Goal: Task Accomplishment & Management: Manage account settings

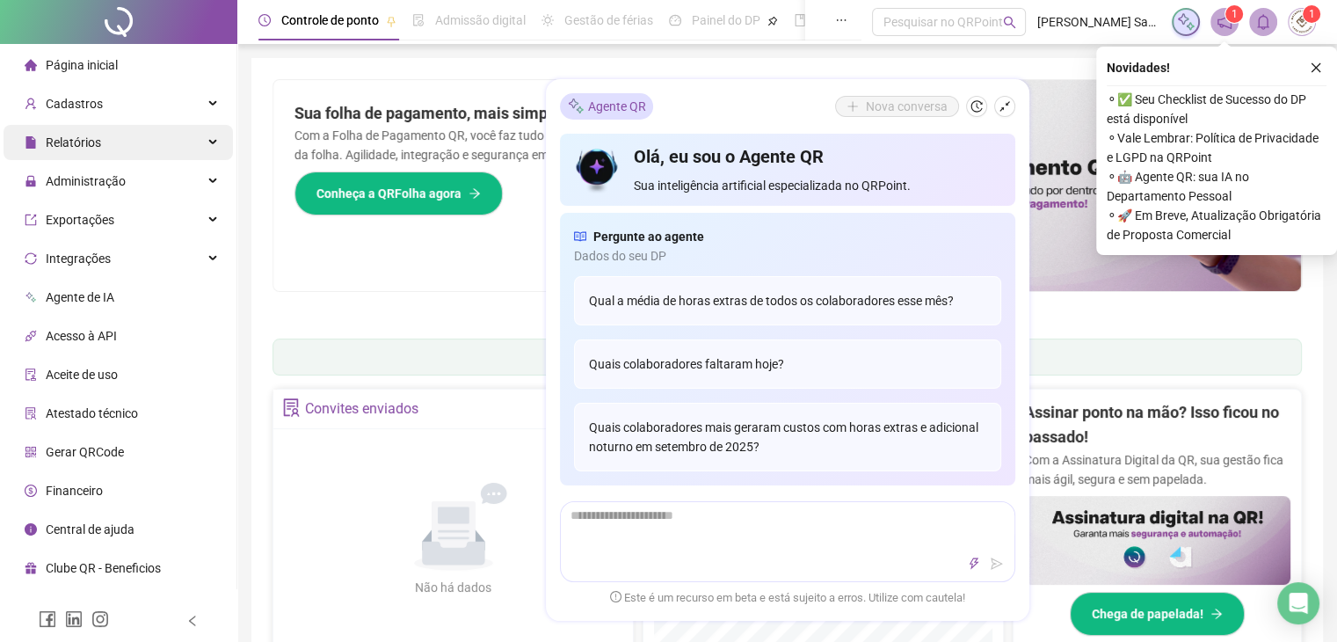
click at [134, 156] on div "Relatórios" at bounding box center [118, 142] width 229 height 35
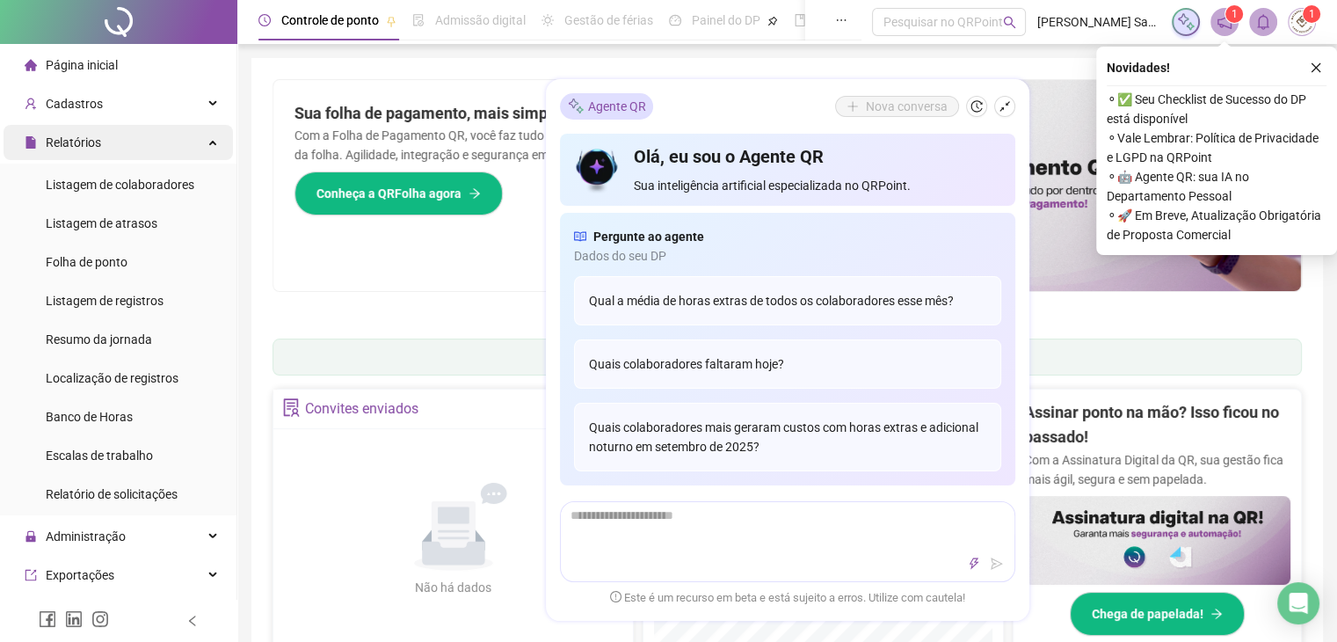
click at [157, 152] on div "Relatórios" at bounding box center [118, 142] width 229 height 35
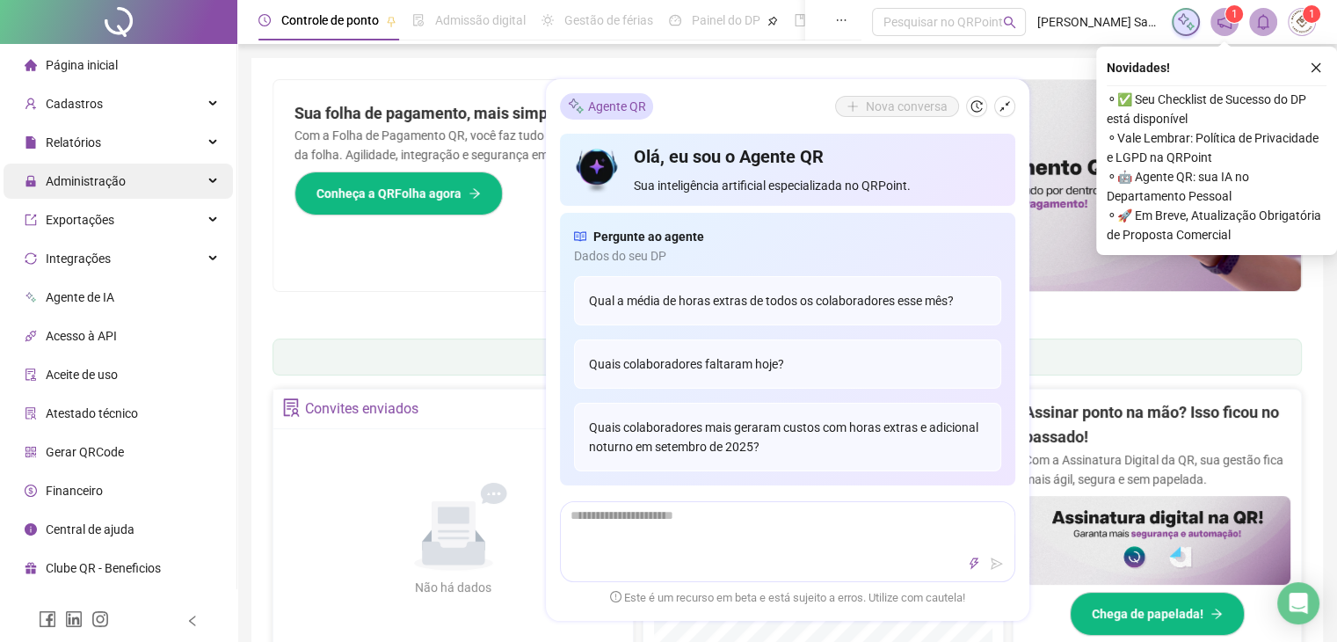
click at [157, 178] on div "Administração" at bounding box center [118, 180] width 229 height 35
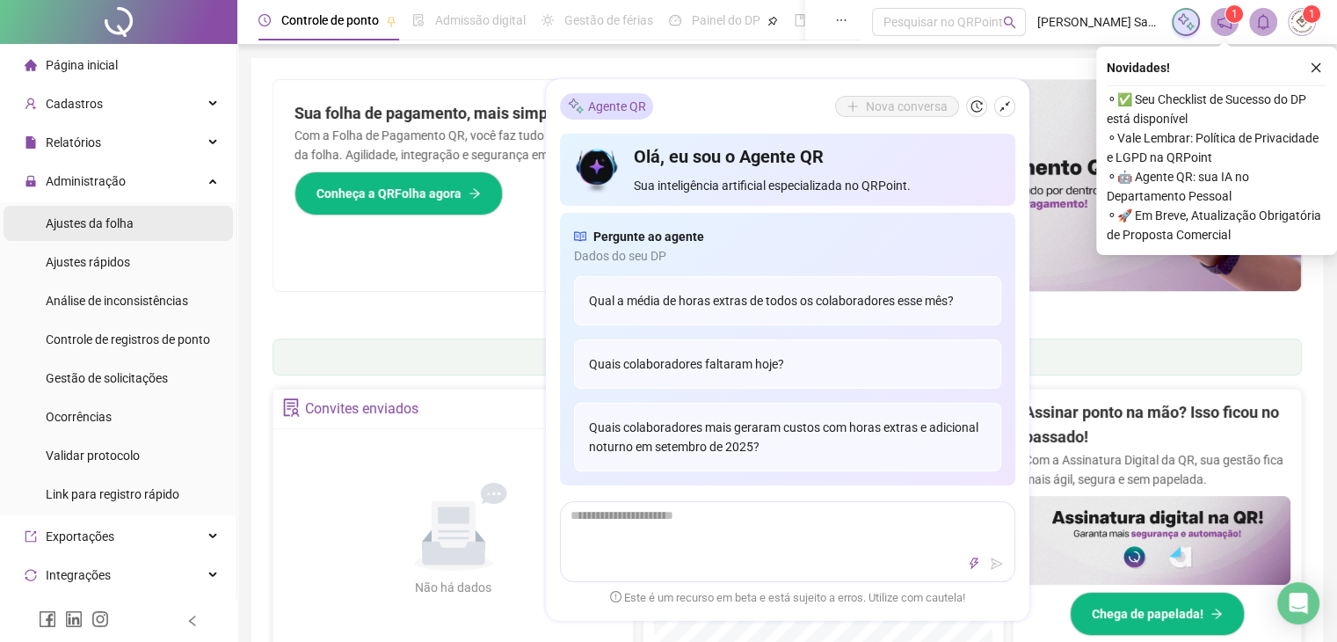
click at [158, 219] on li "Ajustes da folha" at bounding box center [118, 223] width 229 height 35
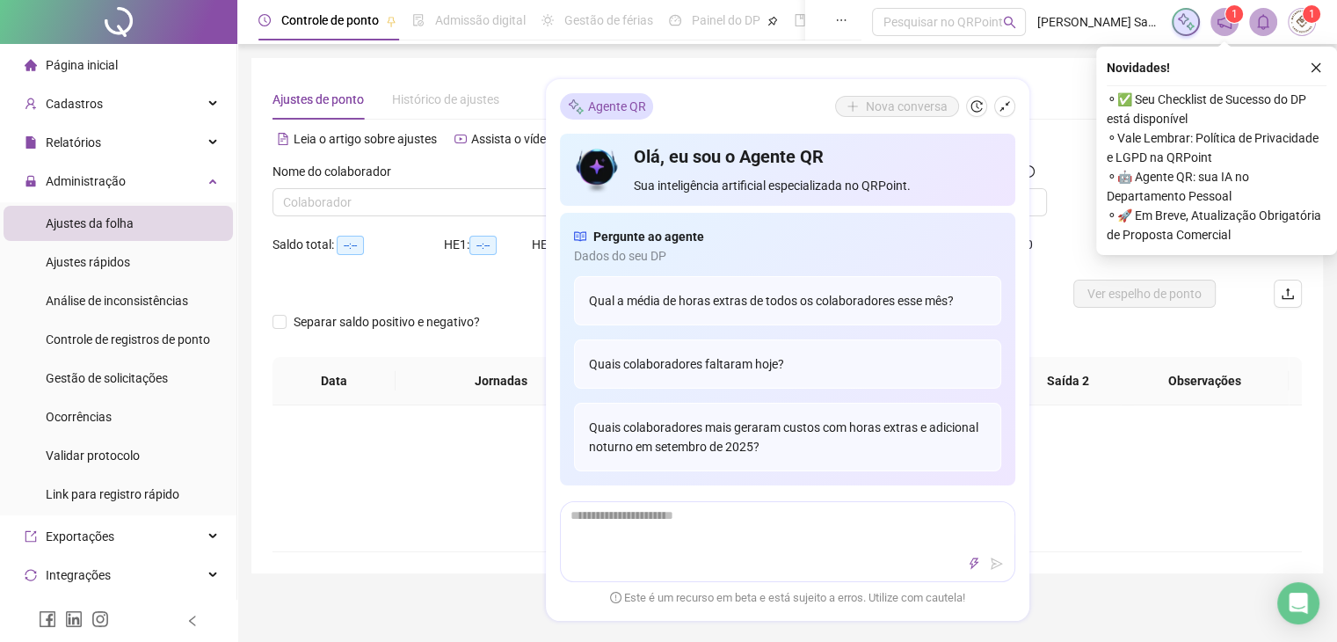
type input "**********"
click at [1321, 65] on icon "close" at bounding box center [1316, 68] width 12 height 12
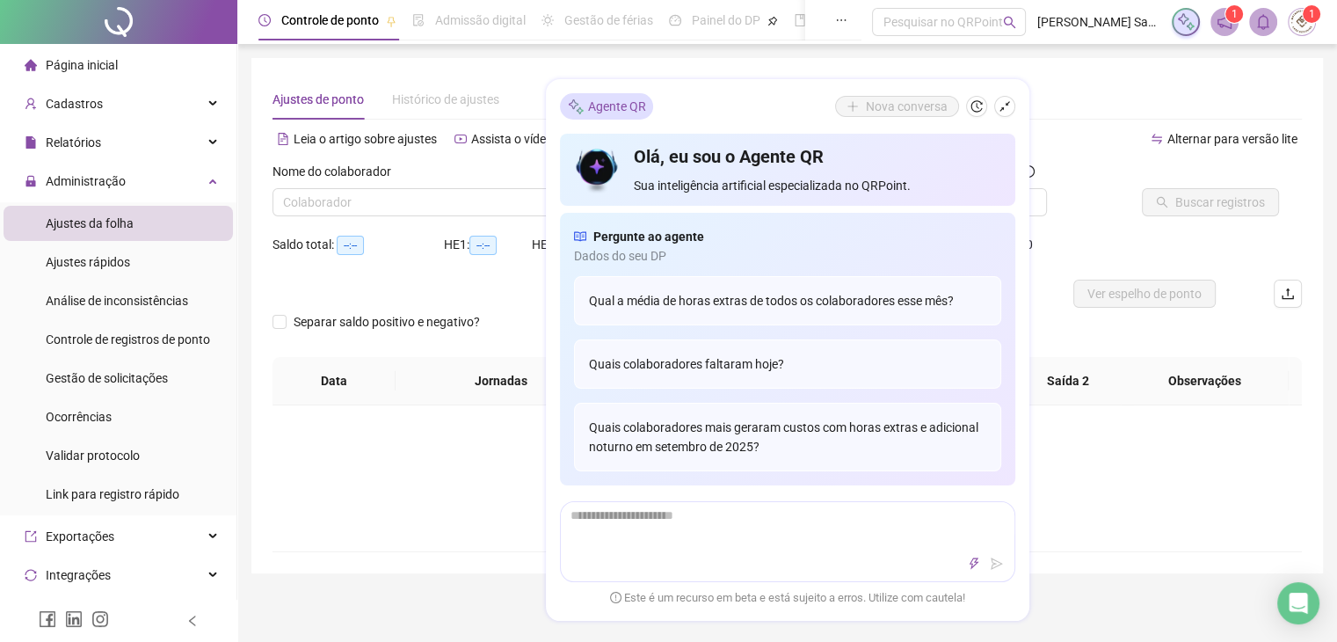
click at [1058, 102] on div "Ajustes de ponto Histórico de ajustes" at bounding box center [786, 99] width 1029 height 40
click at [1000, 109] on icon "shrink" at bounding box center [1004, 106] width 12 height 12
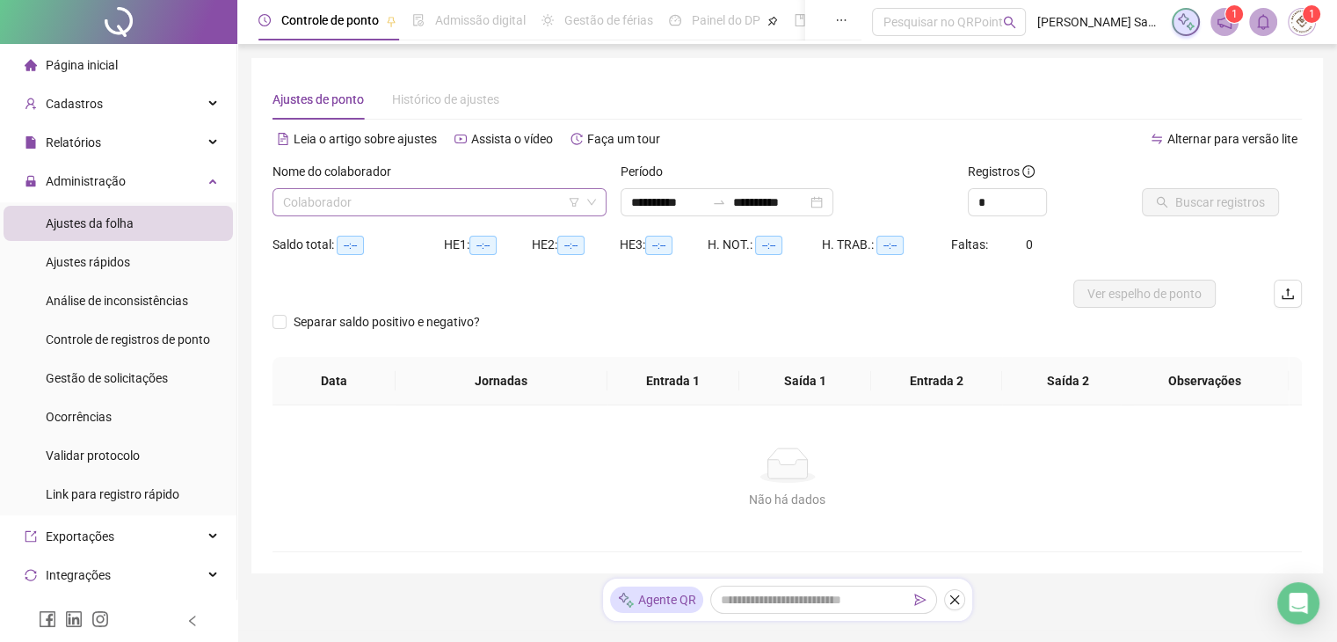
click at [517, 192] on input "search" at bounding box center [431, 202] width 297 height 26
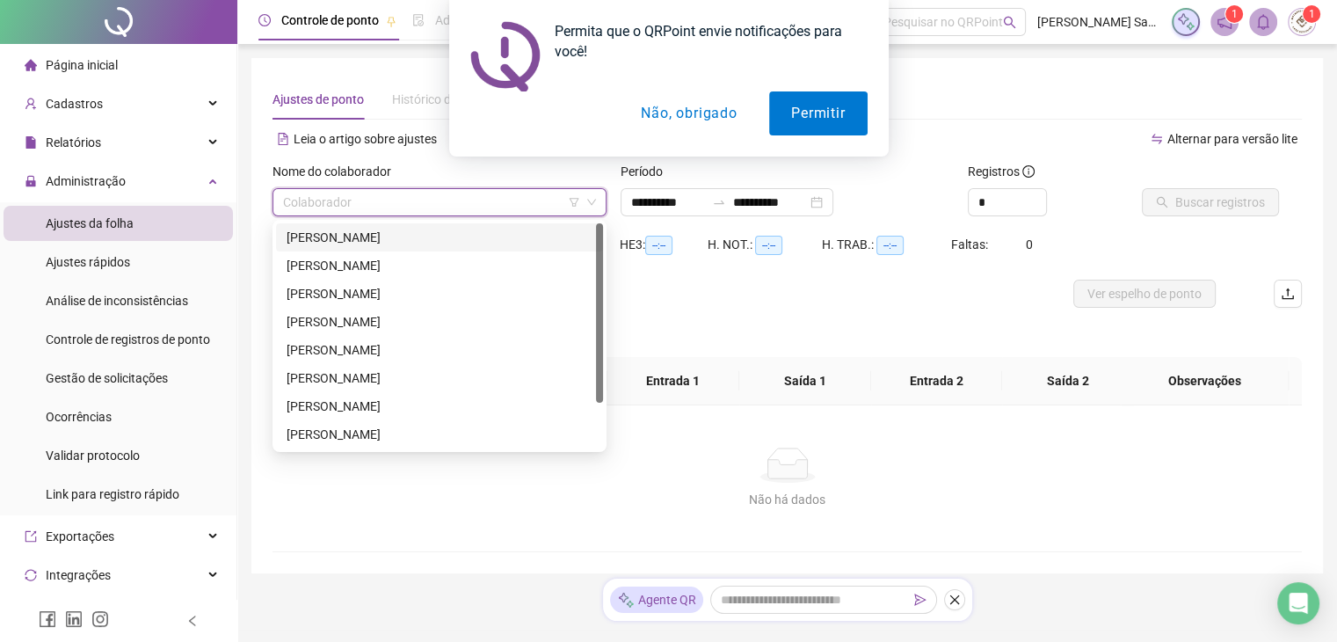
click at [699, 111] on button "Não, obrigado" at bounding box center [689, 113] width 140 height 44
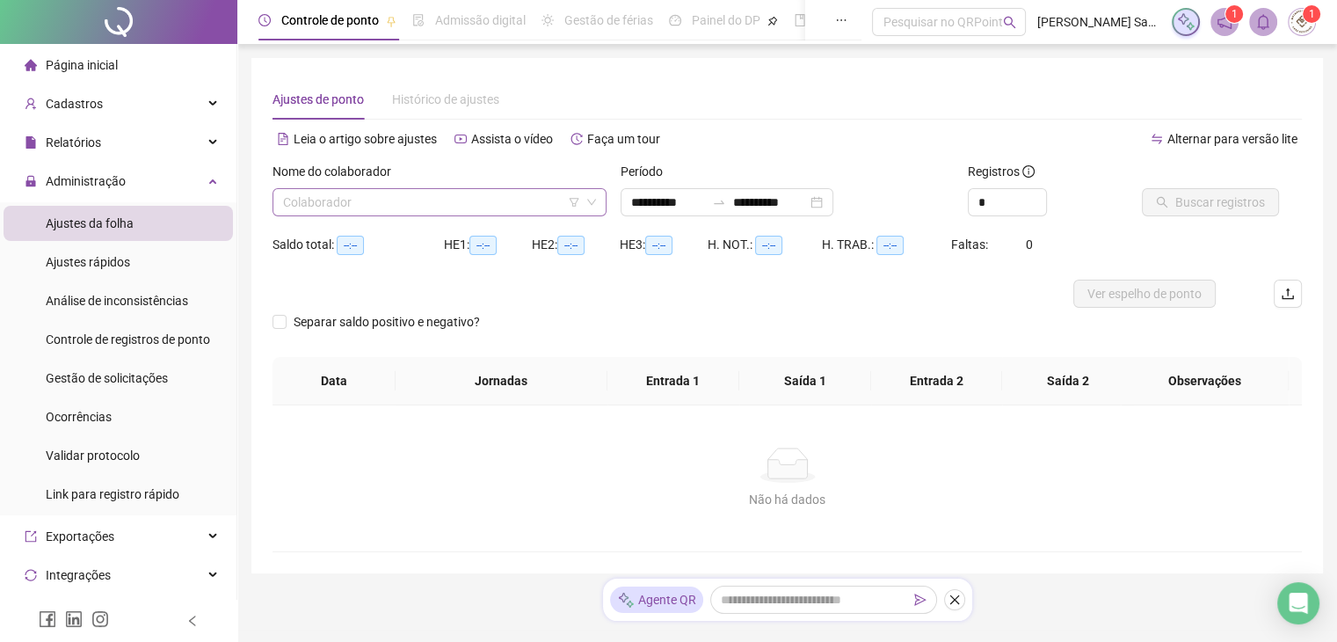
click at [475, 211] on input "search" at bounding box center [431, 202] width 297 height 26
click at [777, 120] on div "**********" at bounding box center [786, 315] width 1029 height 473
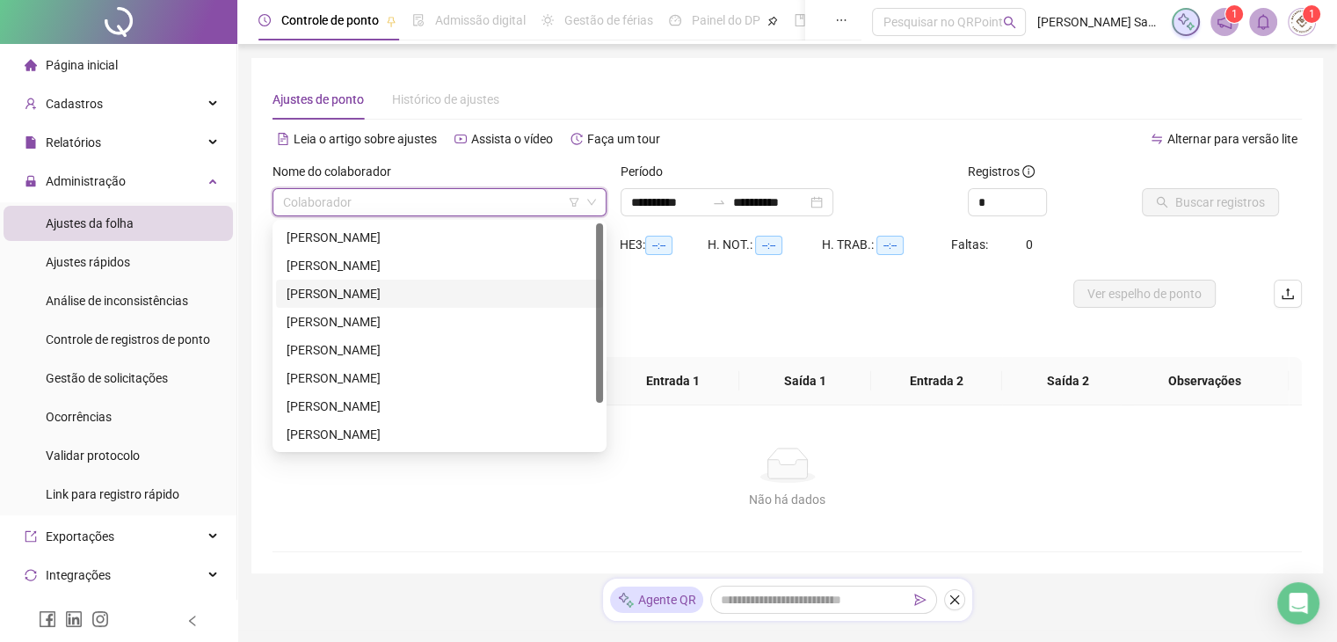
click at [537, 205] on input "search" at bounding box center [431, 202] width 297 height 26
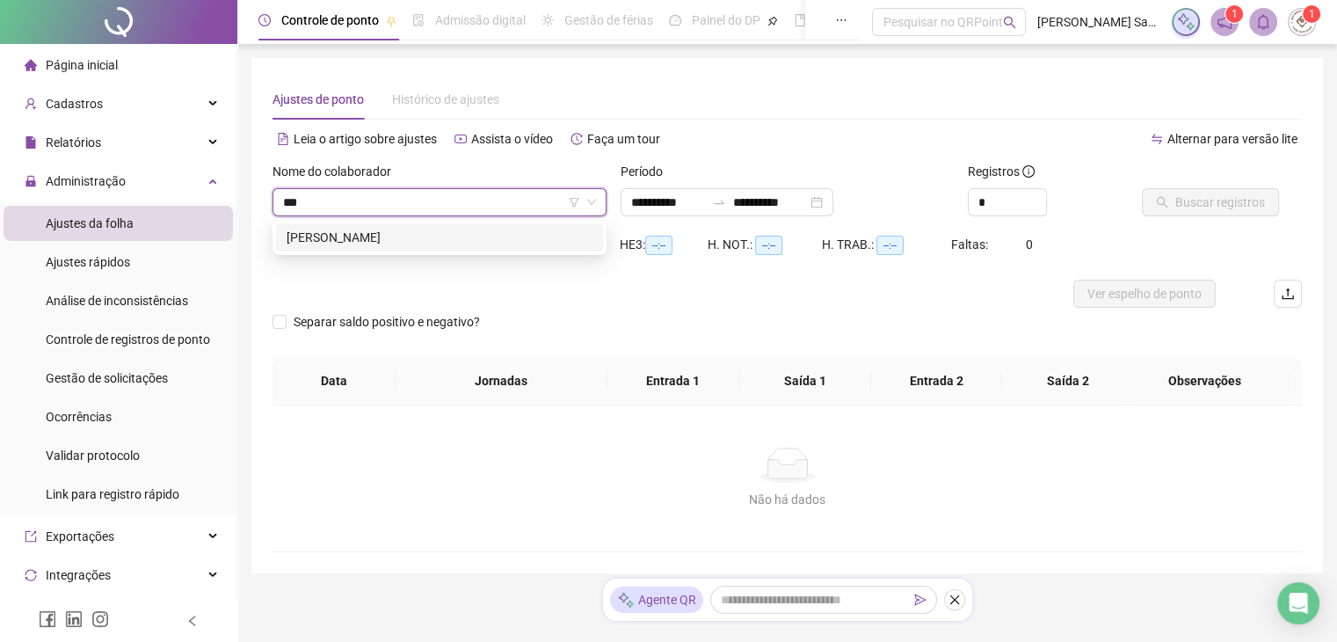
type input "****"
click at [512, 237] on div "[PERSON_NAME]" at bounding box center [440, 237] width 306 height 19
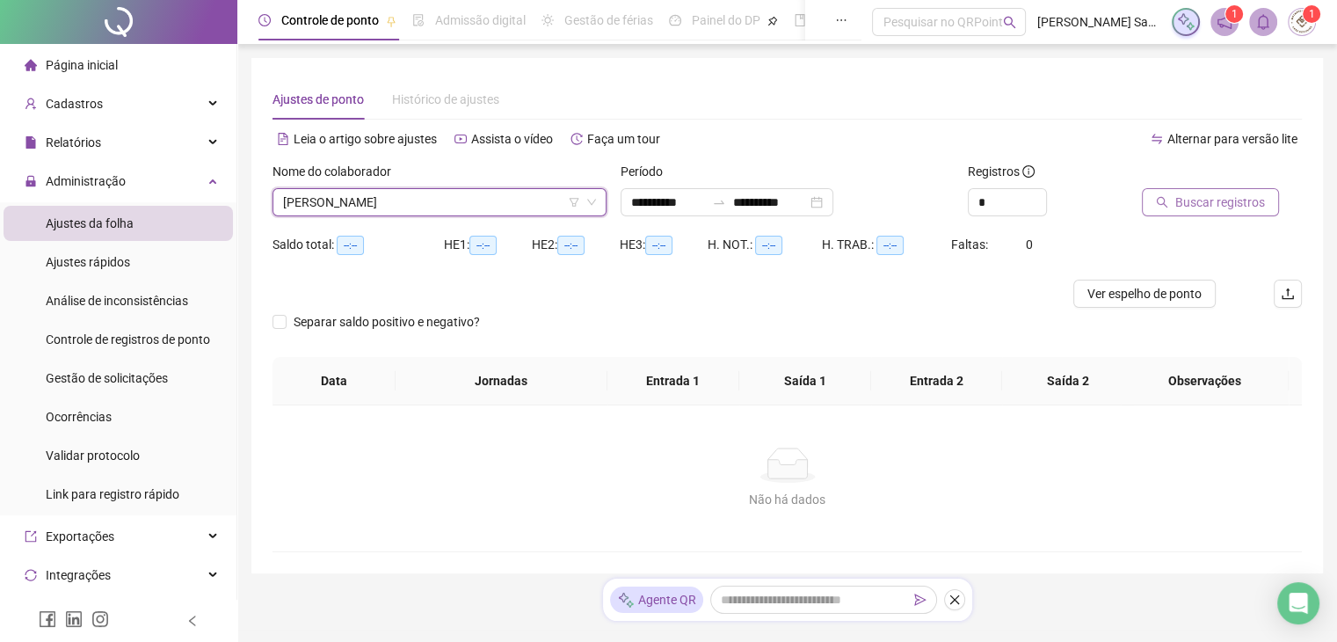
click at [1241, 215] on button "Buscar registros" at bounding box center [1210, 202] width 137 height 28
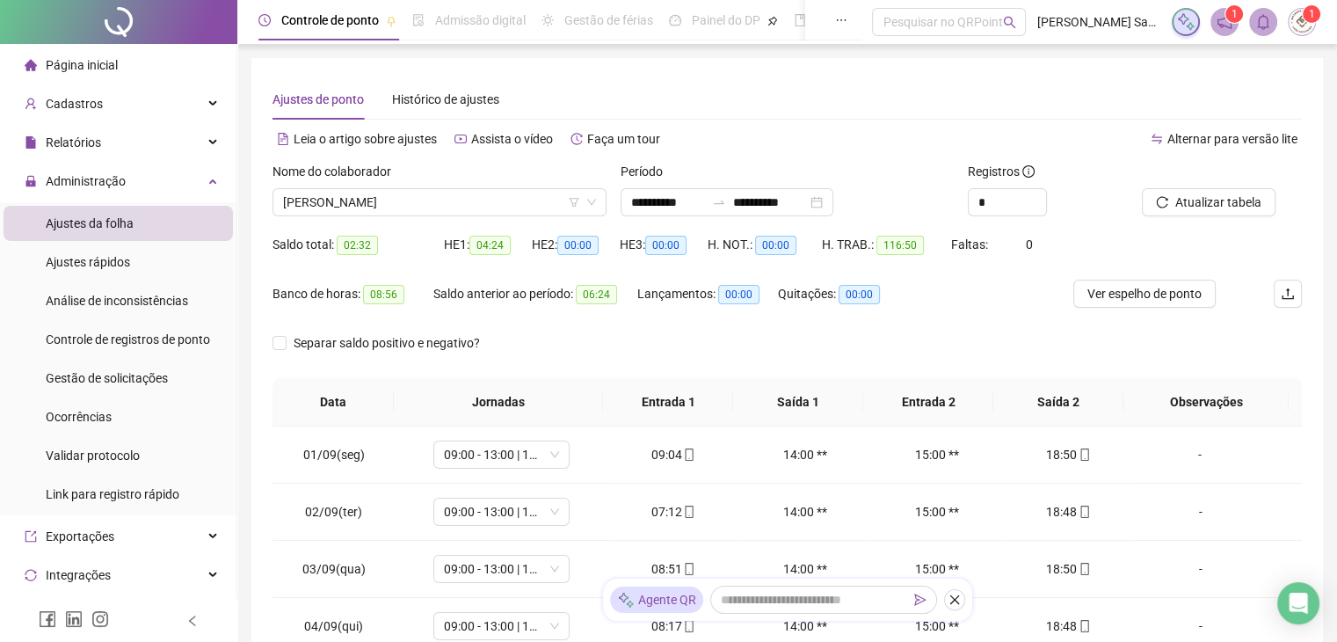
click at [972, 307] on div "Banco de horas: 08:56 Saldo anterior ao período: 06:24 Lançamentos: 00:00 Quita…" at bounding box center [658, 304] width 772 height 49
click at [429, 190] on span "[PERSON_NAME]" at bounding box center [439, 202] width 313 height 26
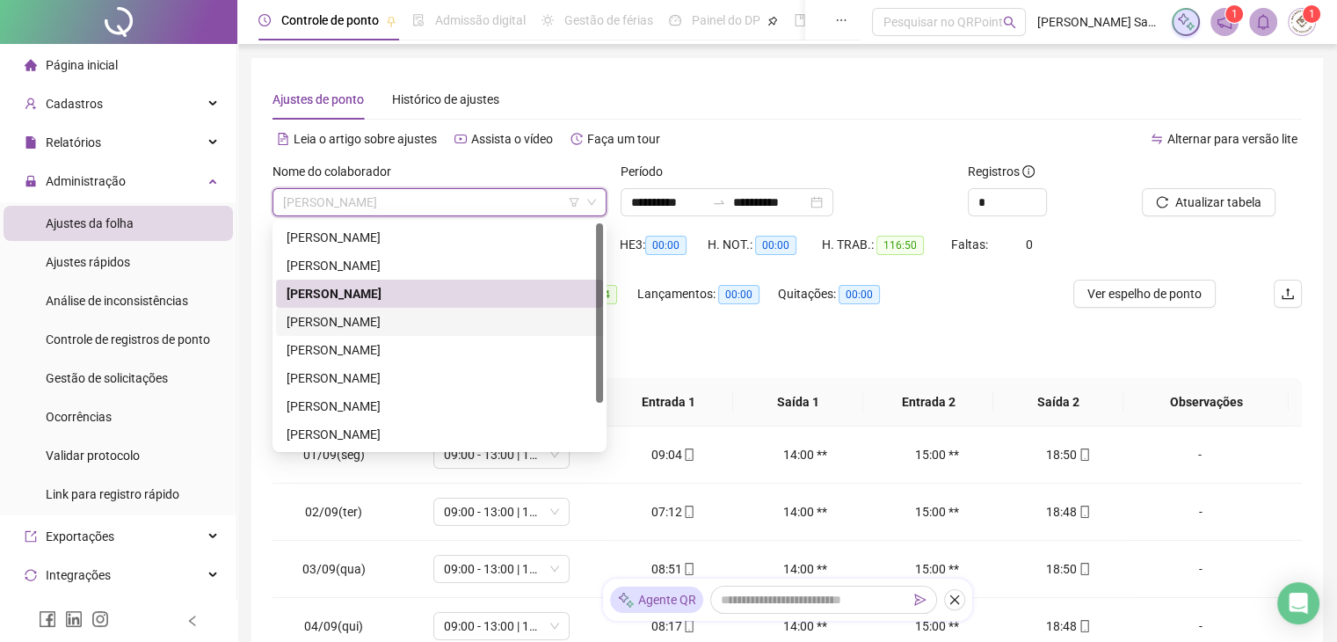
click at [403, 323] on div "[PERSON_NAME]" at bounding box center [440, 321] width 306 height 19
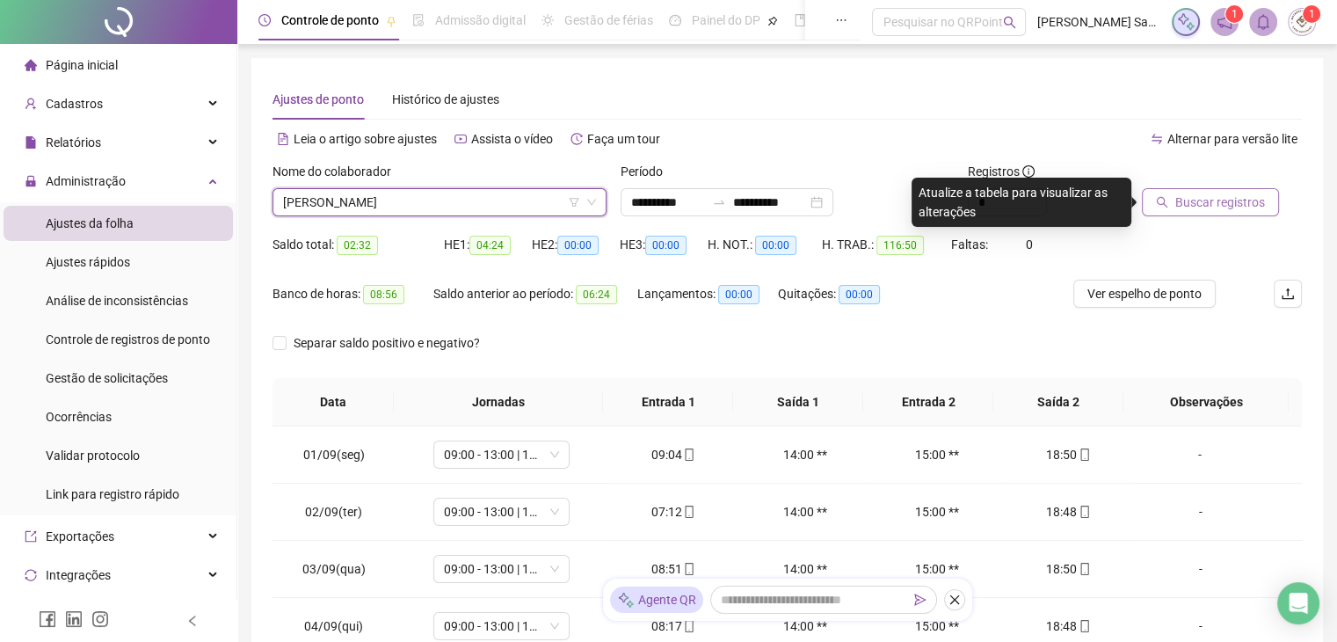
click at [1240, 211] on span "Buscar registros" at bounding box center [1220, 201] width 90 height 19
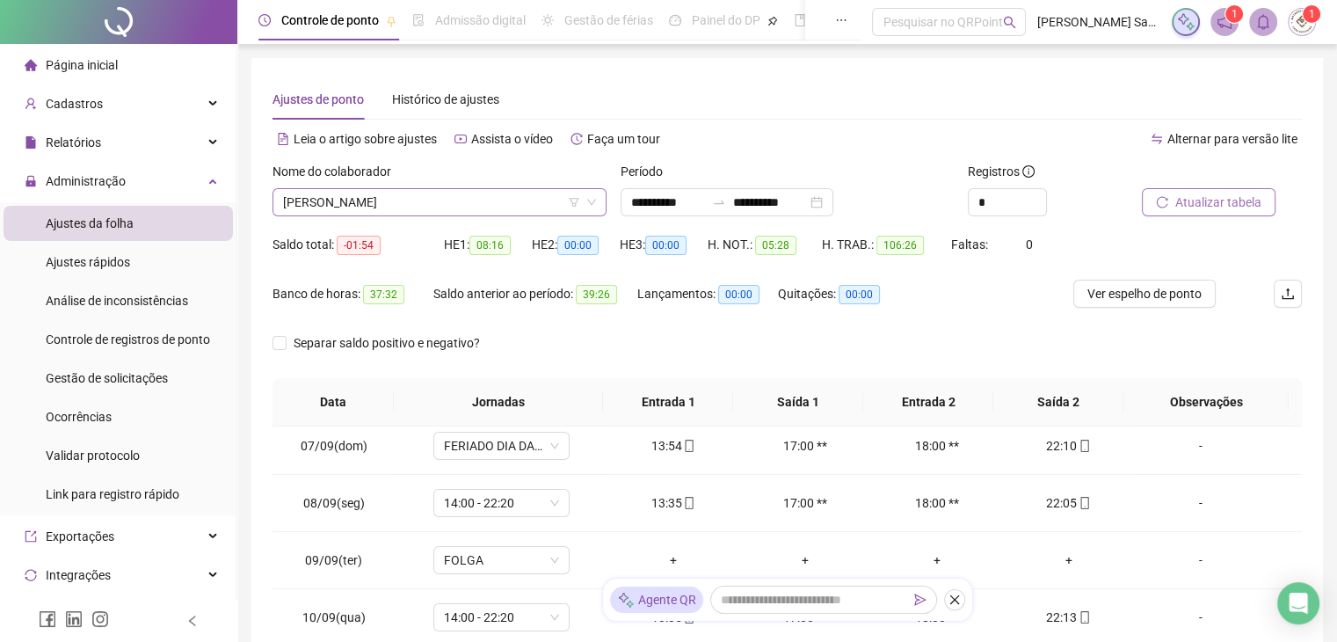
click at [429, 206] on span "[PERSON_NAME]" at bounding box center [439, 202] width 313 height 26
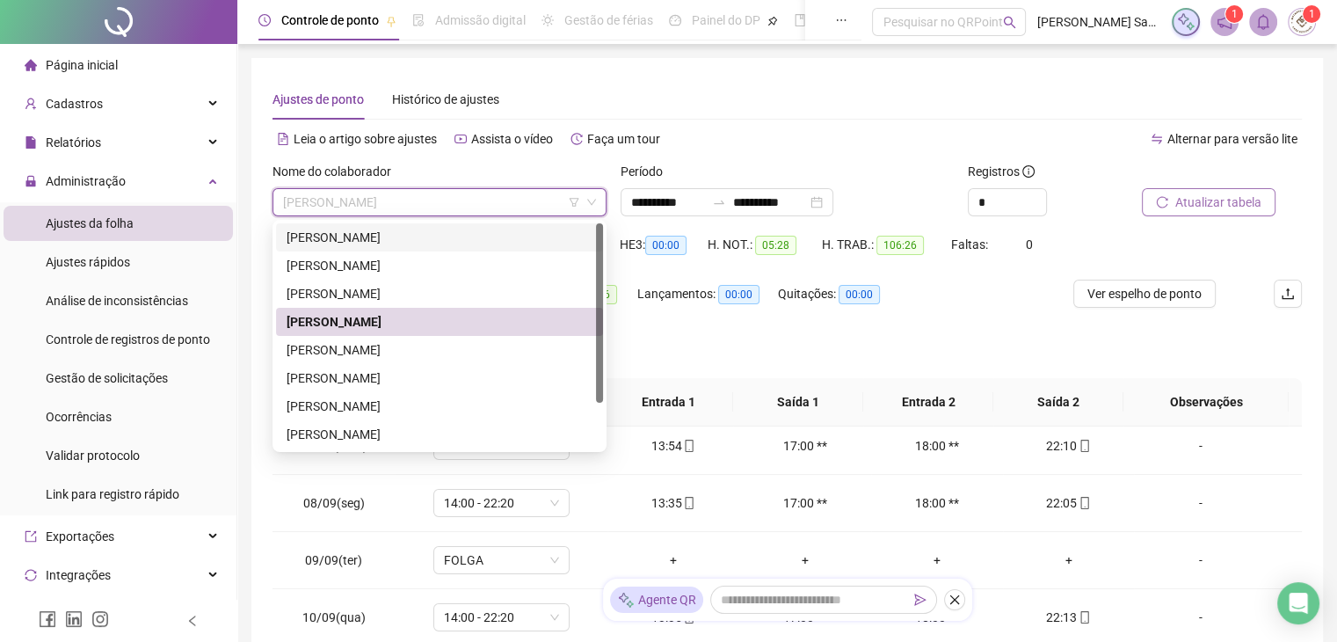
click at [416, 247] on div "[PERSON_NAME]" at bounding box center [439, 237] width 327 height 28
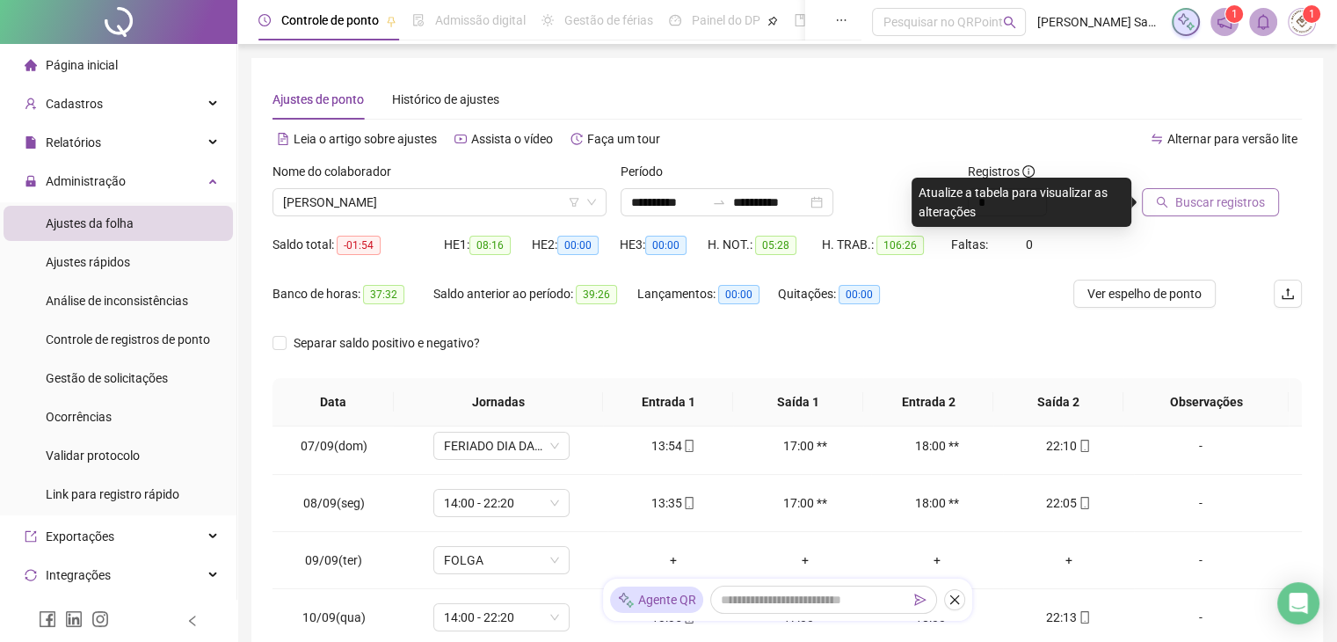
click at [1209, 196] on span "Buscar registros" at bounding box center [1220, 201] width 90 height 19
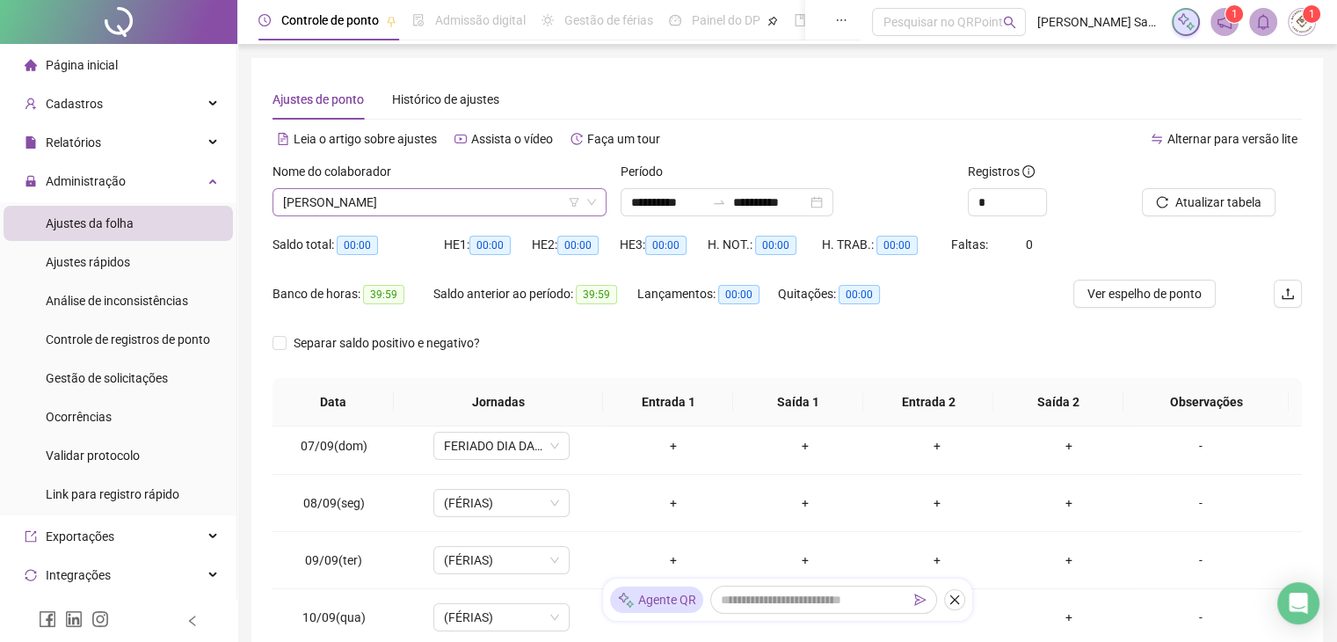
click at [439, 194] on span "[PERSON_NAME]" at bounding box center [439, 202] width 313 height 26
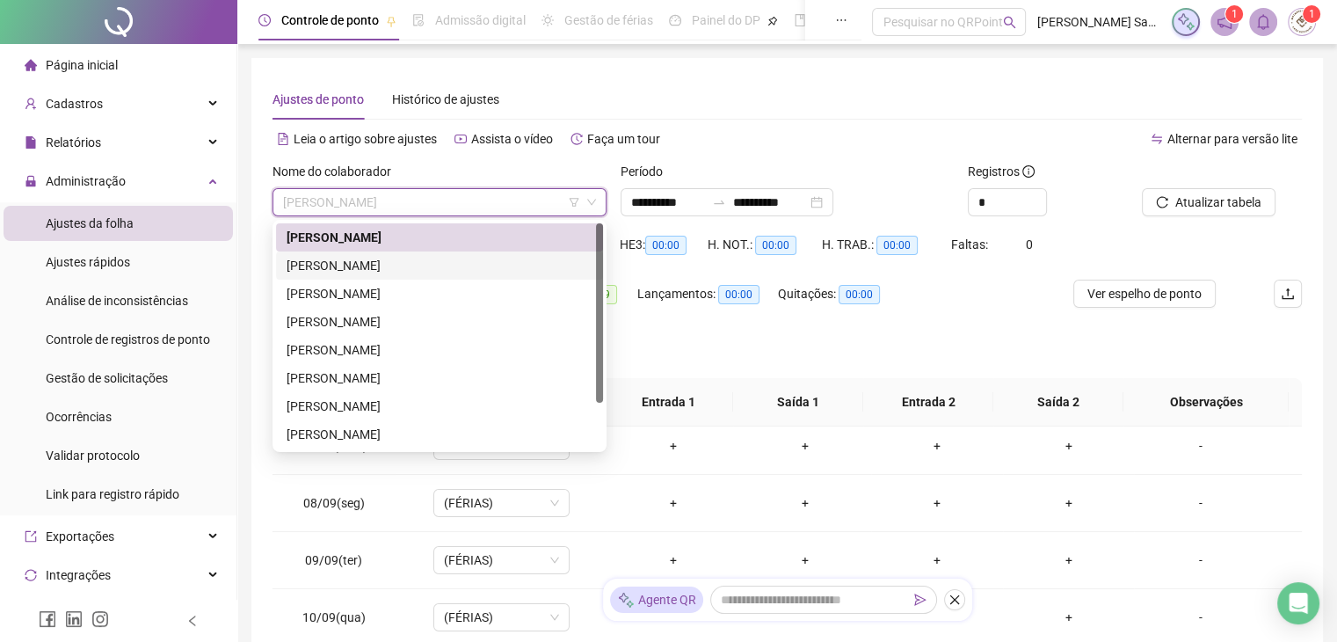
drag, startPoint x: 430, startPoint y: 263, endPoint x: 453, endPoint y: 258, distance: 23.5
click at [431, 263] on div "[PERSON_NAME]" at bounding box center [440, 265] width 306 height 19
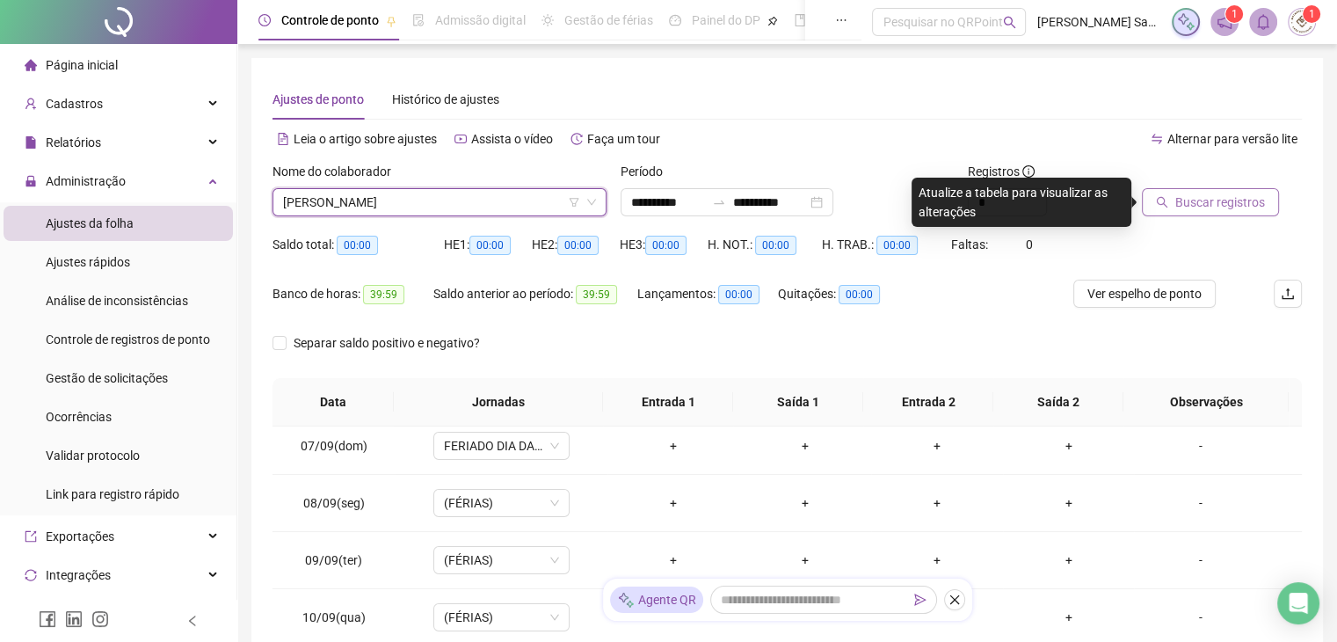
click at [1221, 206] on span "Buscar registros" at bounding box center [1220, 201] width 90 height 19
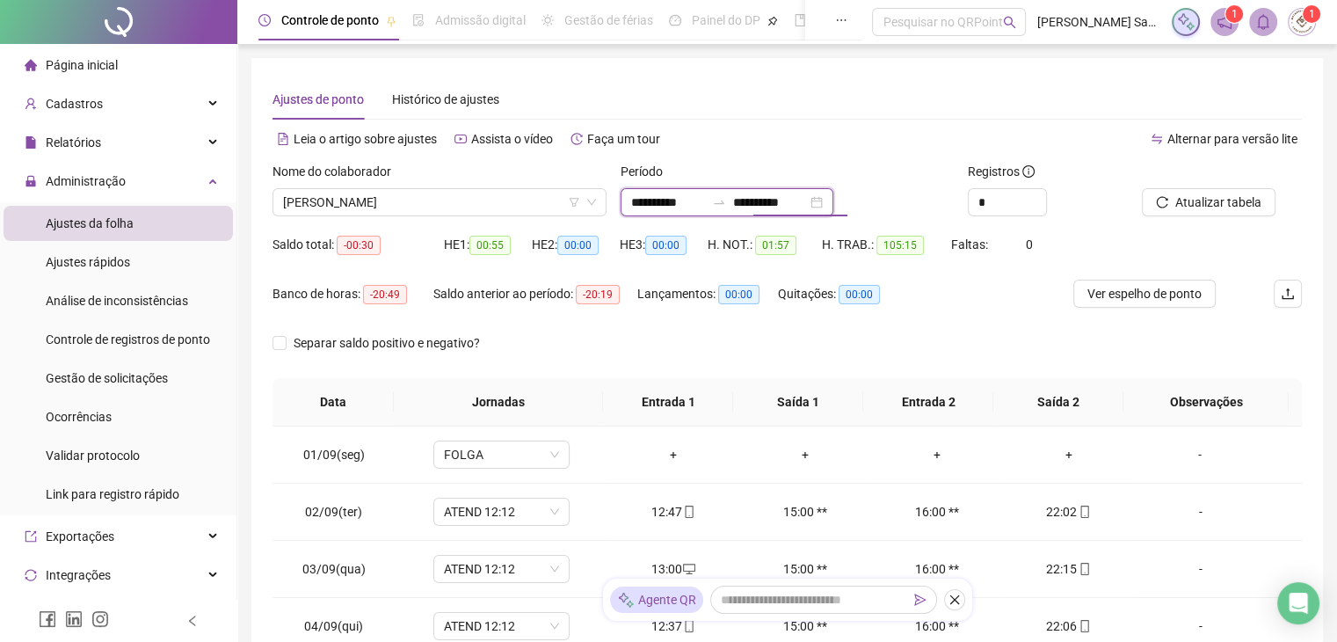
click at [807, 200] on input "**********" at bounding box center [770, 201] width 74 height 19
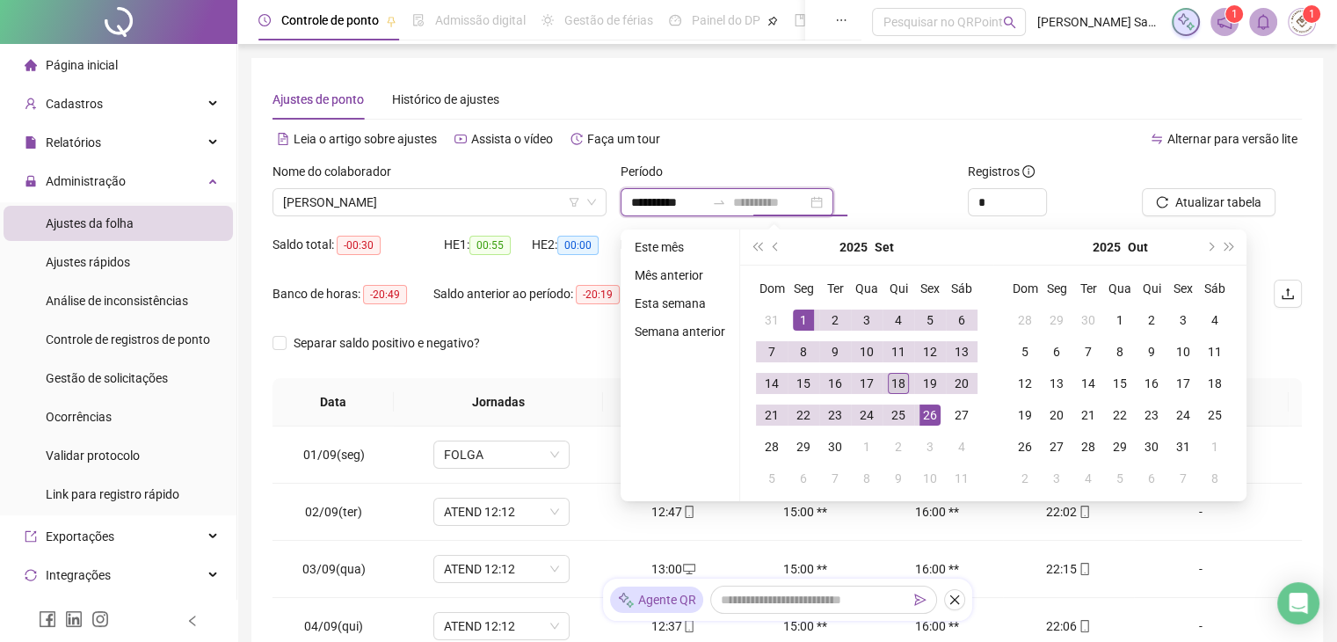
type input "**********"
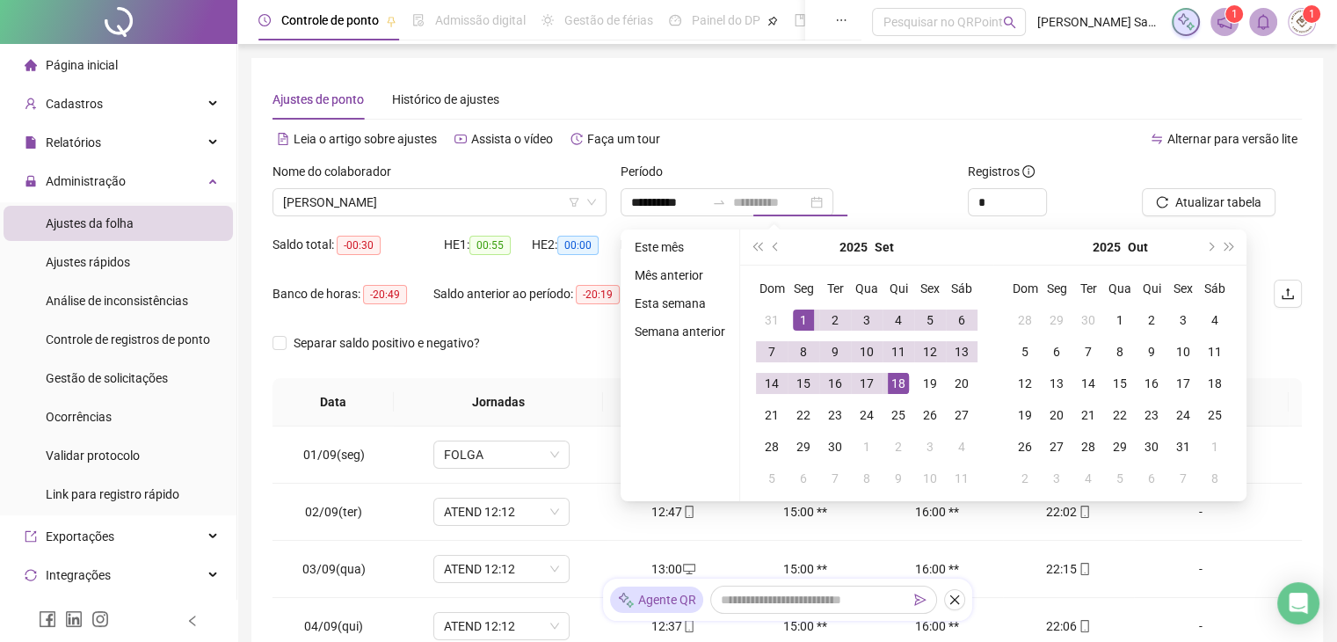
click at [902, 386] on div "18" at bounding box center [898, 383] width 21 height 21
type input "**********"
click at [799, 318] on div "1" at bounding box center [803, 319] width 21 height 21
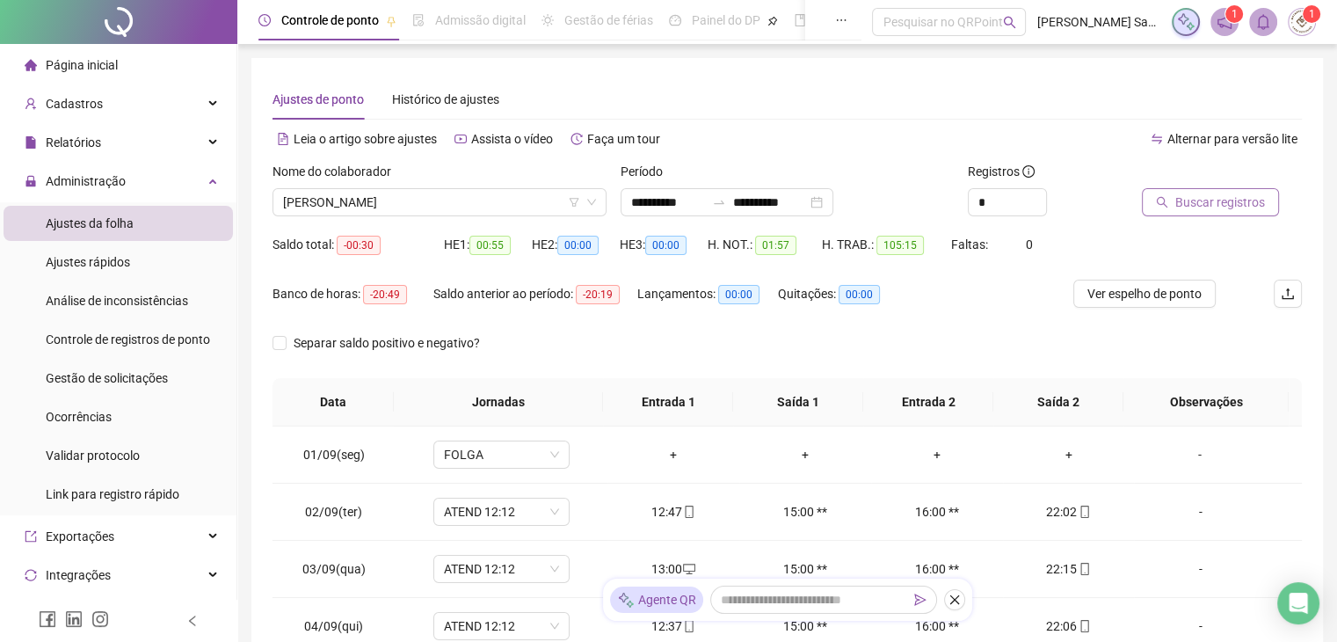
click at [1207, 201] on span "Buscar registros" at bounding box center [1220, 201] width 90 height 19
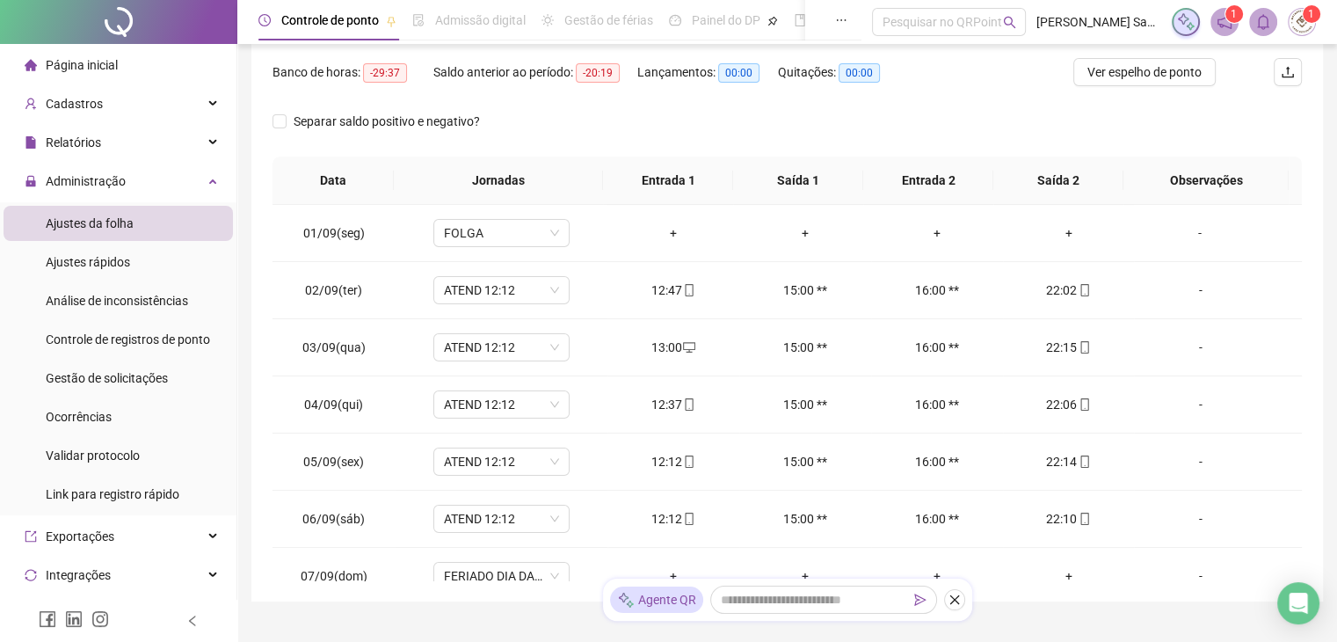
scroll to position [35, 0]
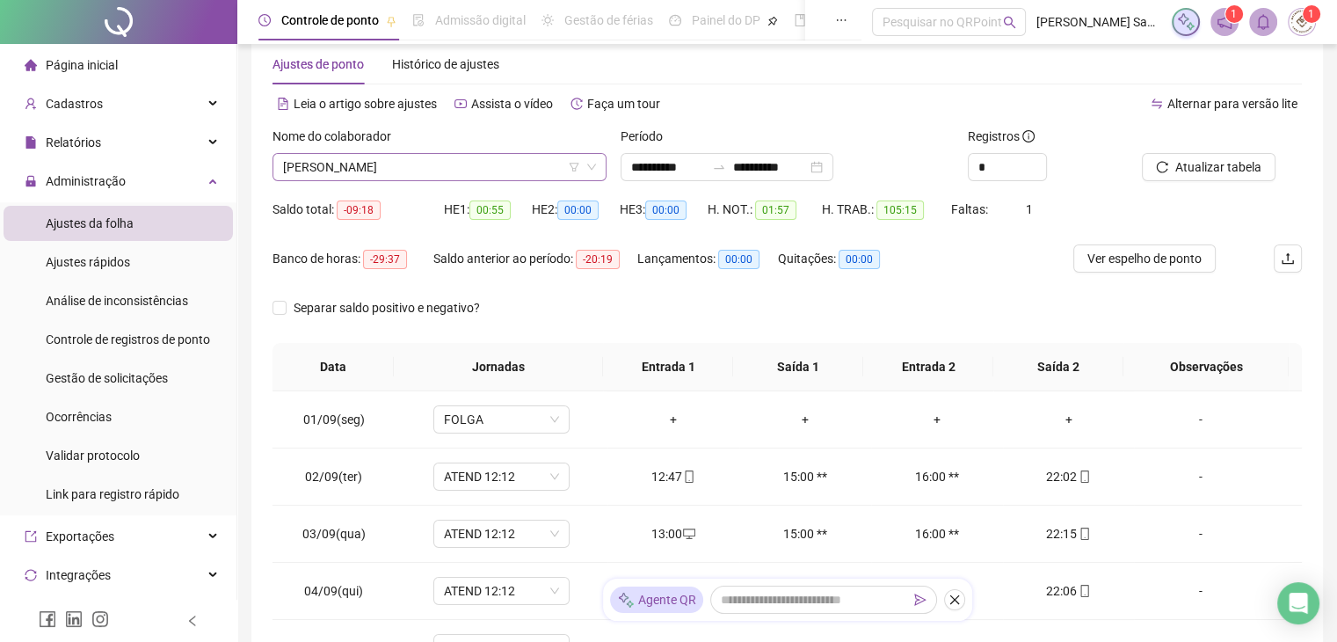
drag, startPoint x: 437, startPoint y: 180, endPoint x: 450, endPoint y: 180, distance: 13.2
click at [439, 180] on div "[PERSON_NAME]" at bounding box center [439, 167] width 334 height 28
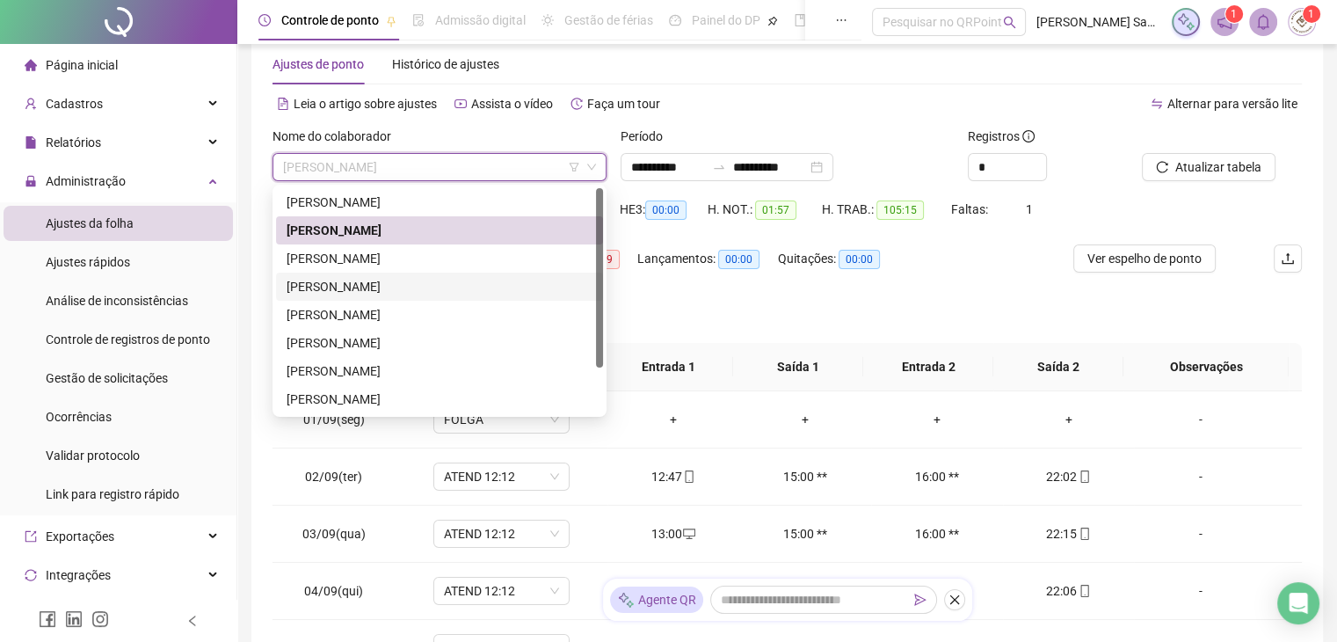
click at [418, 272] on div "[PERSON_NAME]" at bounding box center [439, 258] width 327 height 28
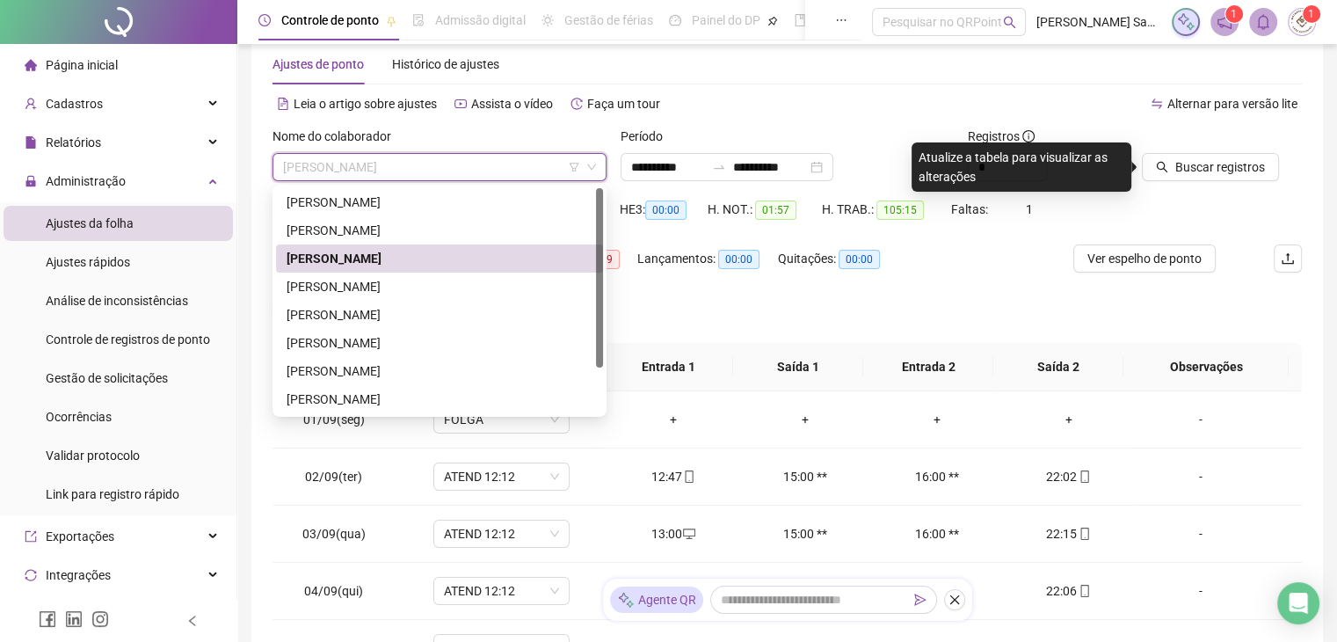
click at [411, 163] on span "[PERSON_NAME]" at bounding box center [439, 167] width 313 height 26
click at [356, 286] on div "[PERSON_NAME]" at bounding box center [440, 286] width 306 height 19
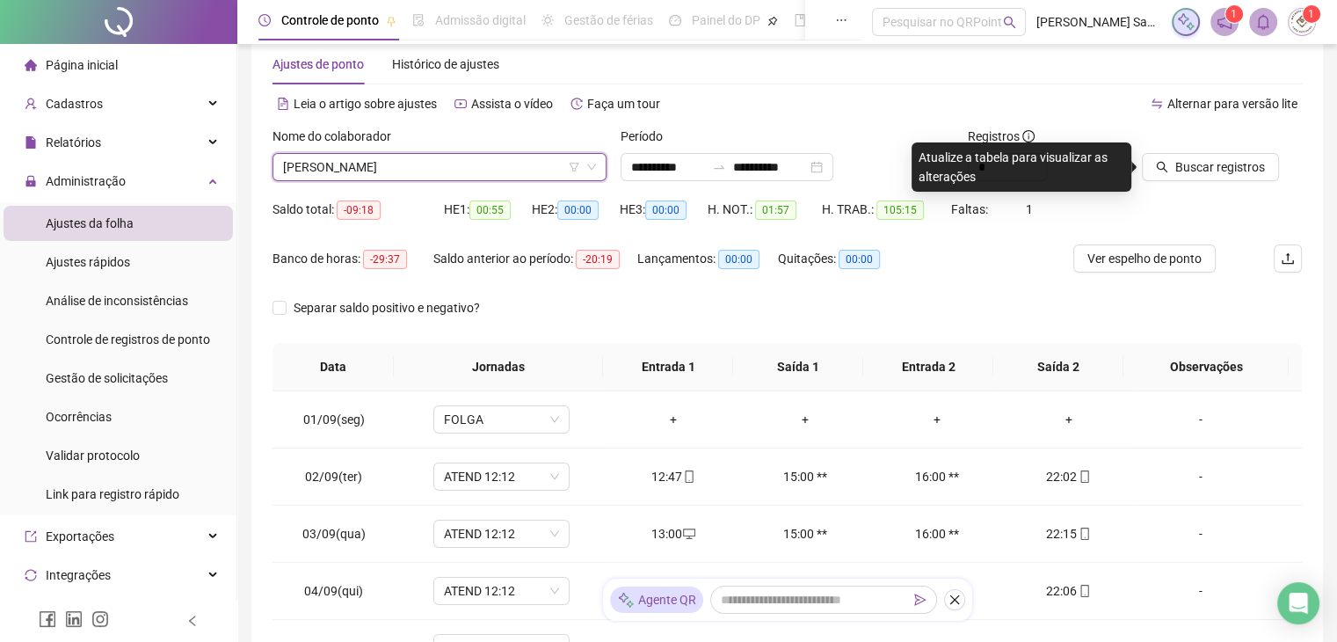
click at [443, 173] on span "[PERSON_NAME]" at bounding box center [439, 167] width 313 height 26
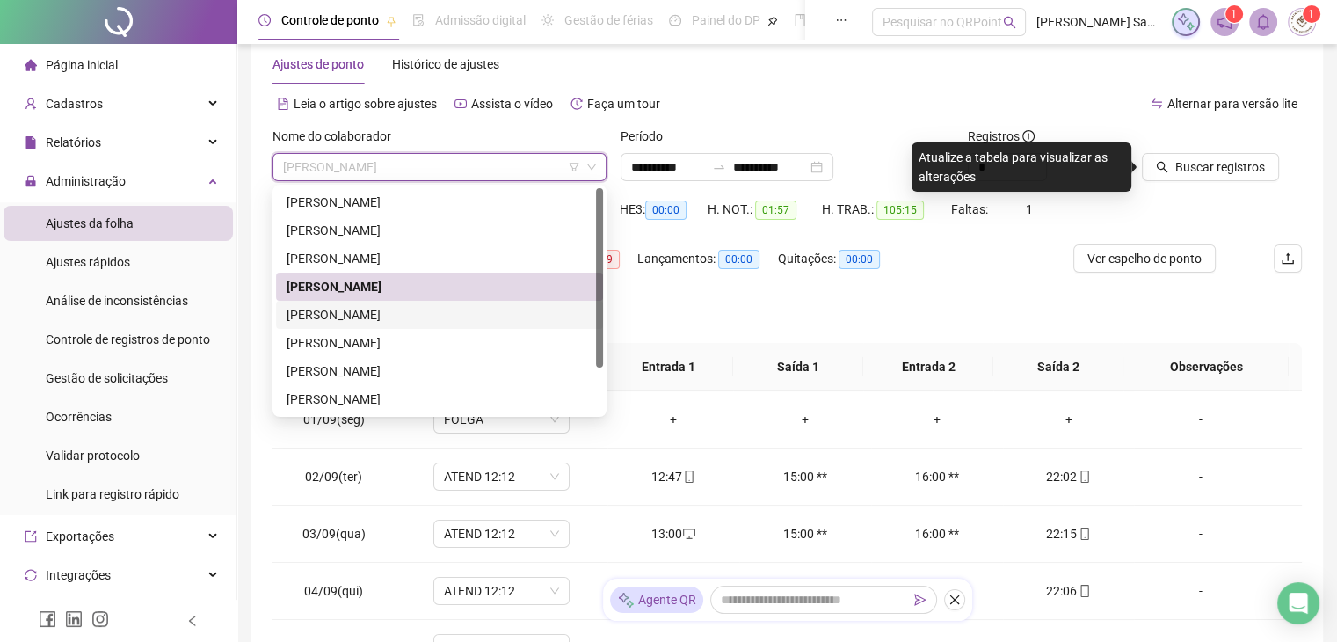
click at [412, 316] on div "[PERSON_NAME]" at bounding box center [440, 314] width 306 height 19
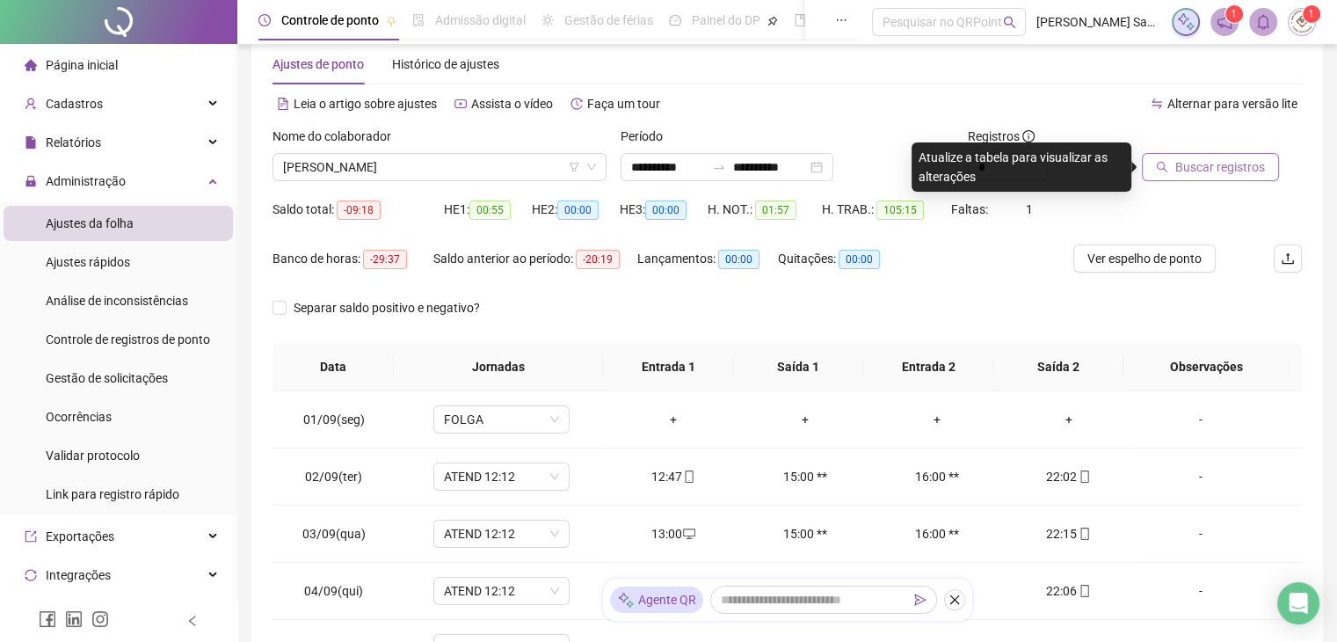
click at [1185, 158] on span "Buscar registros" at bounding box center [1220, 166] width 90 height 19
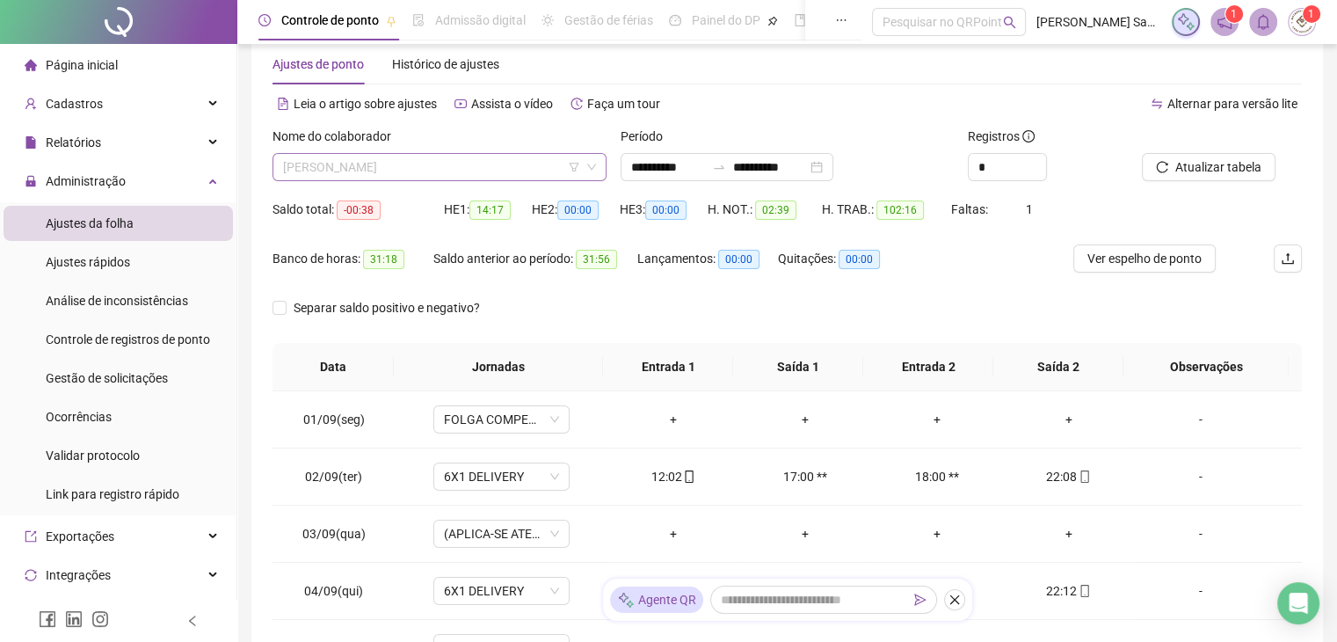
click at [450, 160] on span "[PERSON_NAME]" at bounding box center [439, 167] width 313 height 26
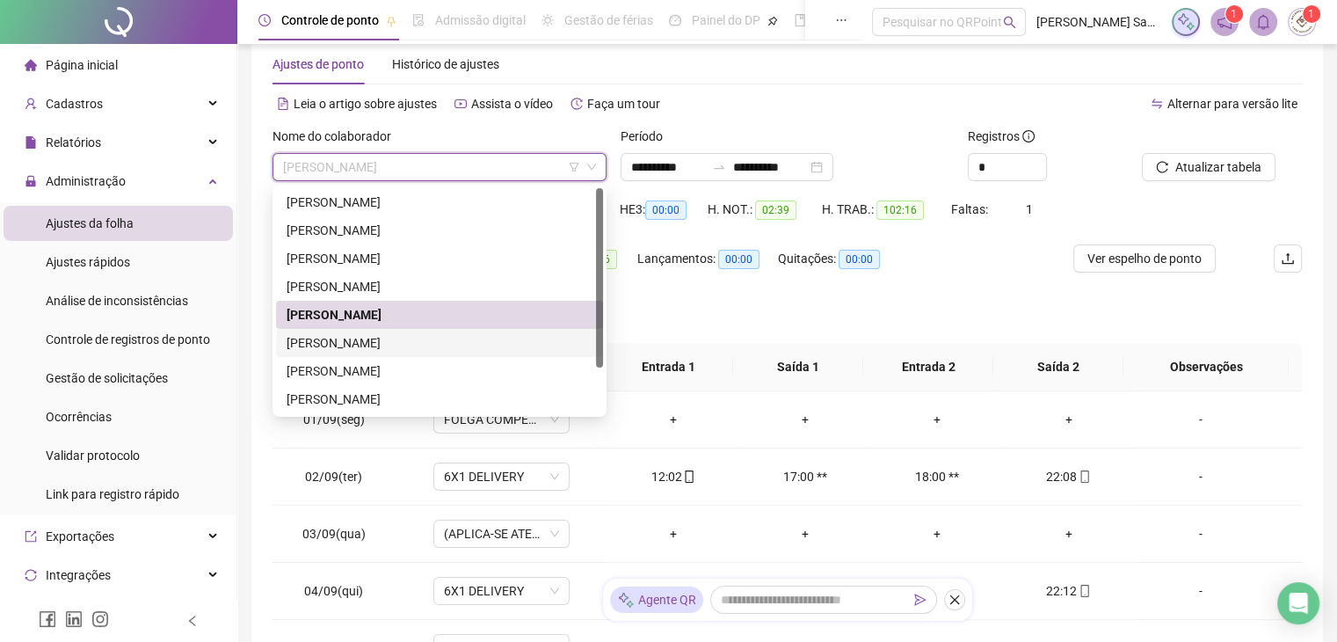
click at [387, 335] on div "[PERSON_NAME]" at bounding box center [440, 342] width 306 height 19
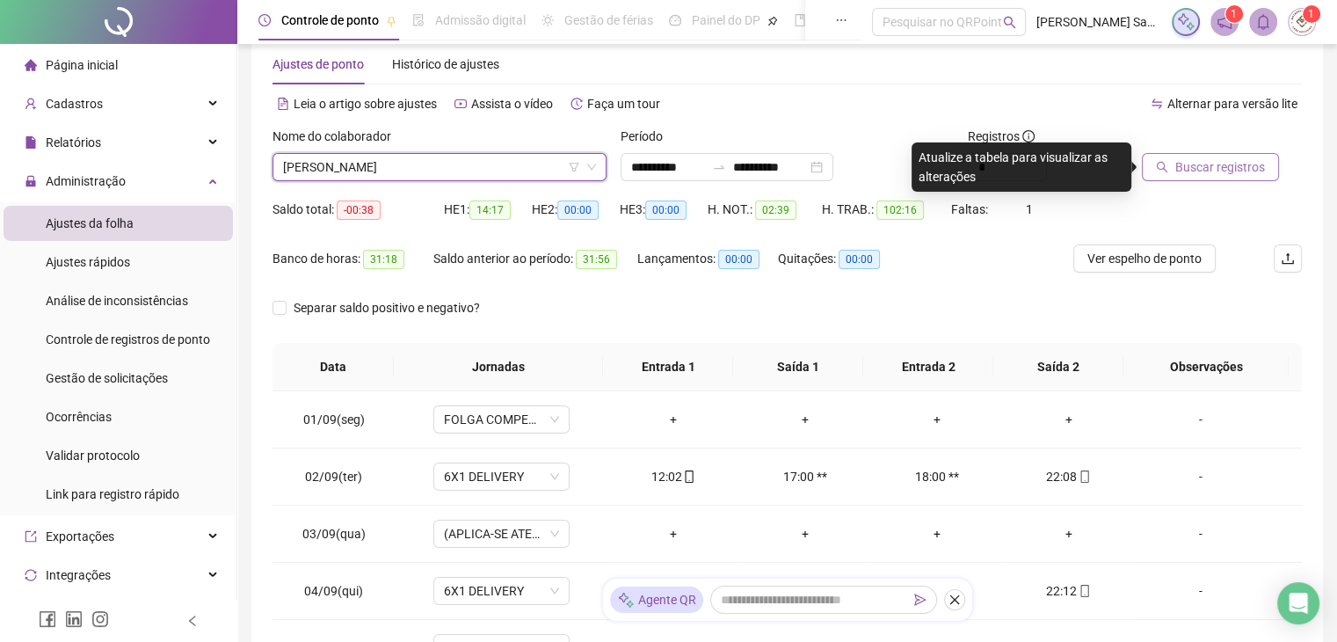
click at [1192, 178] on button "Buscar registros" at bounding box center [1210, 167] width 137 height 28
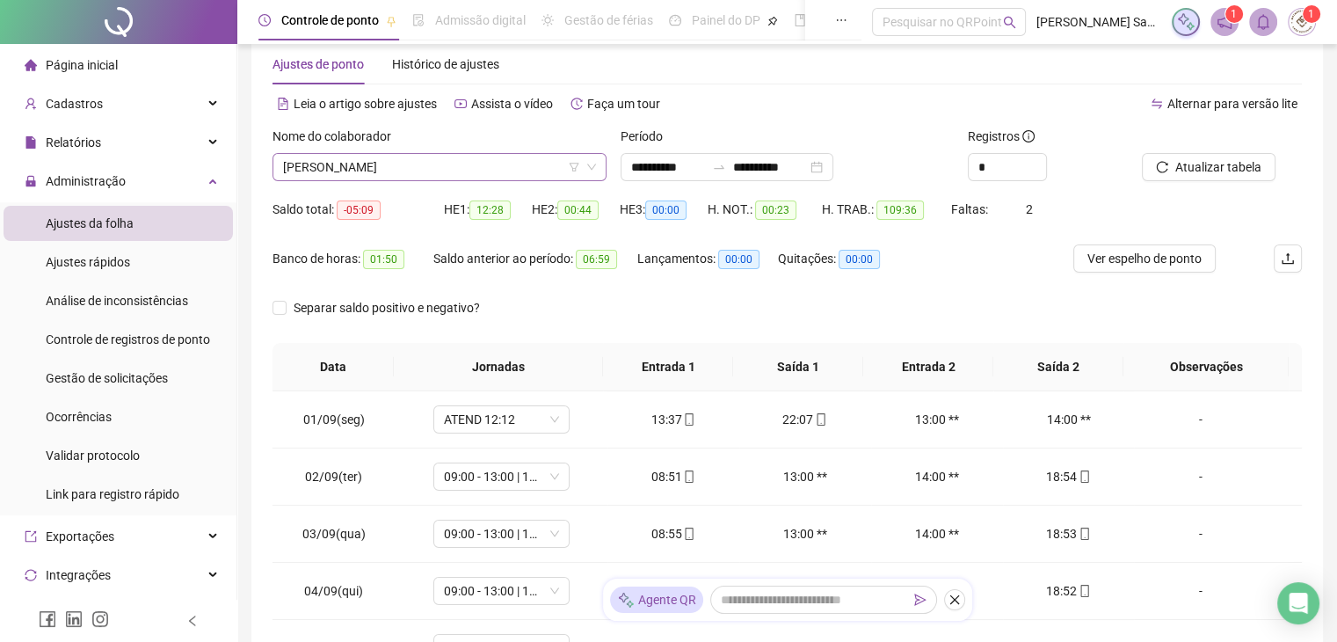
click at [435, 169] on span "[PERSON_NAME]" at bounding box center [439, 167] width 313 height 26
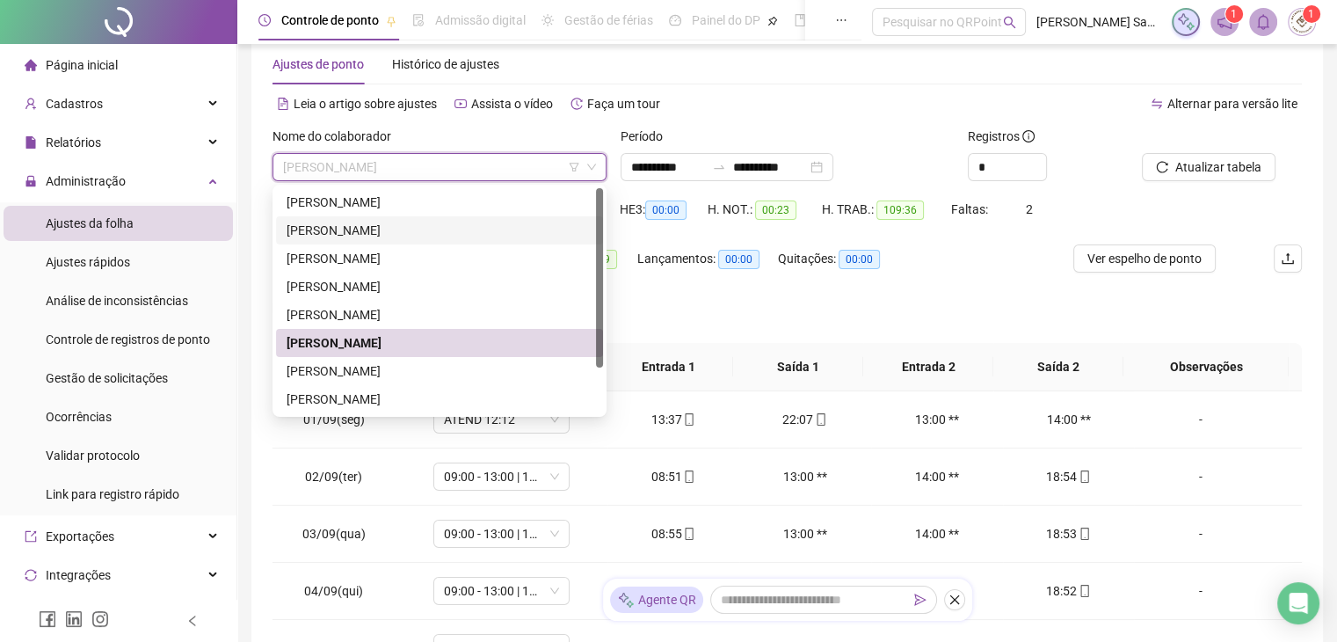
click at [774, 314] on div "Separar saldo positivo e negativo?" at bounding box center [786, 318] width 1029 height 49
click at [474, 175] on span "[PERSON_NAME]" at bounding box center [439, 167] width 313 height 26
click at [496, 374] on div "[PERSON_NAME]" at bounding box center [440, 370] width 306 height 19
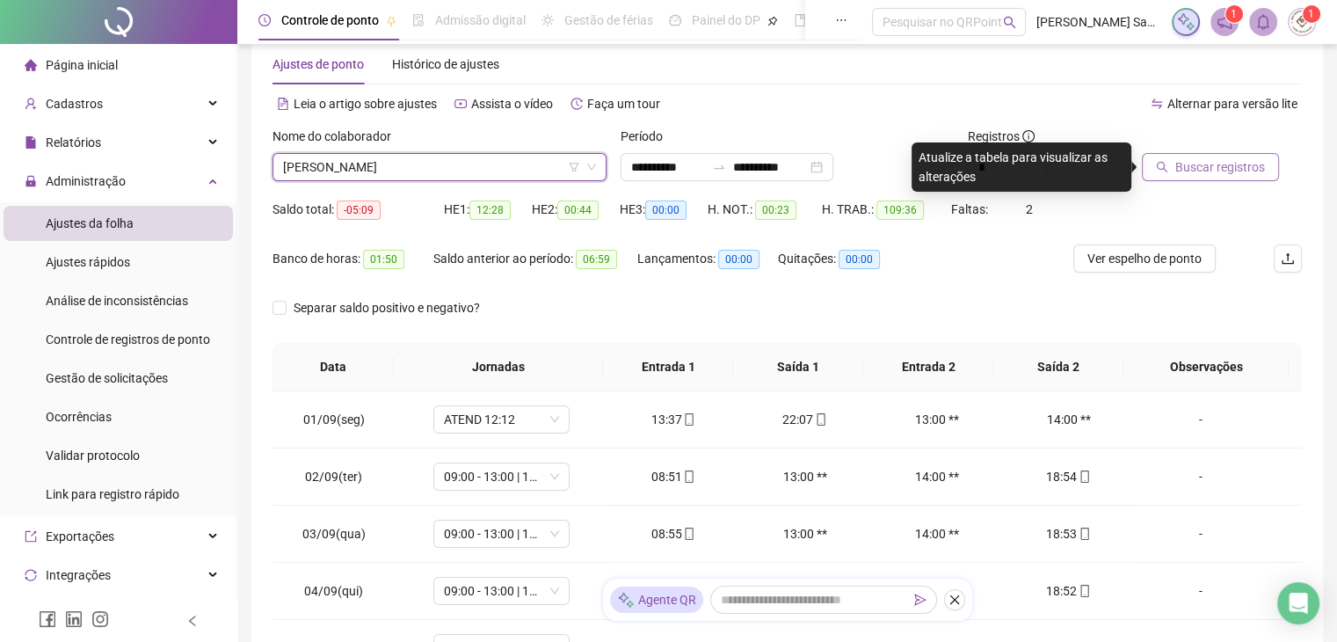
click at [1191, 180] on button "Buscar registros" at bounding box center [1210, 167] width 137 height 28
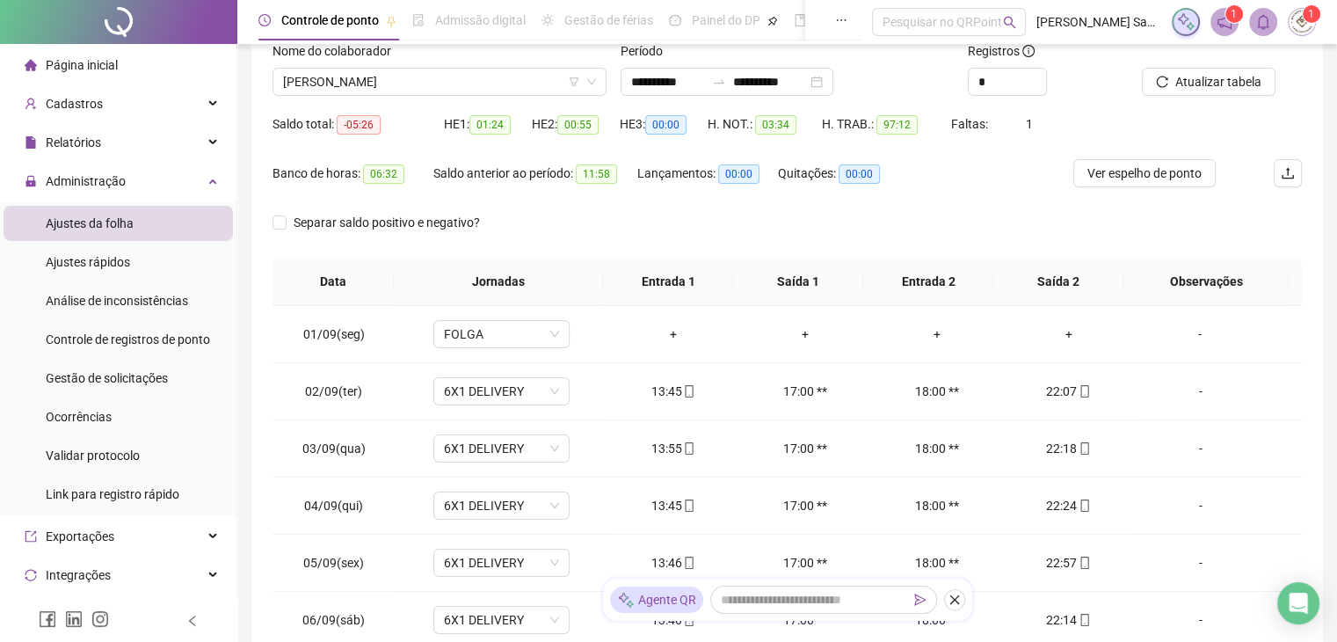
scroll to position [123, 0]
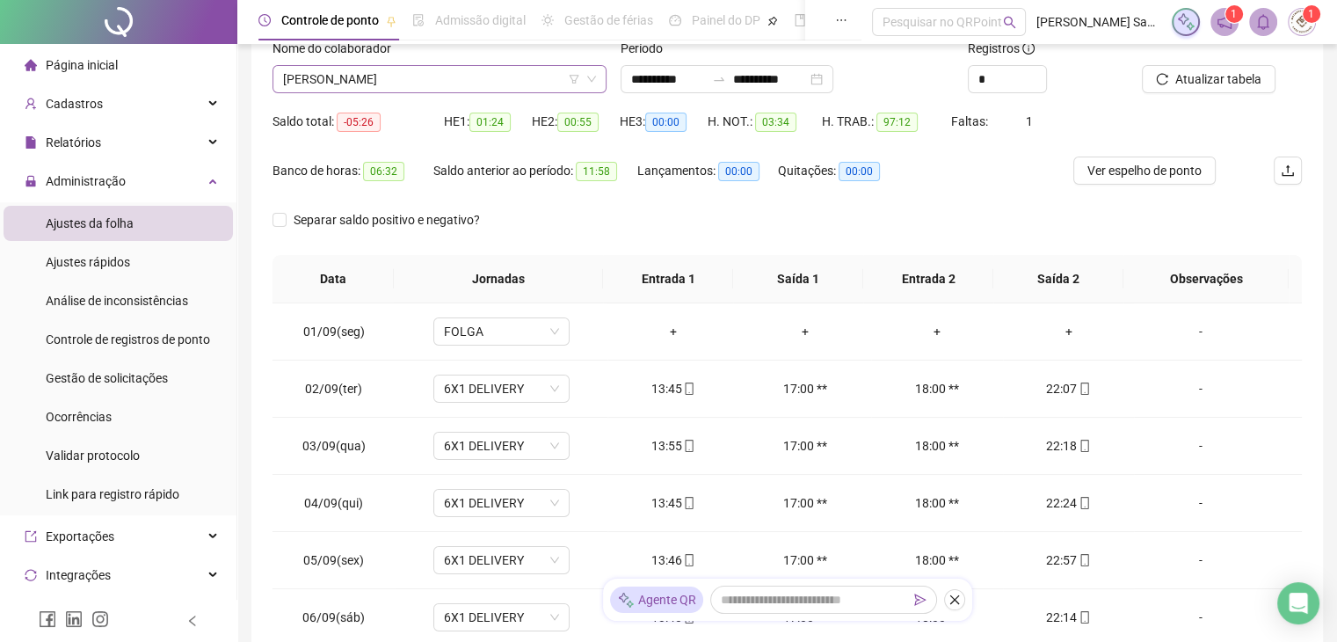
click at [451, 87] on span "[PERSON_NAME]" at bounding box center [439, 79] width 313 height 26
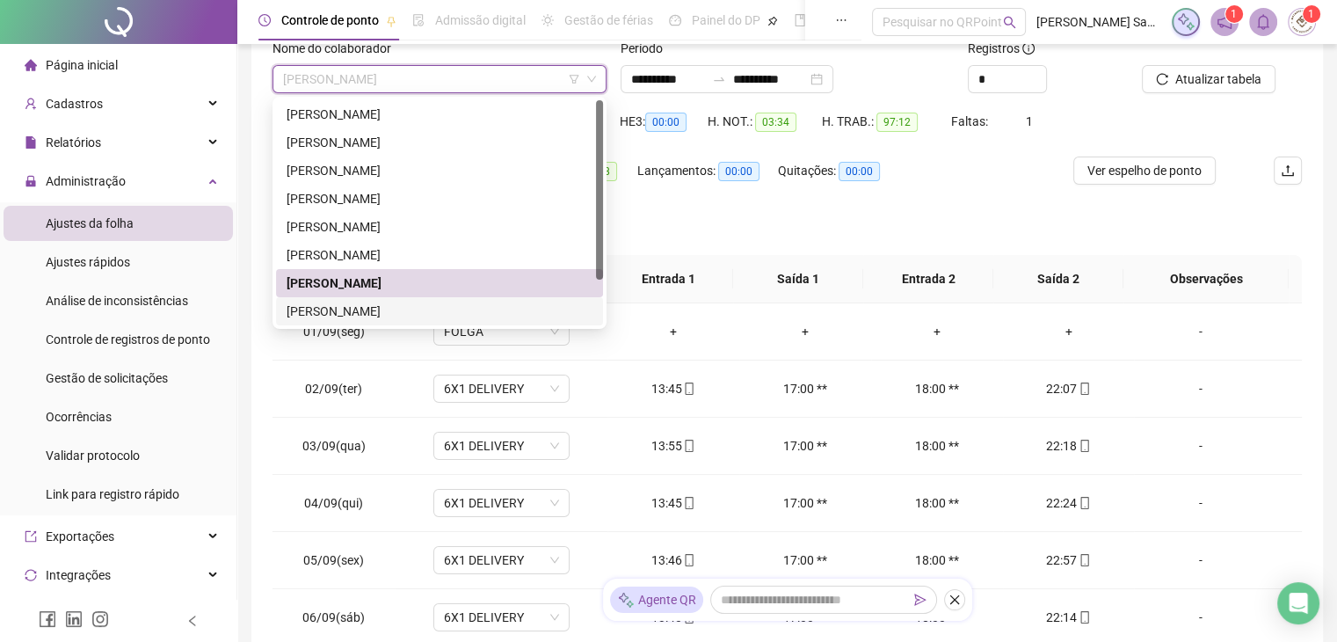
click at [420, 312] on div "[PERSON_NAME]" at bounding box center [440, 310] width 306 height 19
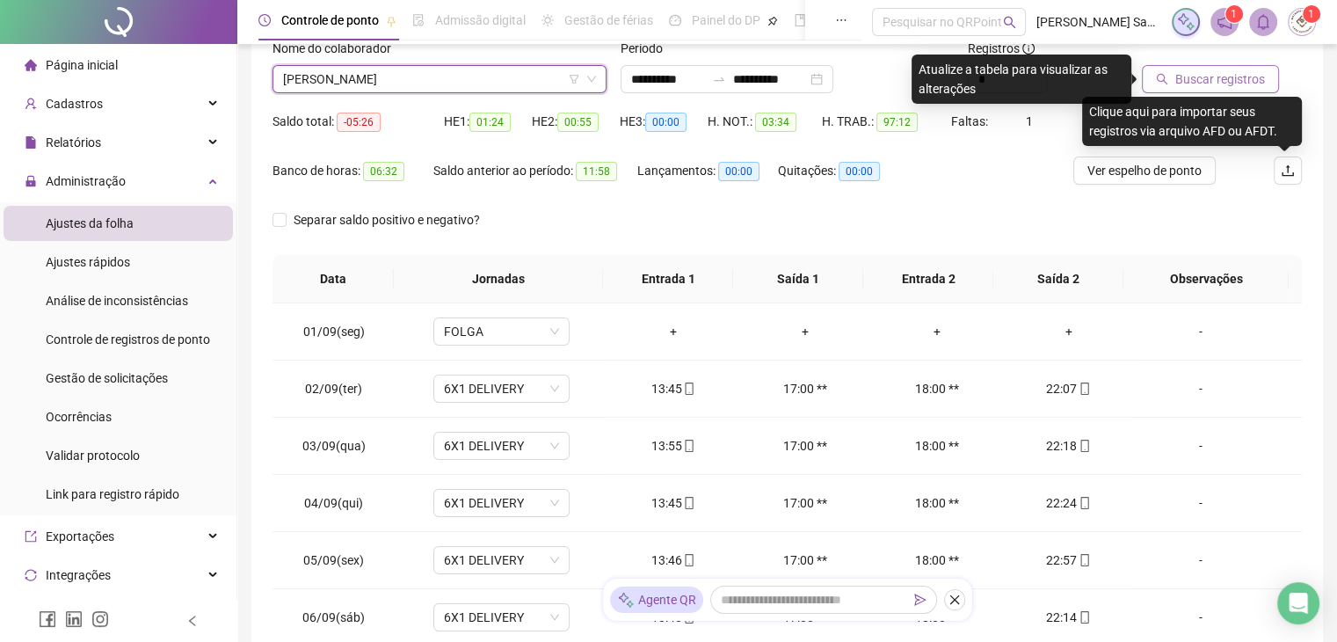
click at [1227, 80] on span "Buscar registros" at bounding box center [1220, 78] width 90 height 19
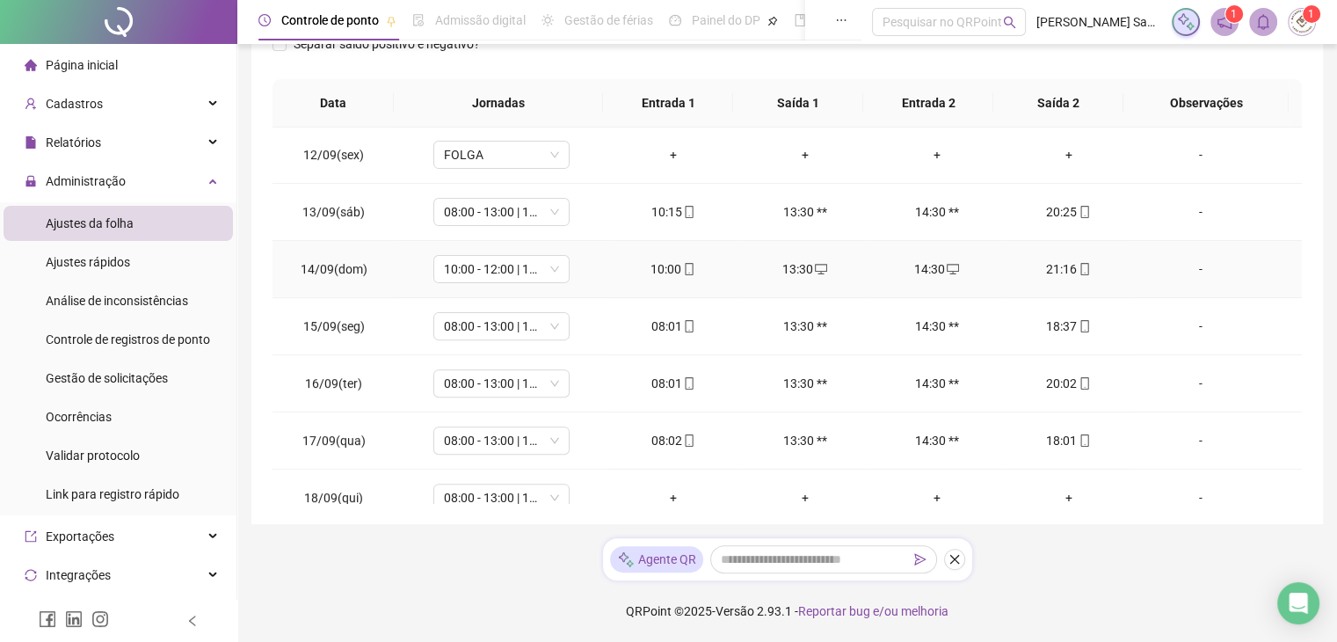
scroll to position [650, 0]
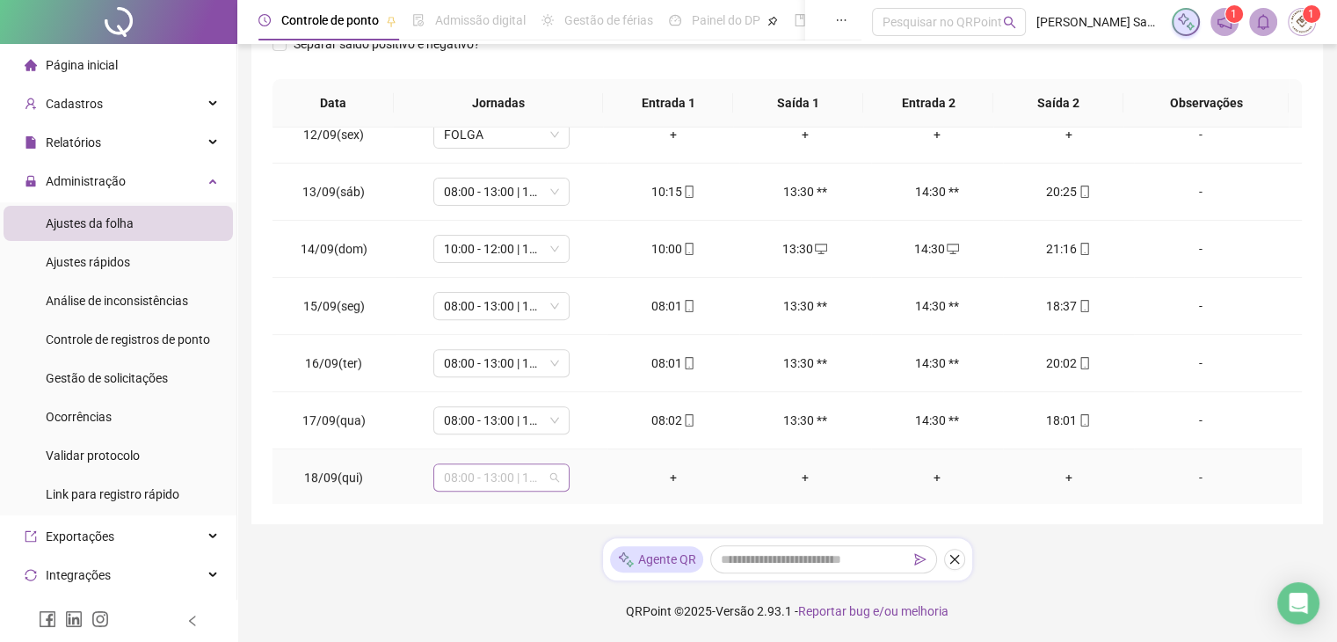
click at [548, 479] on span "08:00 - 13:00 | 14:00 - 18:00" at bounding box center [501, 477] width 115 height 26
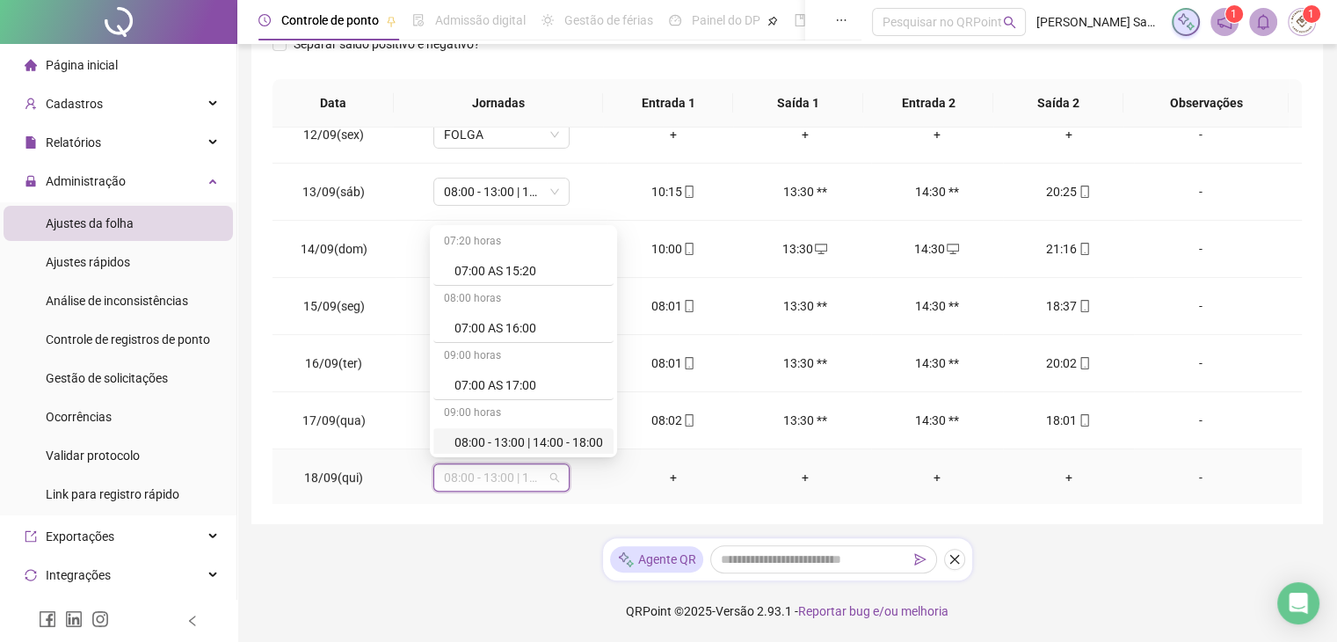
type input "*"
click at [508, 359] on div "Sem carga horária" at bounding box center [507, 353] width 148 height 28
click at [510, 369] on div "Folga" at bounding box center [507, 381] width 148 height 29
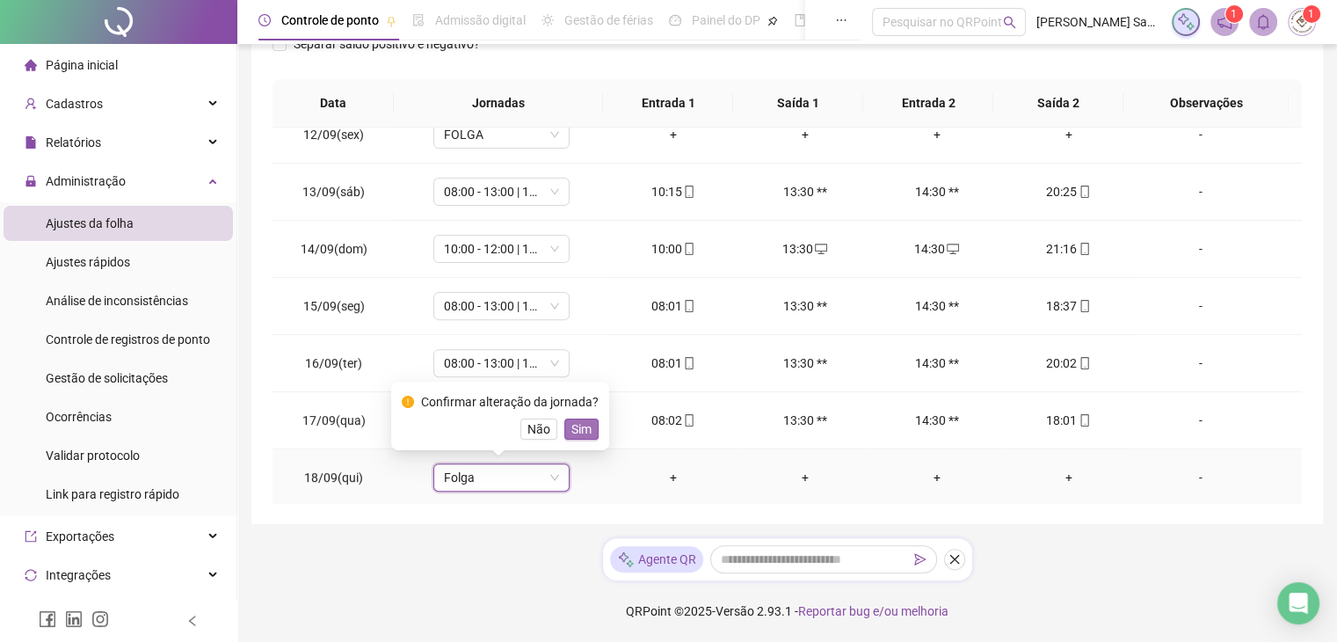
click at [583, 429] on span "Sim" at bounding box center [581, 428] width 20 height 19
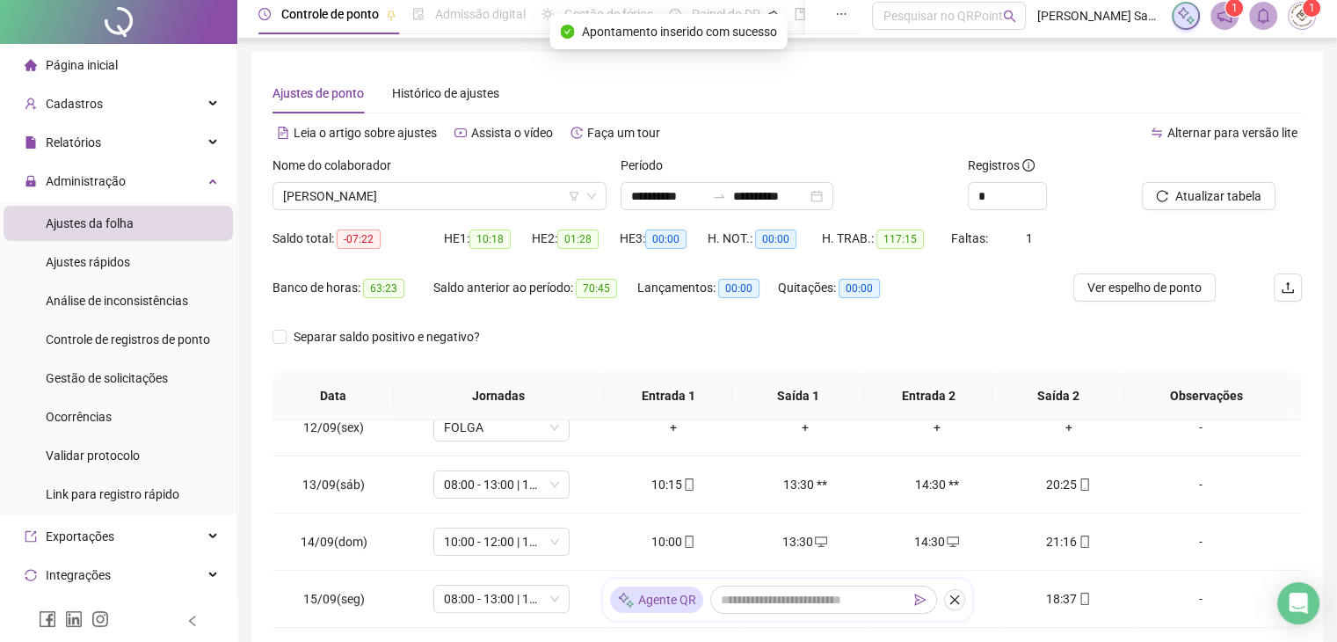
scroll to position [0, 0]
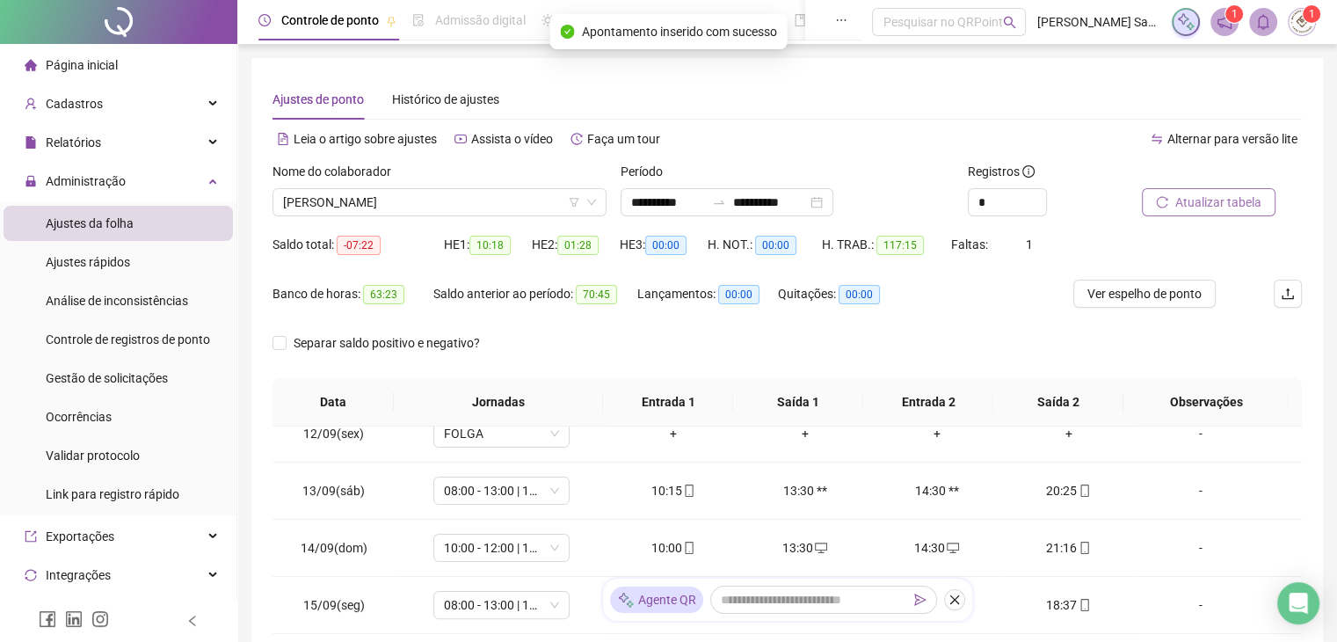
click at [1164, 204] on icon "reload" at bounding box center [1162, 202] width 12 height 12
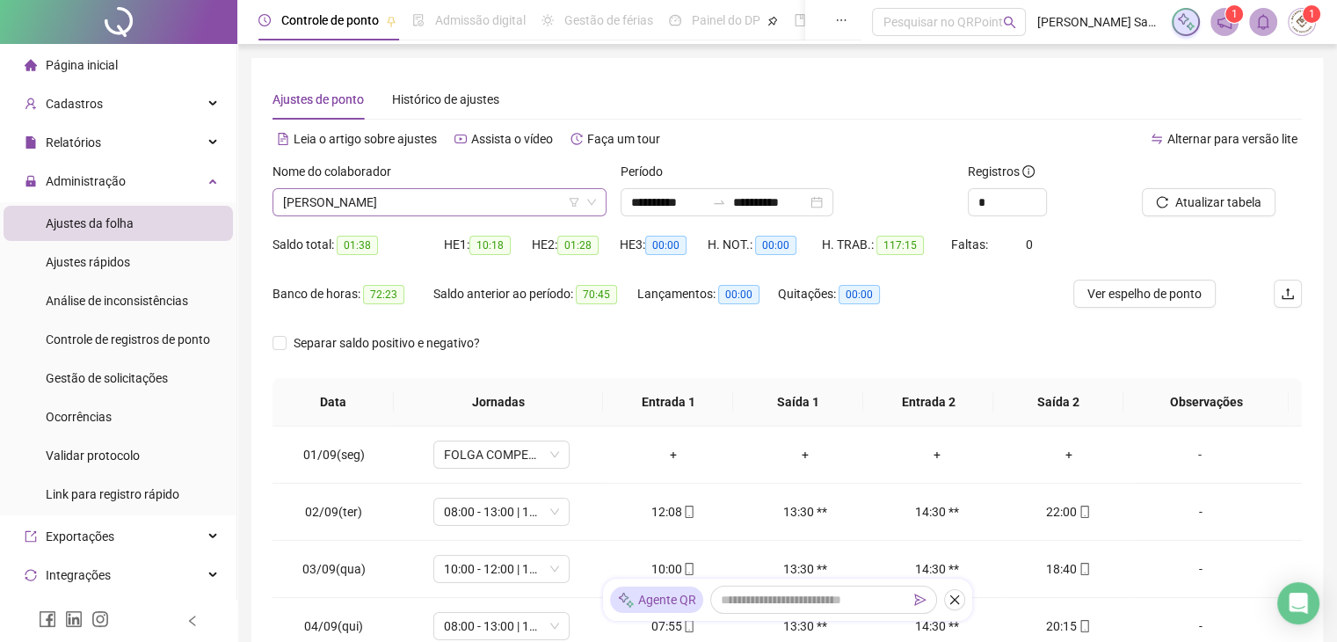
click at [407, 197] on span "[PERSON_NAME]" at bounding box center [439, 202] width 313 height 26
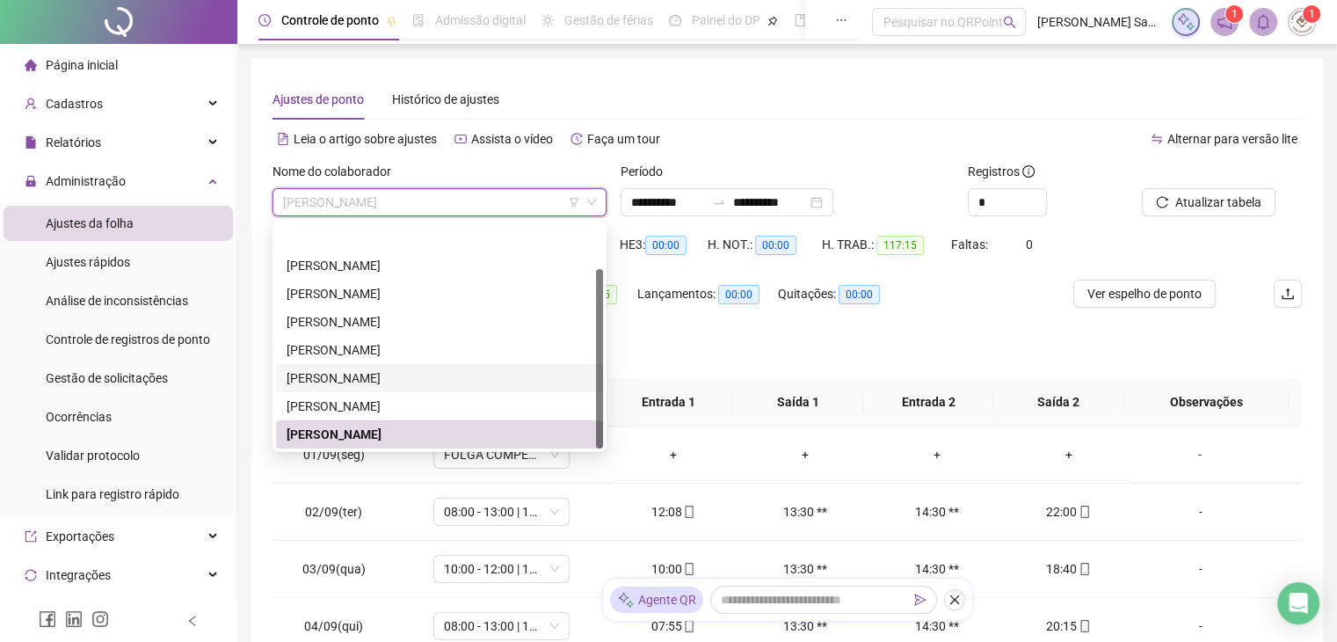
scroll to position [56, 0]
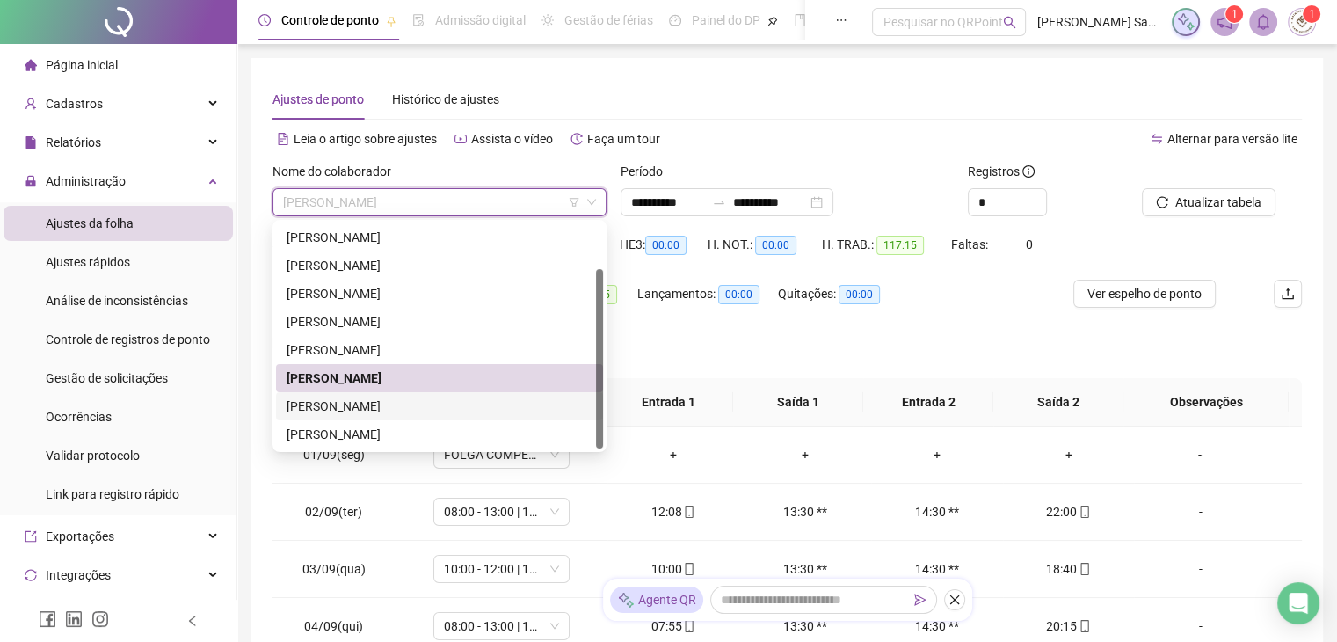
click at [410, 410] on div "[PERSON_NAME]" at bounding box center [440, 405] width 306 height 19
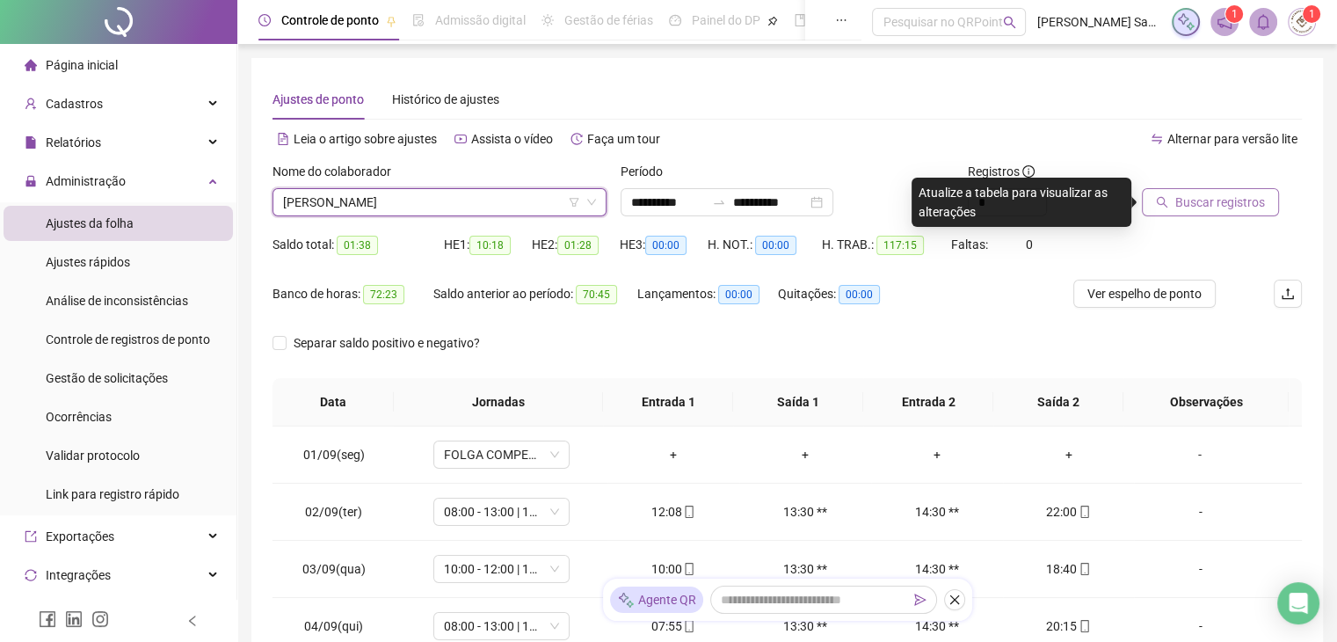
click at [1188, 210] on span "Buscar registros" at bounding box center [1220, 201] width 90 height 19
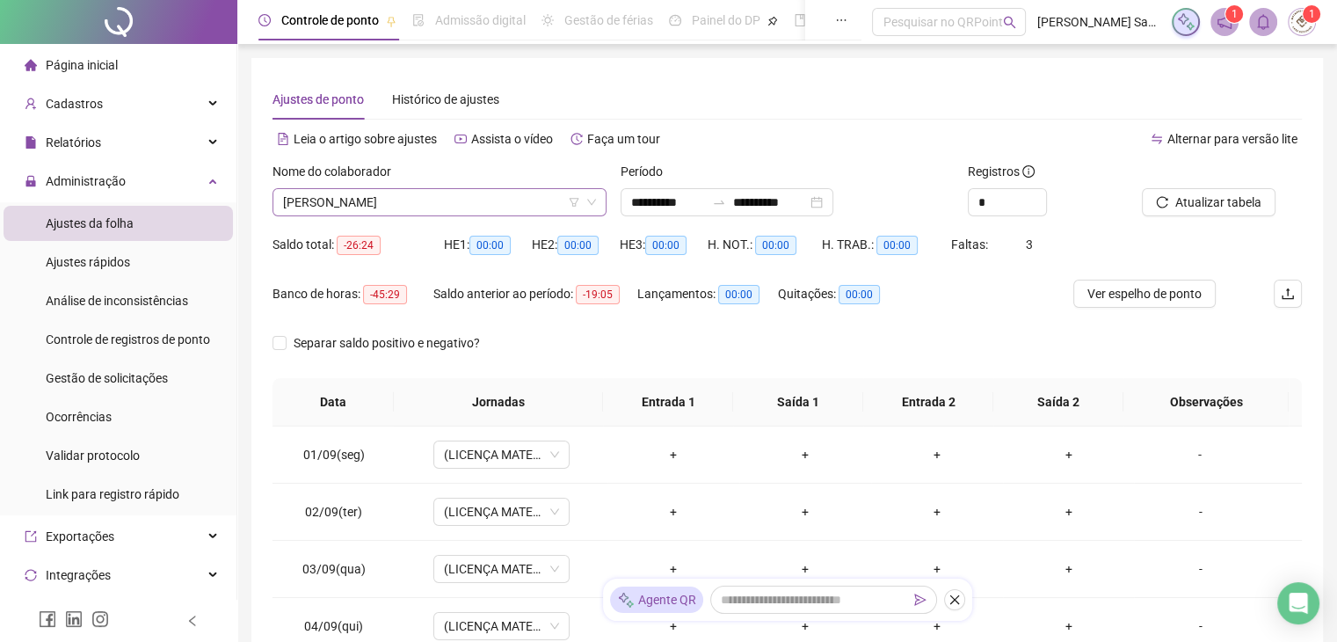
click at [478, 196] on span "[PERSON_NAME]" at bounding box center [439, 202] width 313 height 26
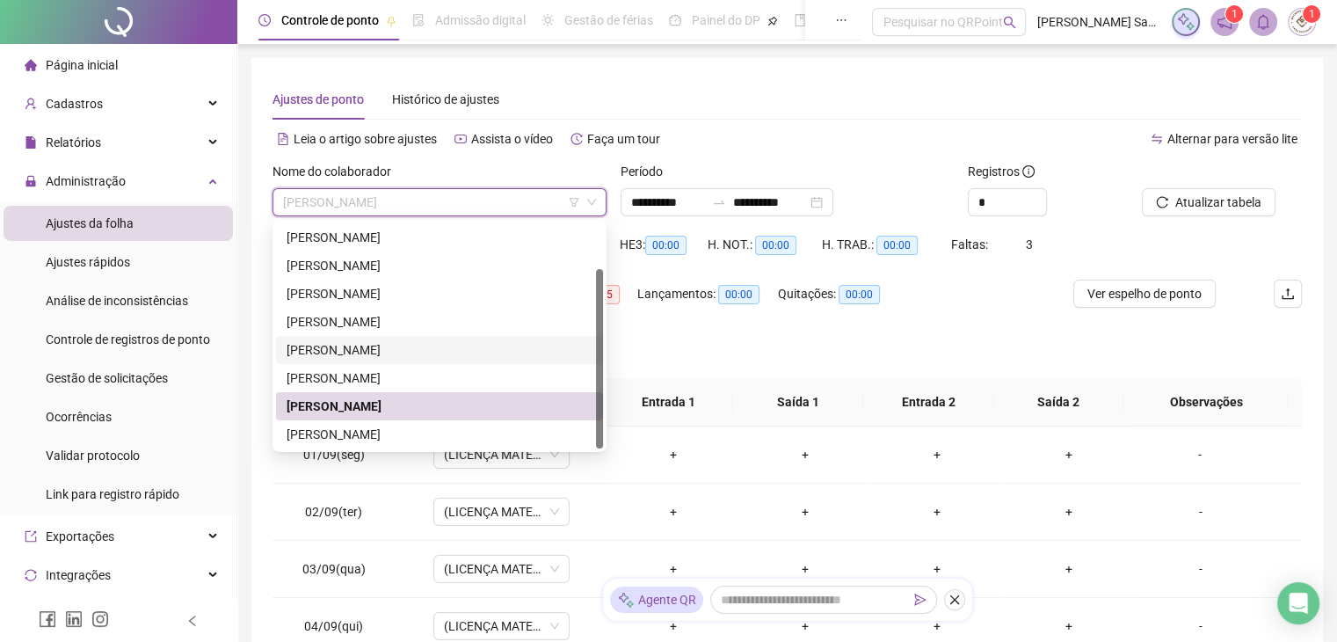
click at [900, 135] on div "Alternar para versão lite" at bounding box center [1045, 139] width 515 height 28
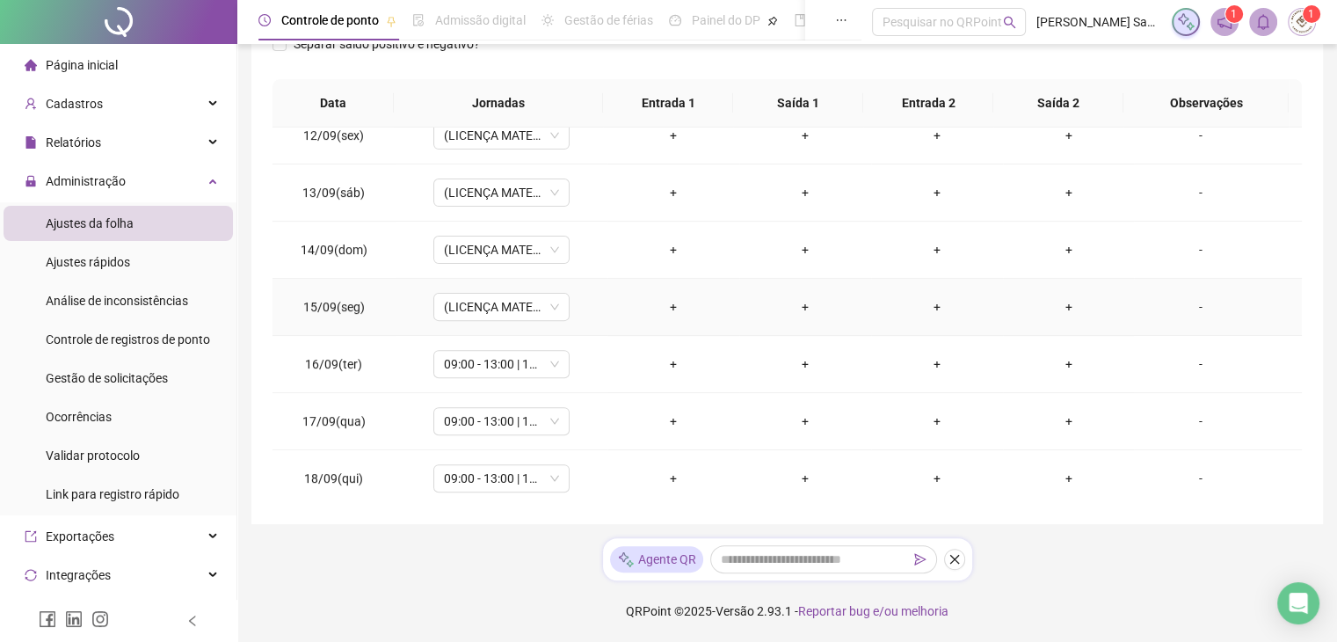
scroll to position [650, 0]
click at [116, 106] on div "Cadastros" at bounding box center [118, 103] width 229 height 35
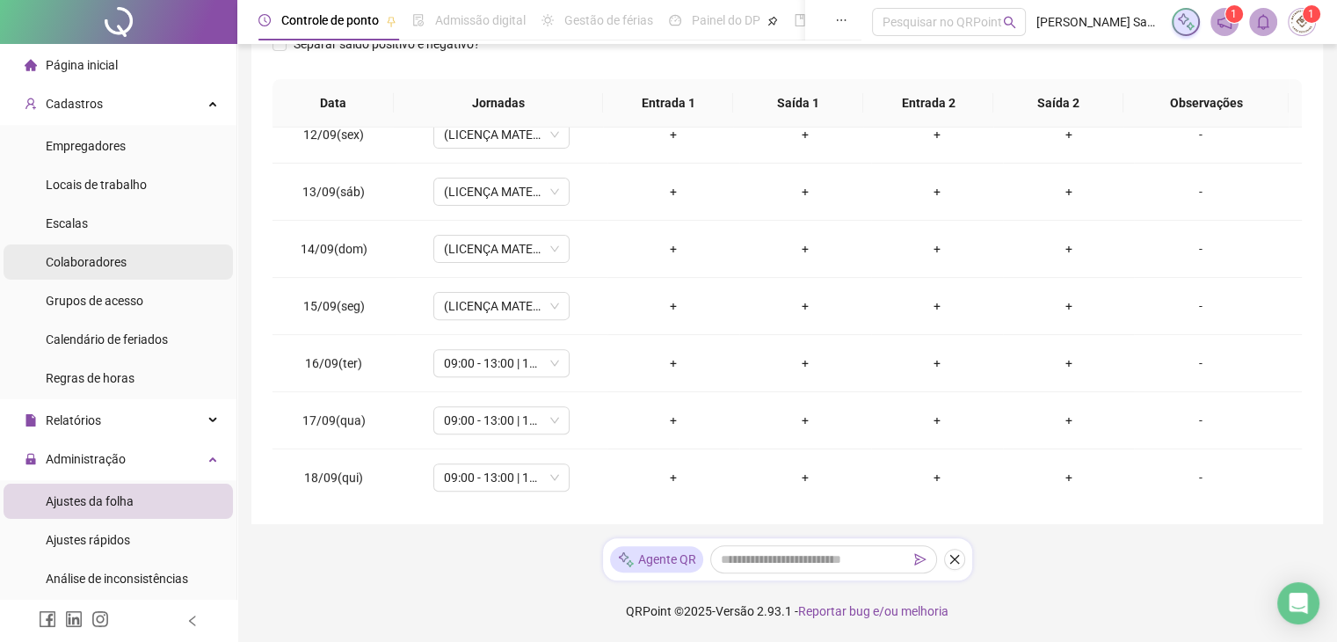
click at [95, 262] on span "Colaboradores" at bounding box center [86, 262] width 81 height 14
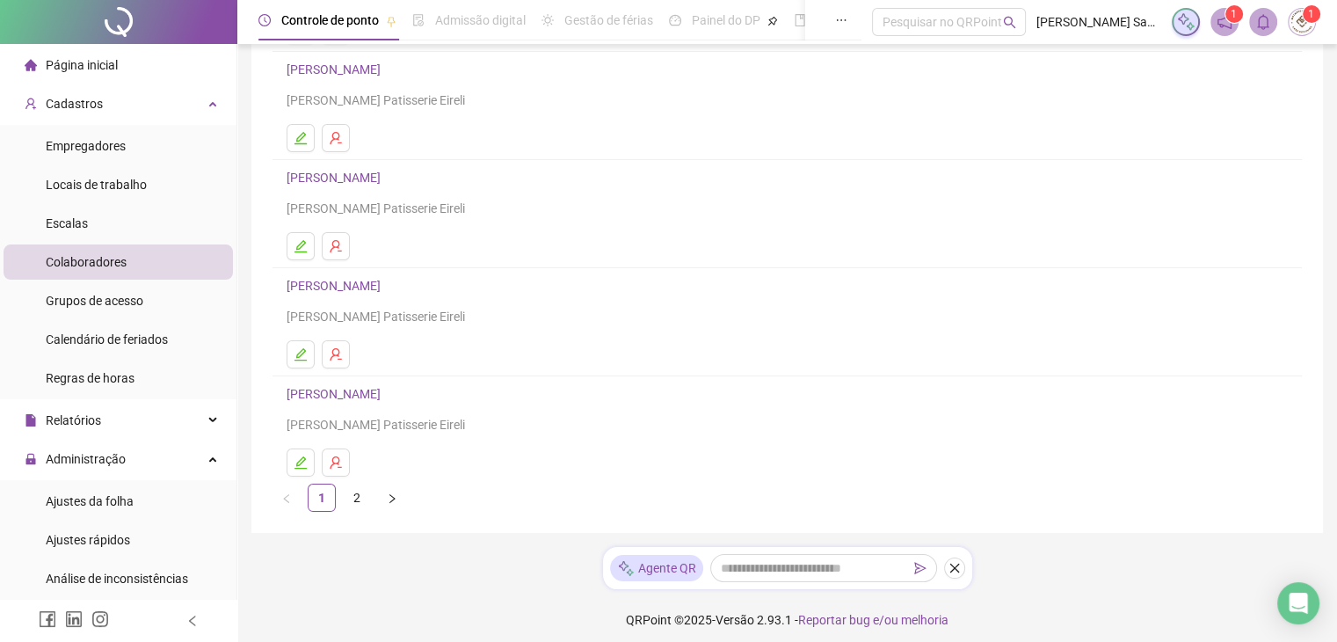
scroll to position [250, 0]
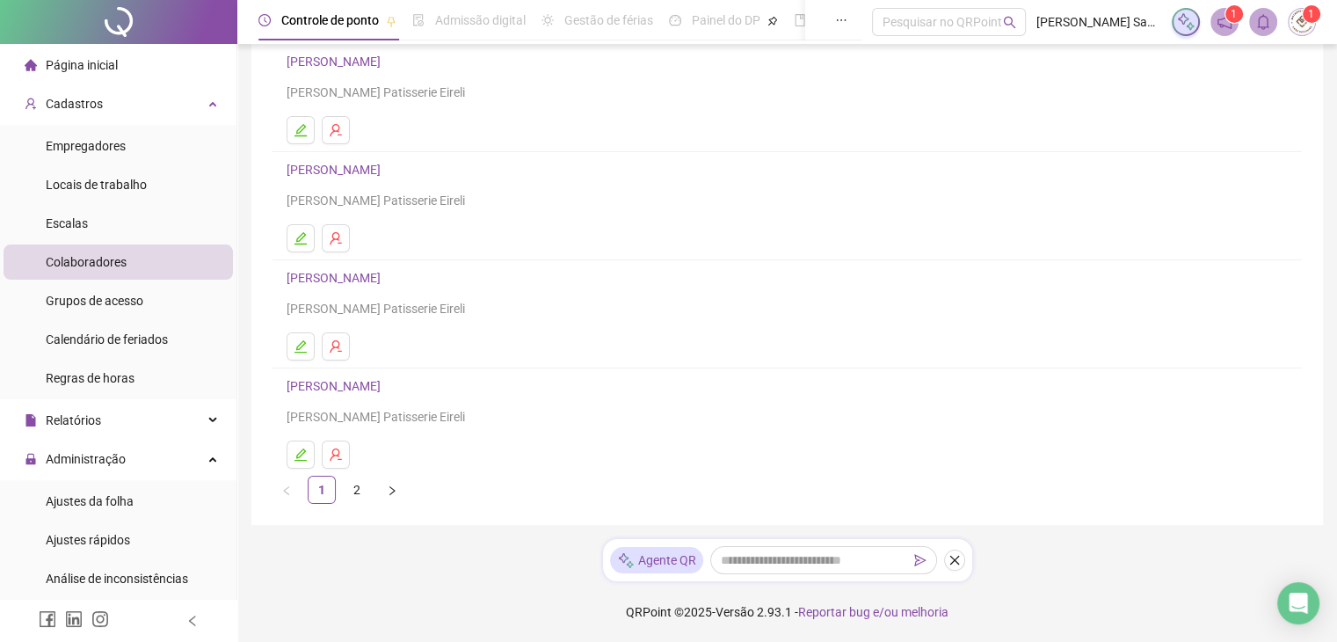
click at [355, 507] on div "Leia o artigo sobre colaboradores Assista o vídeo Faça um tour Inserir Nenhum r…" at bounding box center [786, 166] width 1071 height 716
click at [358, 492] on link "2" at bounding box center [357, 489] width 26 height 26
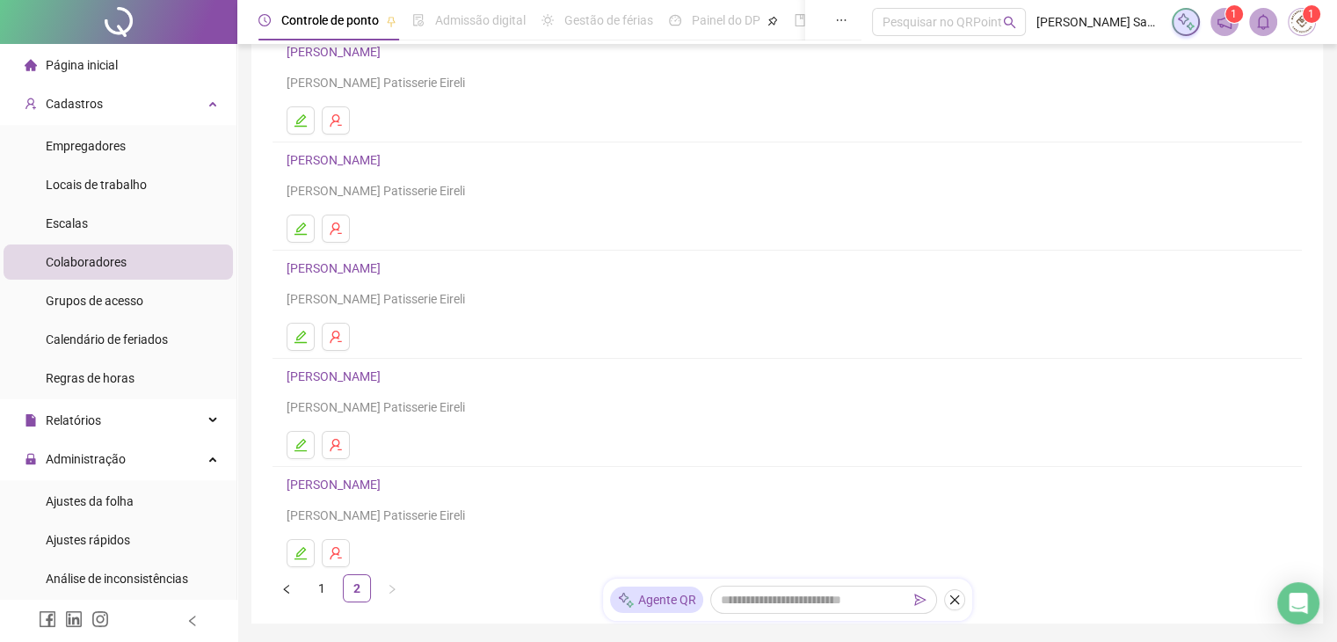
scroll to position [176, 0]
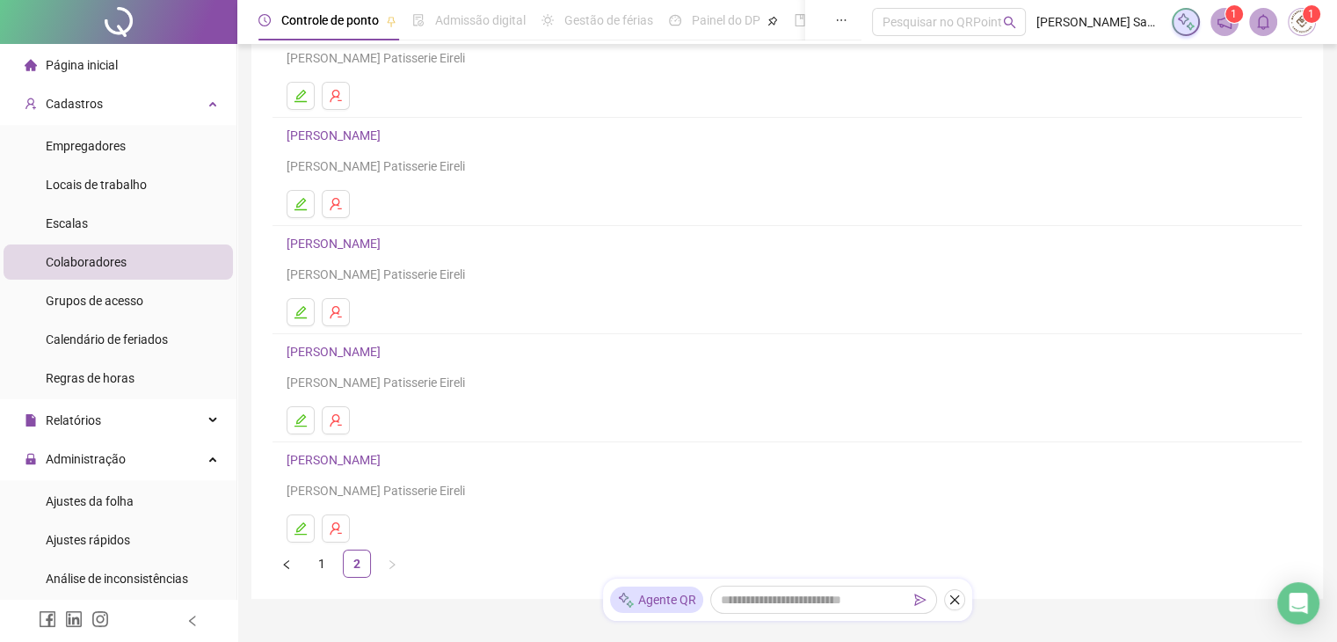
click at [370, 348] on link "[PERSON_NAME]" at bounding box center [336, 352] width 99 height 14
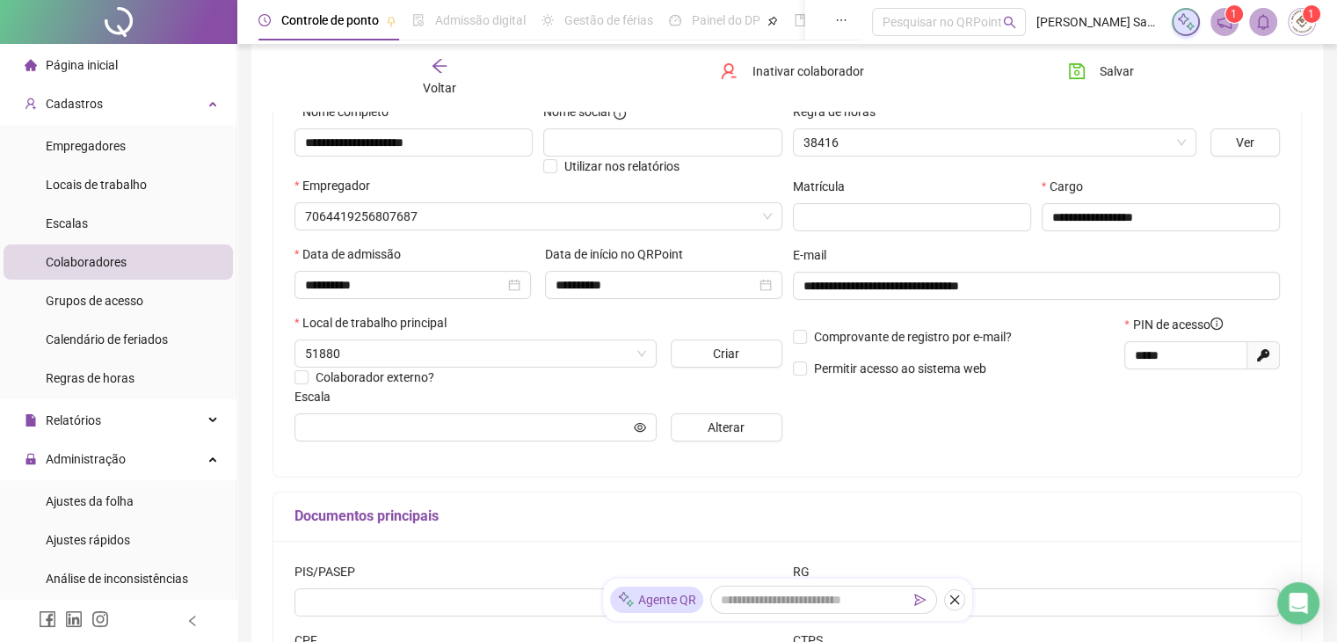
type input "***"
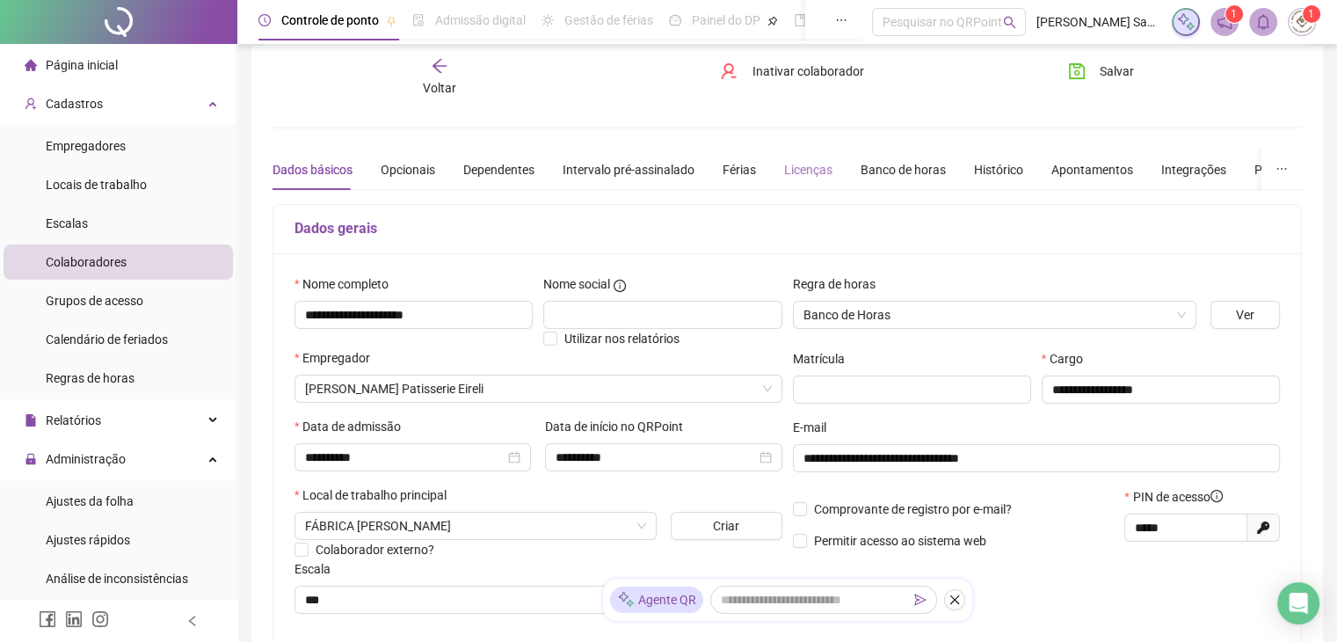
scroll to position [0, 0]
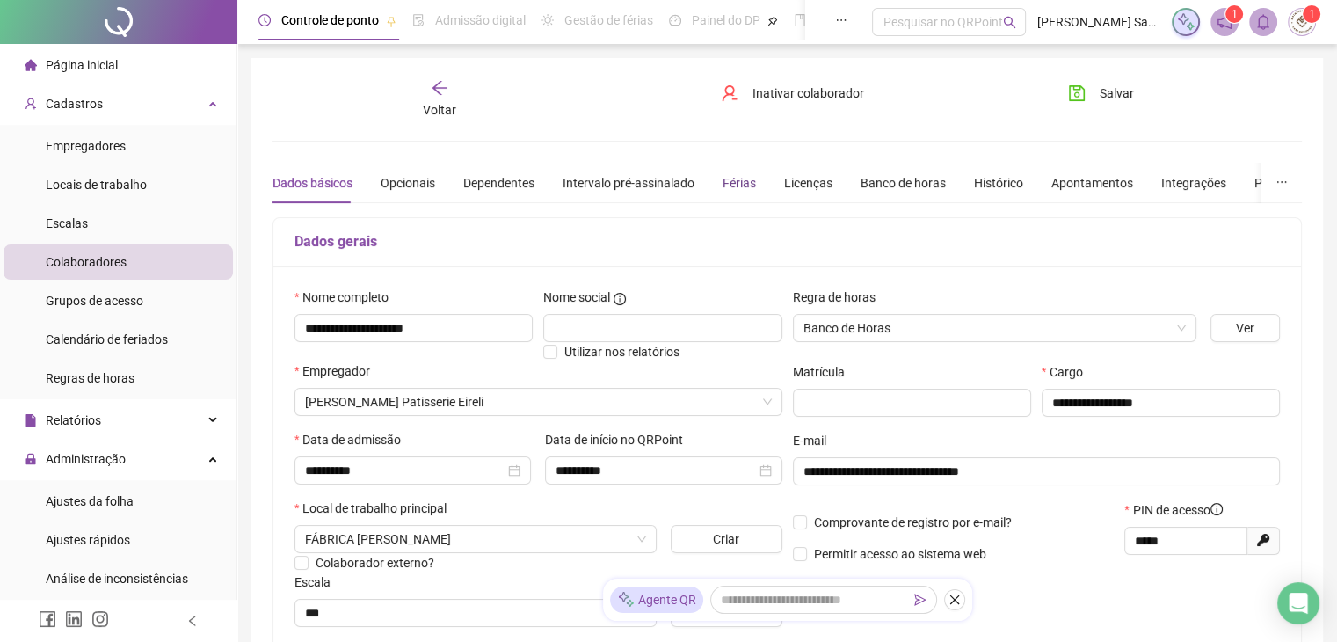
click at [738, 183] on div "Férias" at bounding box center [738, 182] width 33 height 19
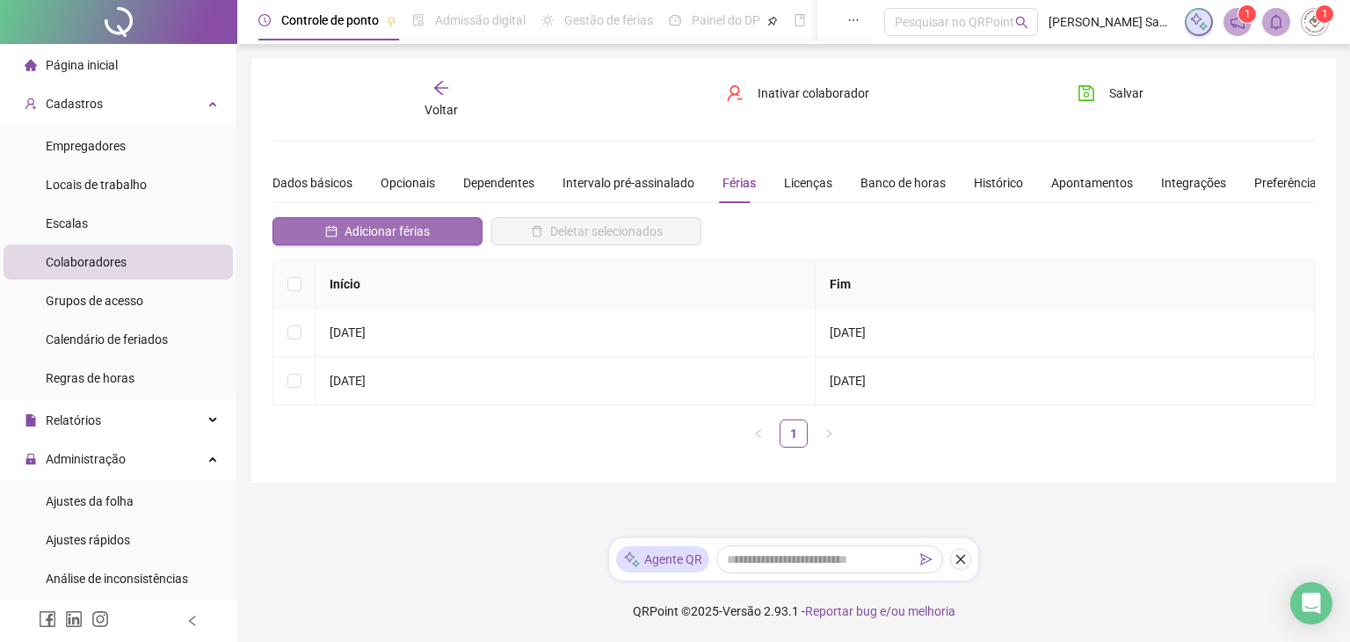
click at [379, 240] on button "Adicionar férias" at bounding box center [377, 231] width 210 height 28
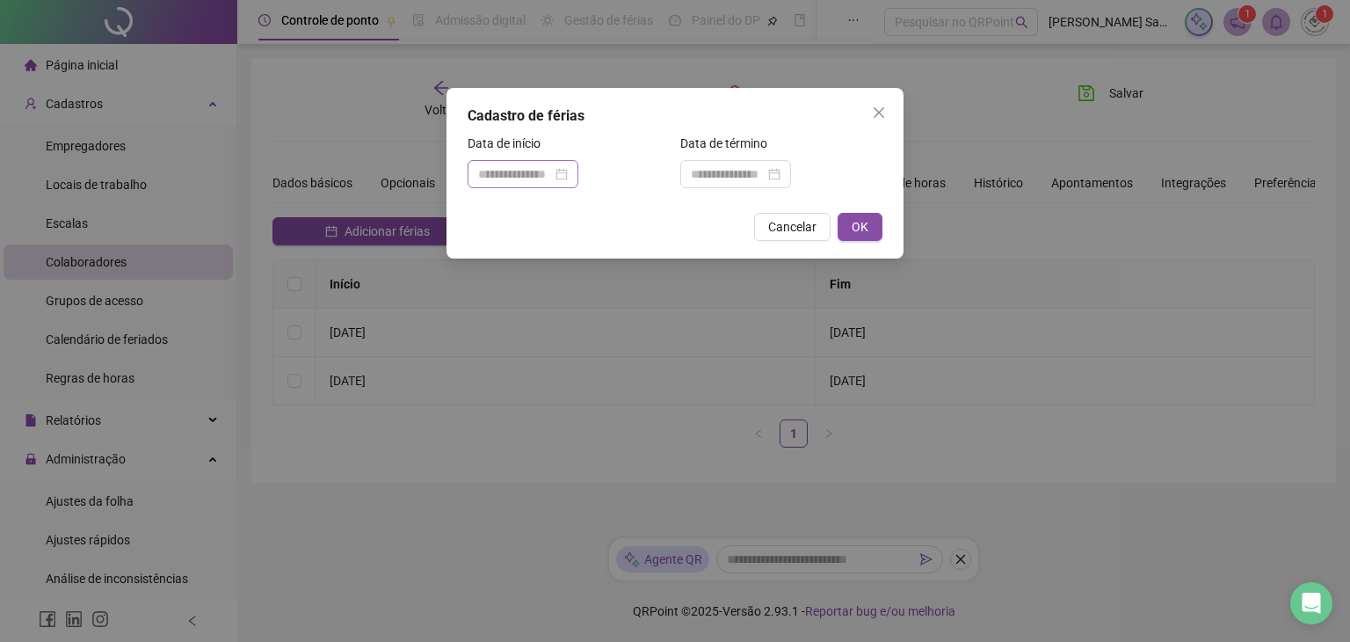
click at [548, 184] on div at bounding box center [523, 174] width 111 height 28
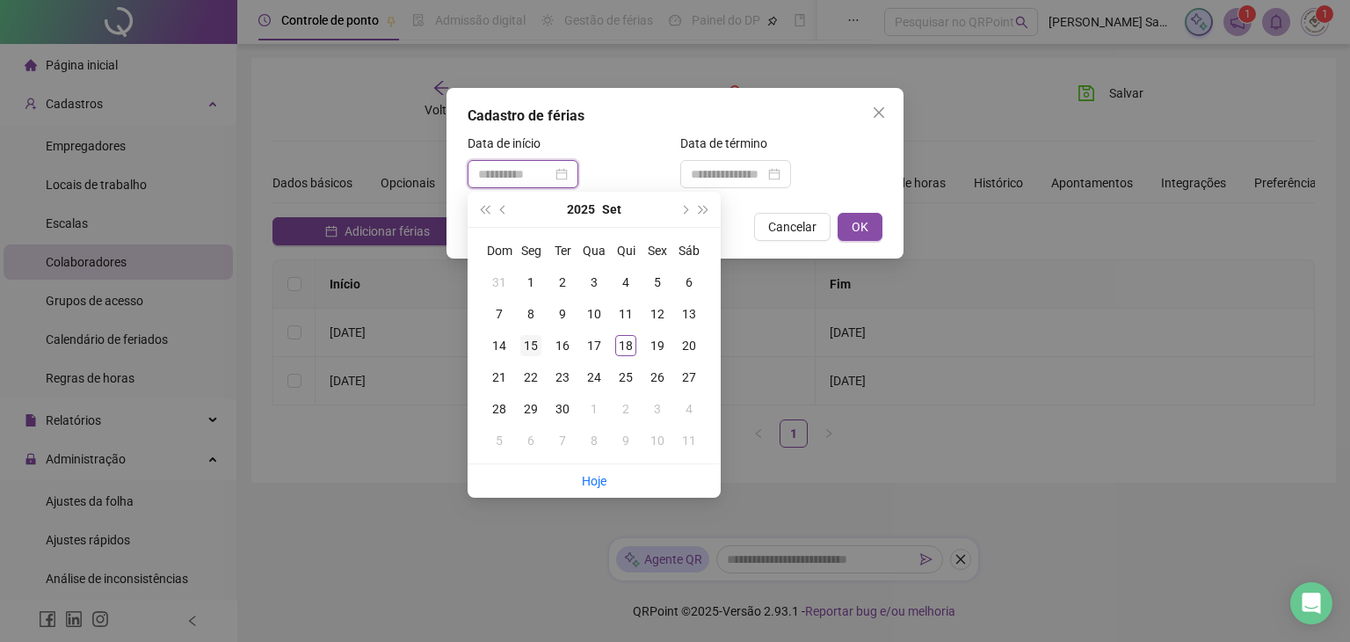
type input "**********"
click at [537, 350] on div "15" at bounding box center [530, 345] width 21 height 21
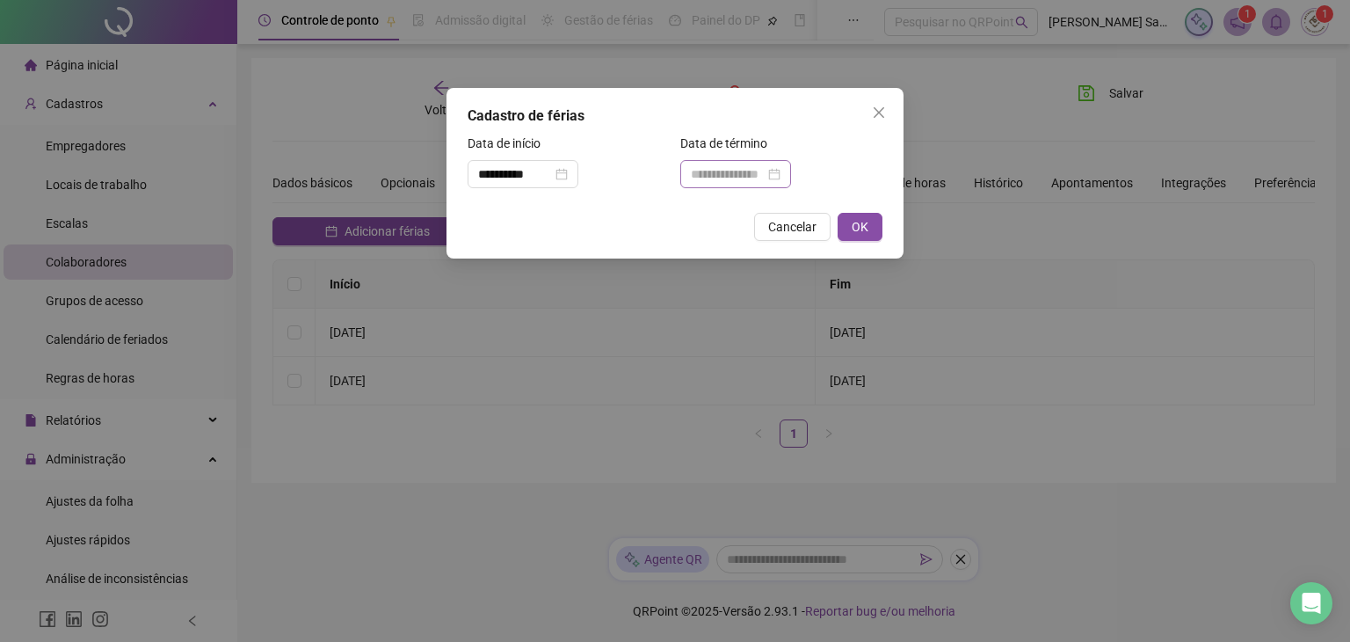
click at [720, 186] on div at bounding box center [735, 174] width 111 height 28
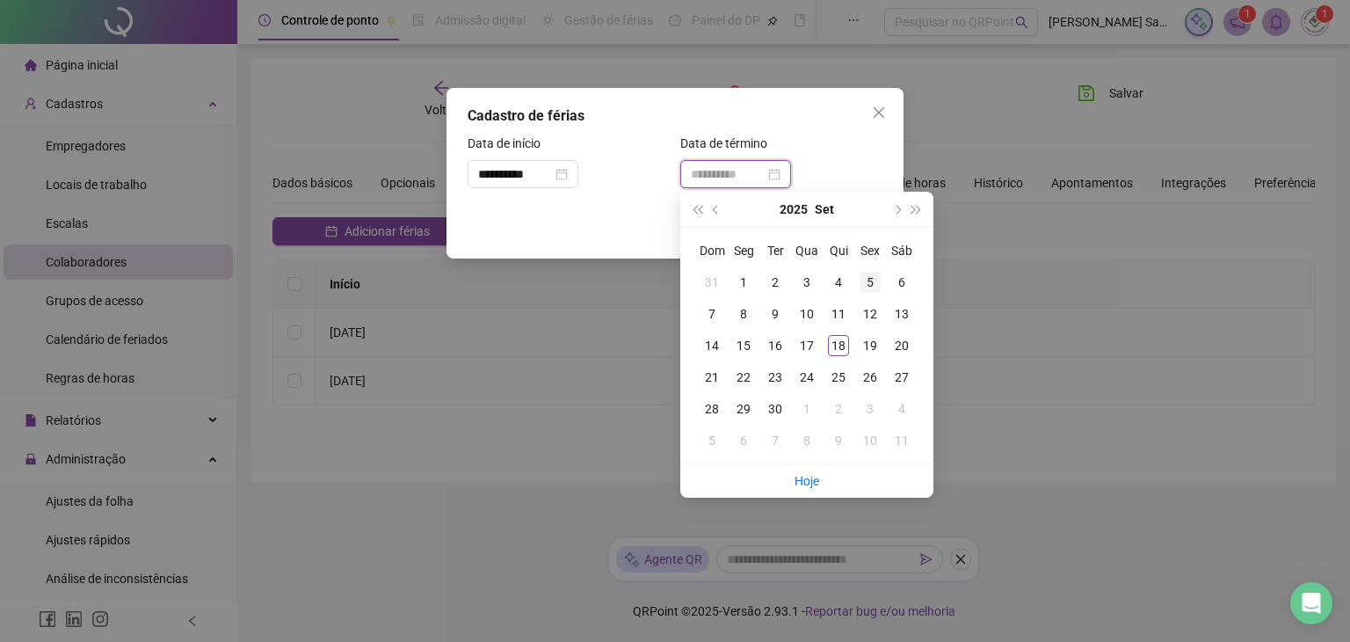
type input "**********"
click at [893, 211] on button "next-year" at bounding box center [896, 209] width 19 height 35
type input "**********"
click at [779, 341] on div "14" at bounding box center [775, 345] width 21 height 21
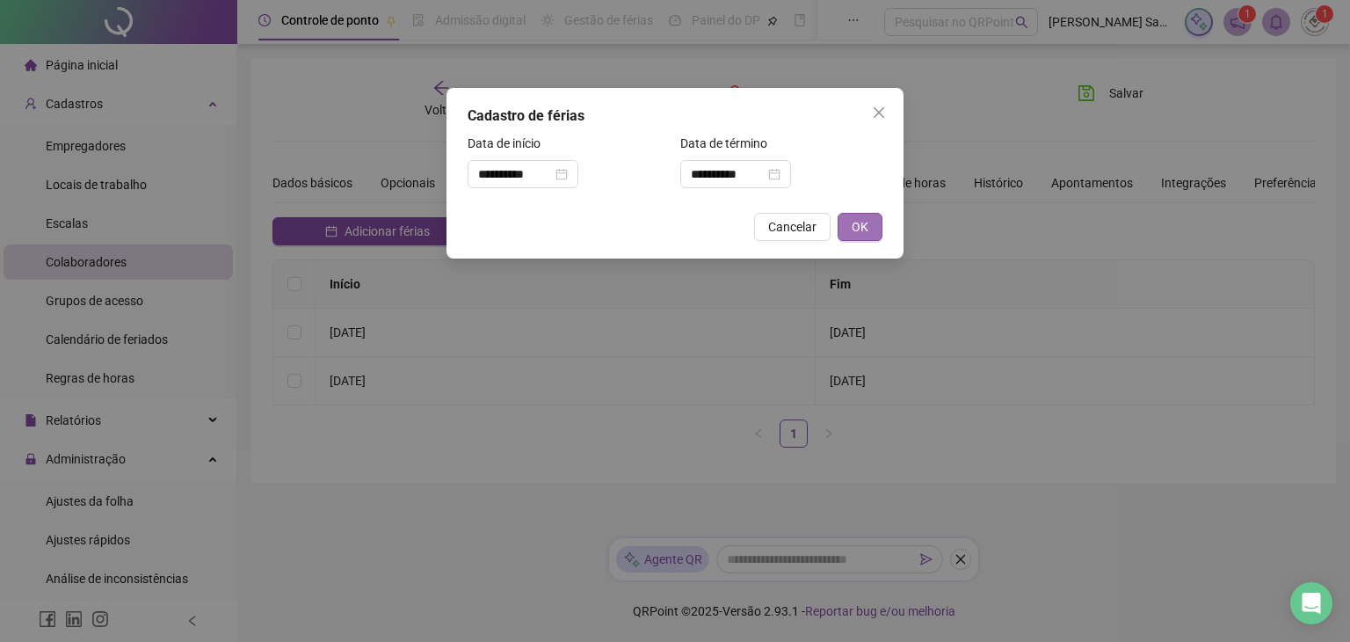
click at [860, 233] on span "OK" at bounding box center [860, 226] width 17 height 19
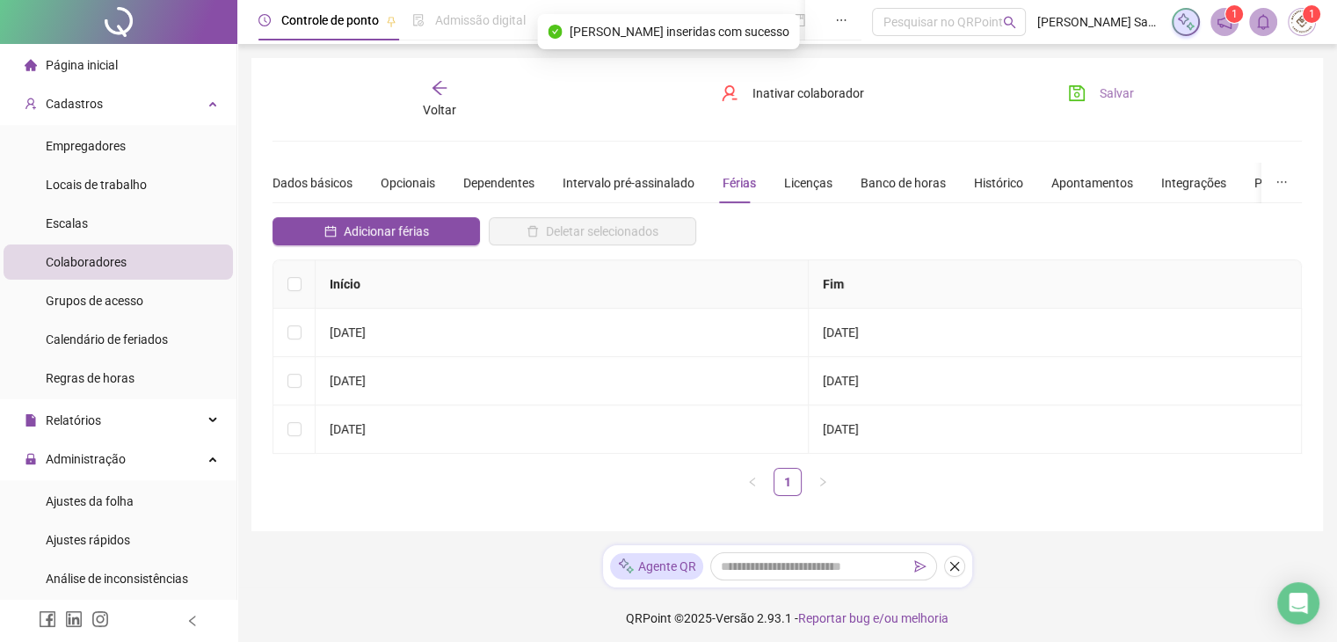
click at [1119, 94] on span "Salvar" at bounding box center [1117, 93] width 34 height 19
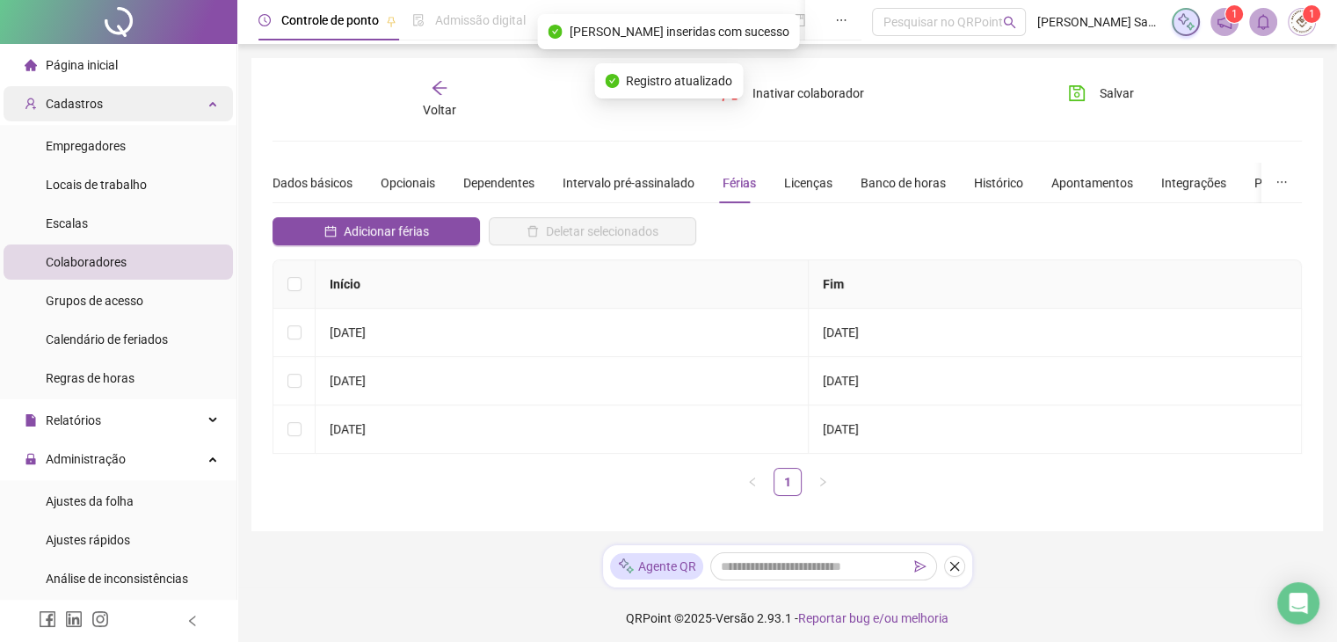
click at [165, 99] on div "Cadastros" at bounding box center [118, 103] width 229 height 35
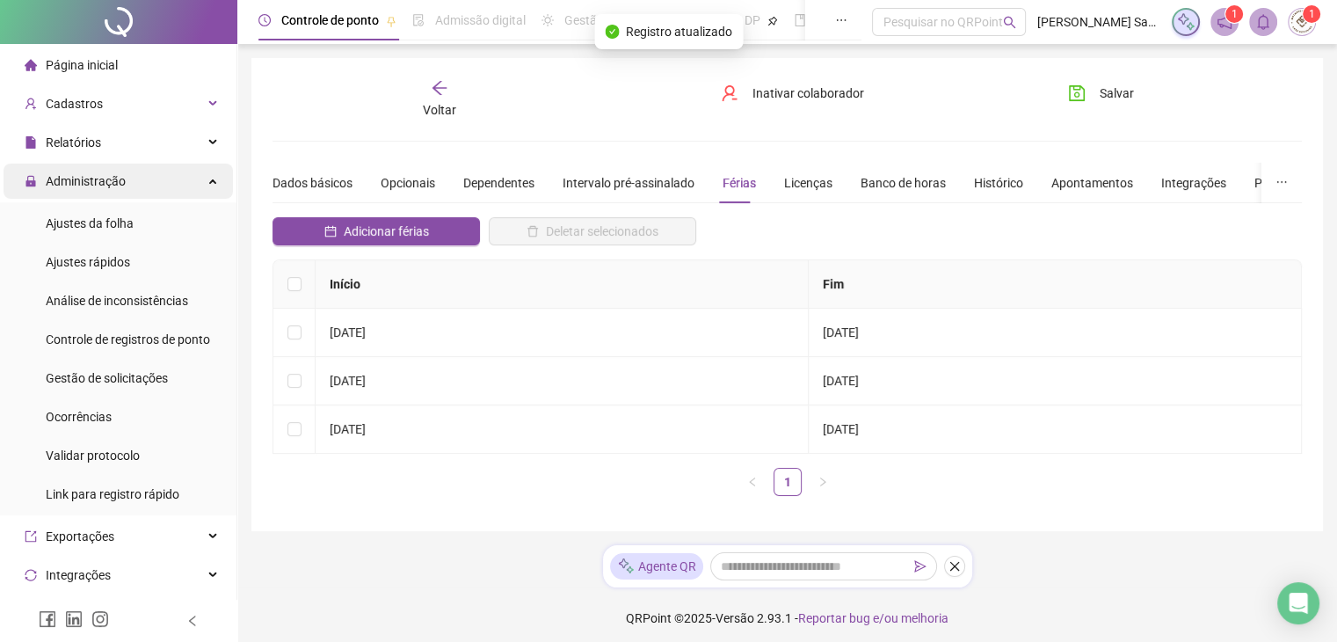
click at [130, 183] on div "Administração" at bounding box center [118, 180] width 229 height 35
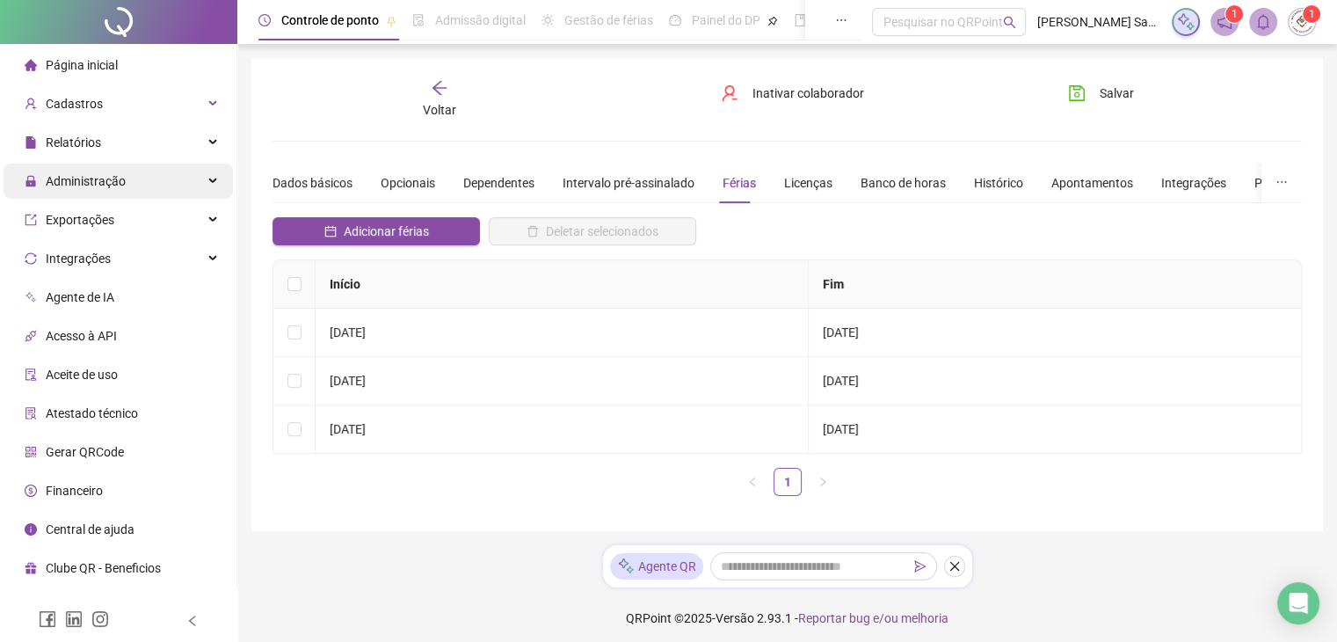
click at [117, 179] on span "Administração" at bounding box center [86, 181] width 80 height 14
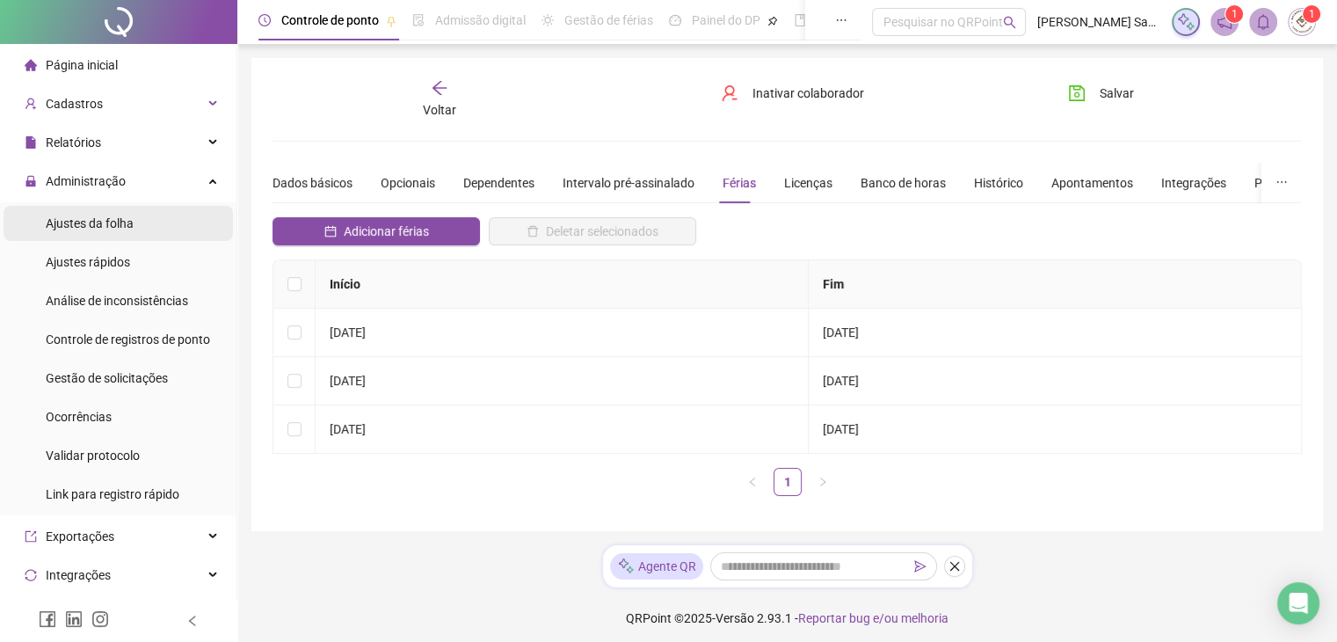
click at [107, 223] on span "Ajustes da folha" at bounding box center [90, 223] width 88 height 14
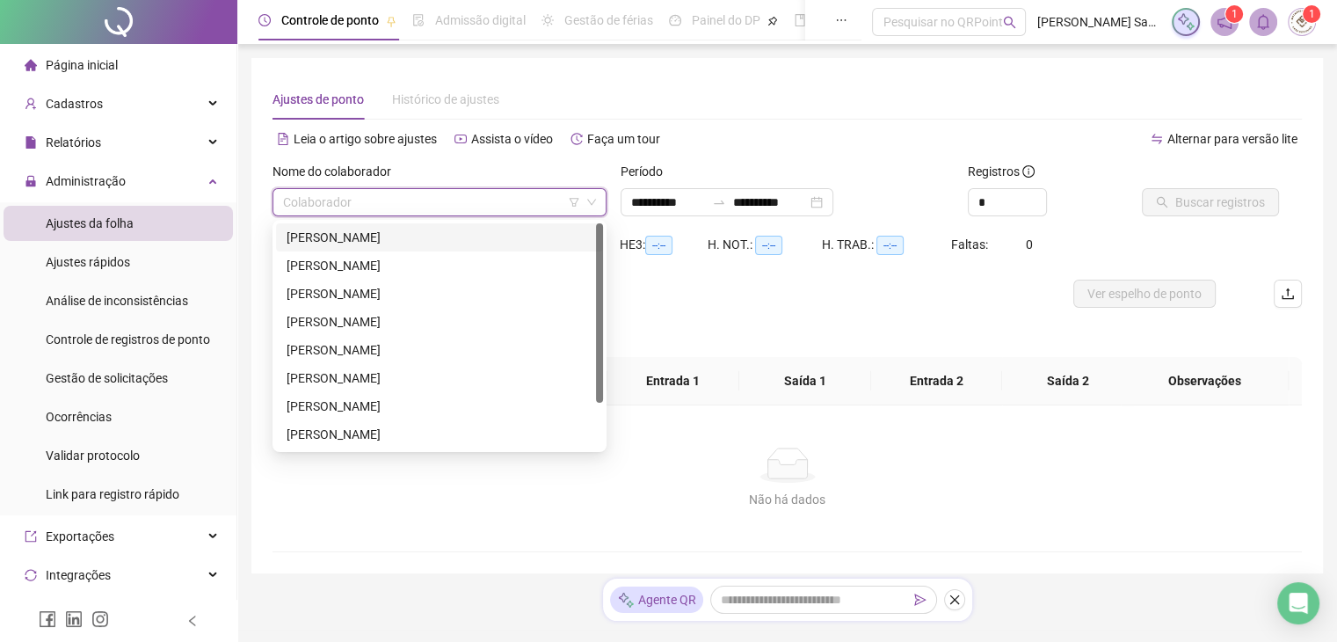
click at [359, 204] on input "search" at bounding box center [431, 202] width 297 height 26
drag, startPoint x: 598, startPoint y: 332, endPoint x: 425, endPoint y: 424, distance: 195.0
click at [589, 388] on div "[PERSON_NAME] [PERSON_NAME] [PERSON_NAME] [PERSON_NAME] [PERSON_NAME]" at bounding box center [439, 335] width 327 height 225
click at [316, 405] on div "[PERSON_NAME]" at bounding box center [440, 405] width 306 height 19
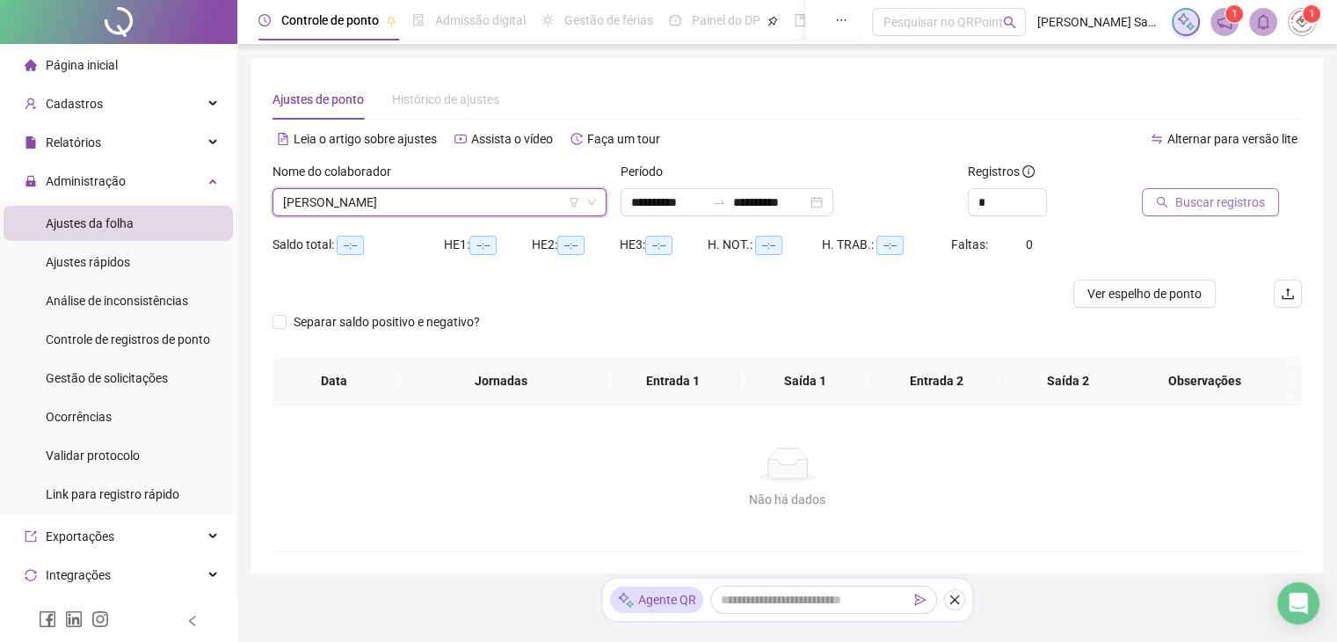
click at [1194, 205] on span "Buscar registros" at bounding box center [1220, 201] width 90 height 19
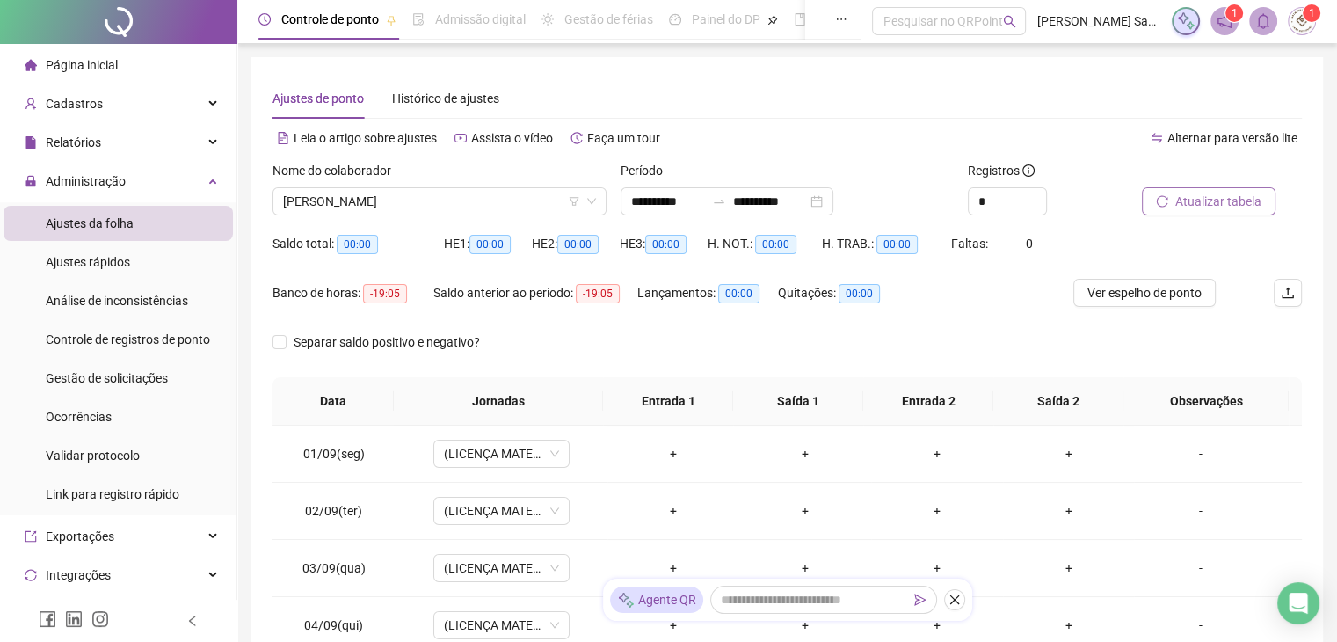
scroll to position [0, 0]
click at [403, 194] on span "[PERSON_NAME]" at bounding box center [439, 202] width 313 height 26
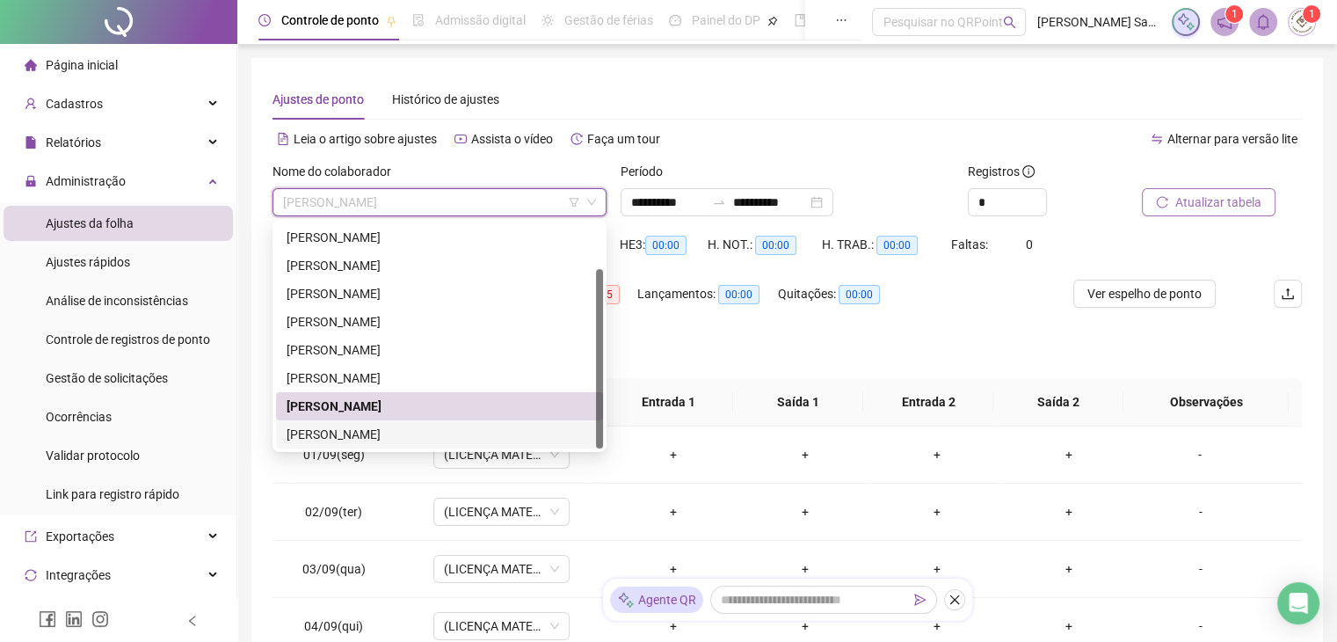
click at [407, 434] on div "[PERSON_NAME]" at bounding box center [440, 434] width 306 height 19
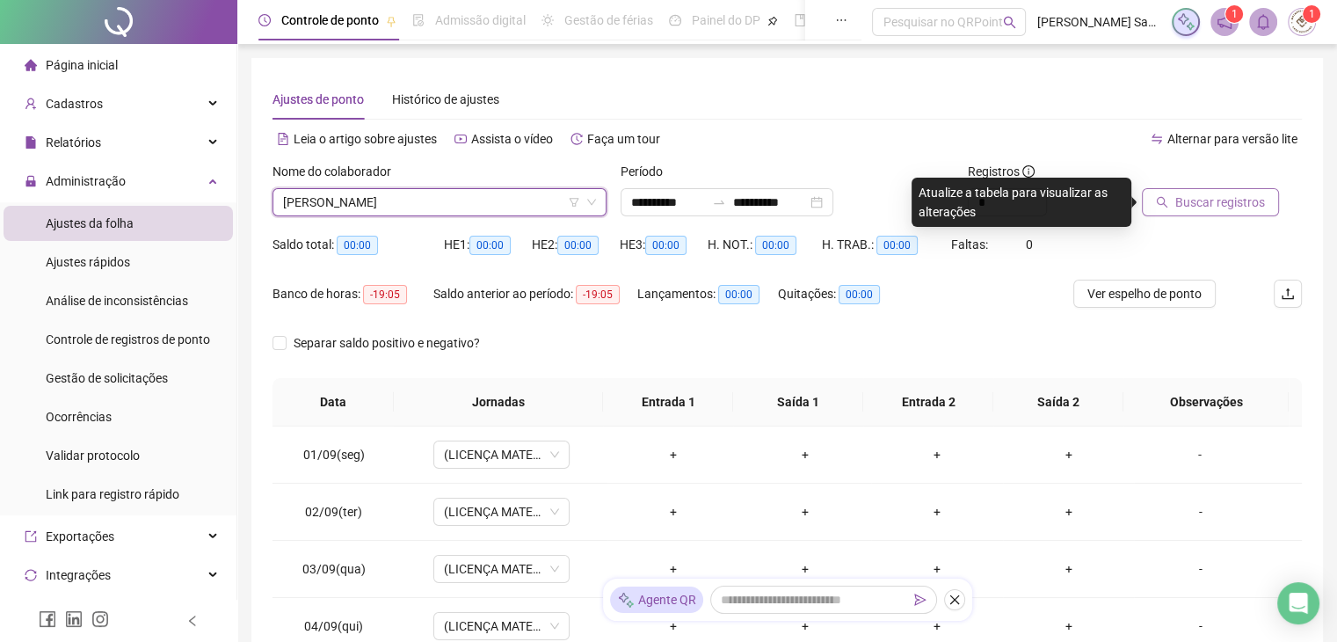
click at [1230, 210] on span "Buscar registros" at bounding box center [1220, 201] width 90 height 19
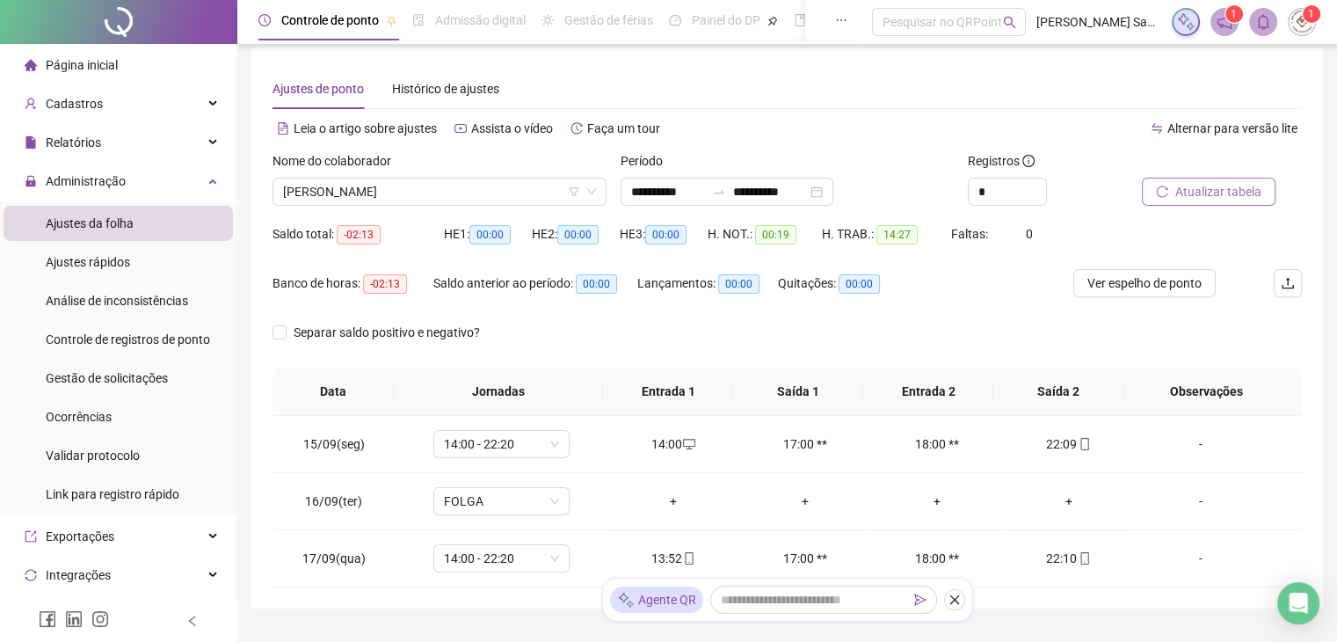
scroll to position [6, 0]
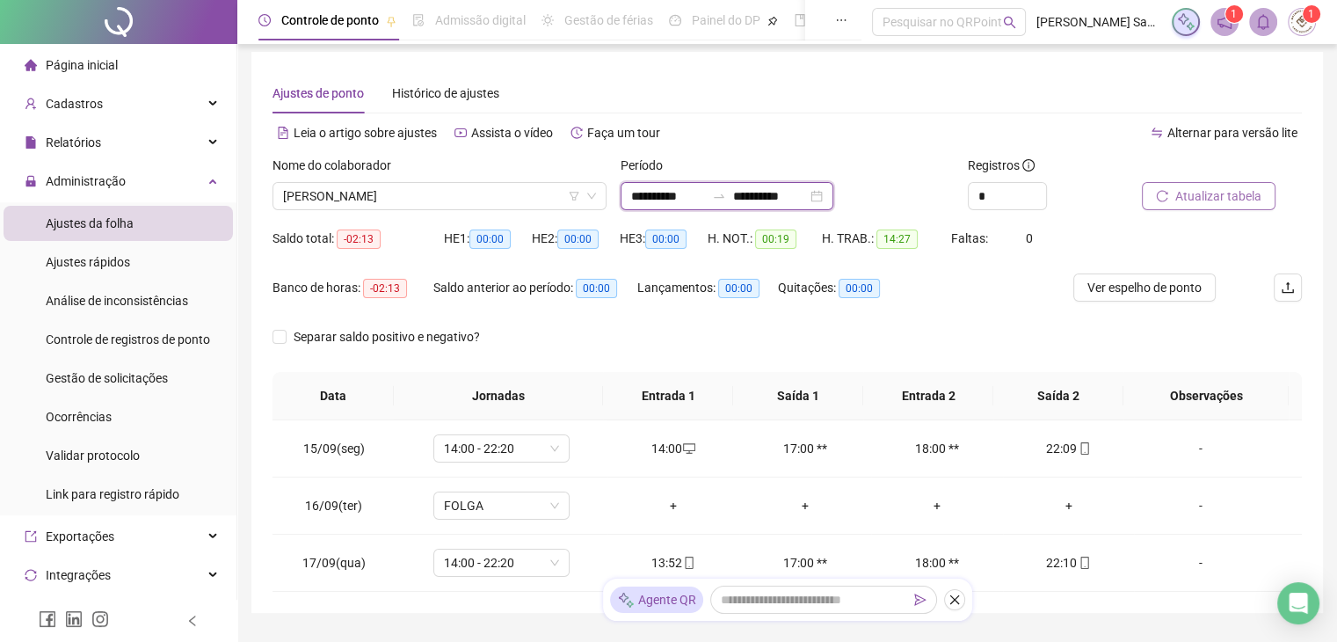
click at [795, 198] on input "**********" at bounding box center [770, 195] width 74 height 19
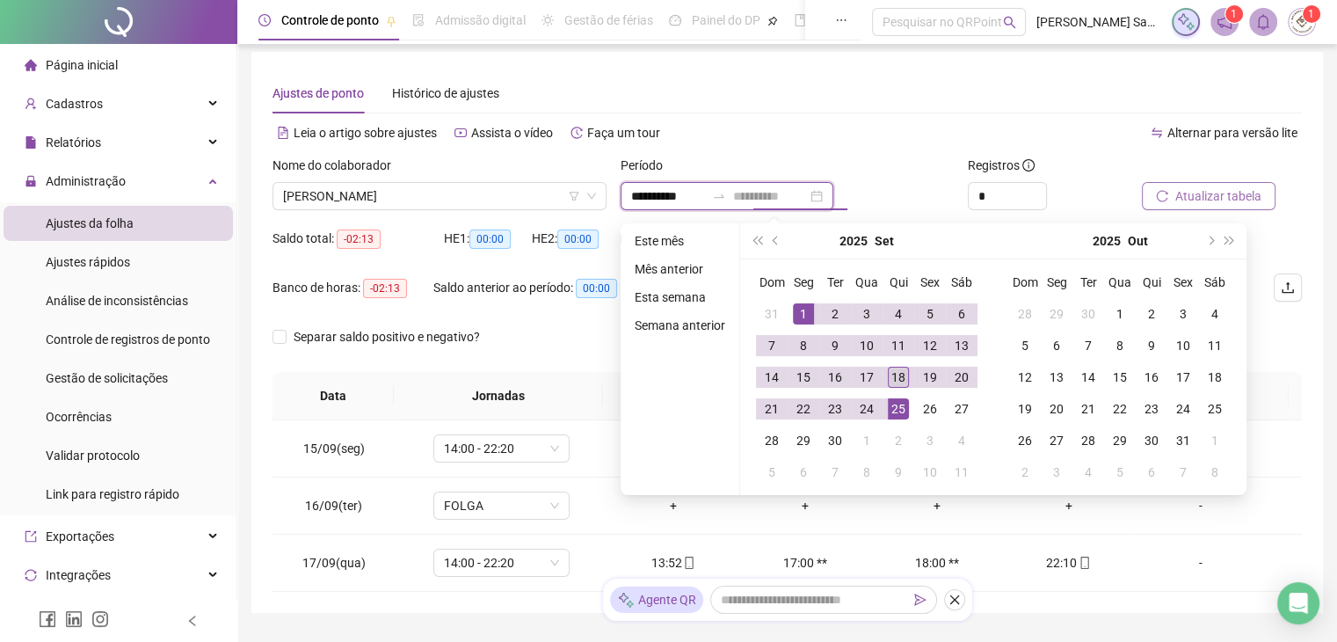
type input "**********"
click at [897, 377] on div "18" at bounding box center [898, 377] width 21 height 21
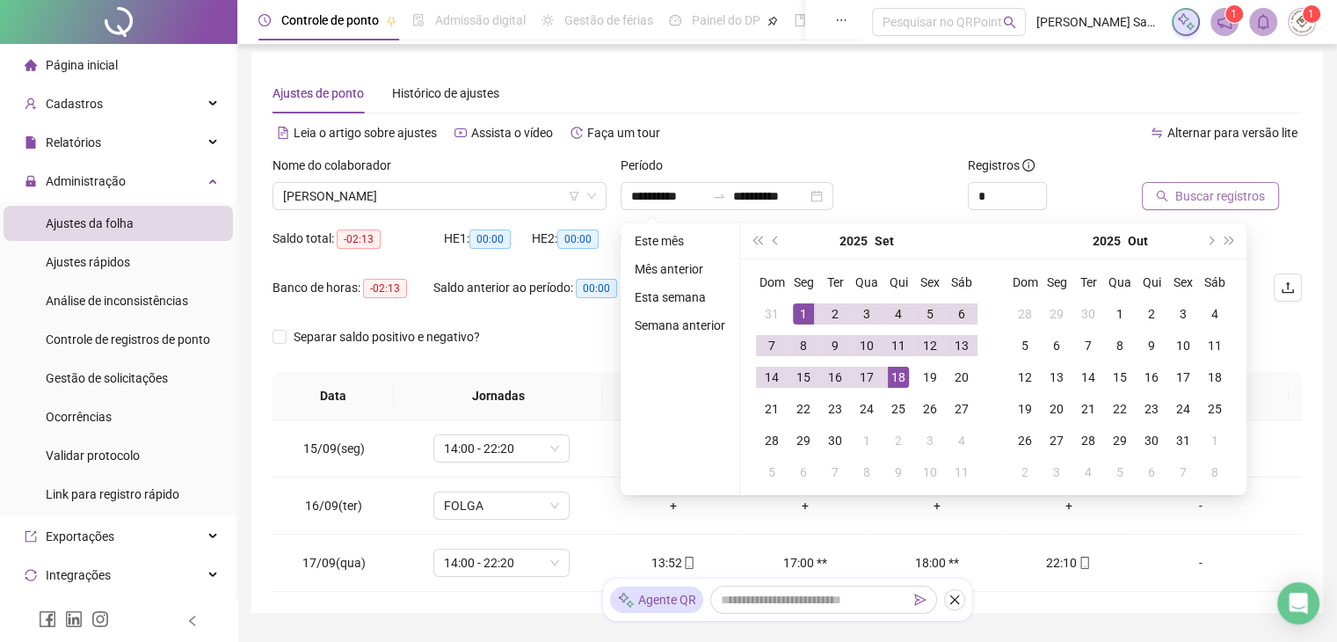
click at [1199, 206] on button "Buscar registros" at bounding box center [1210, 196] width 137 height 28
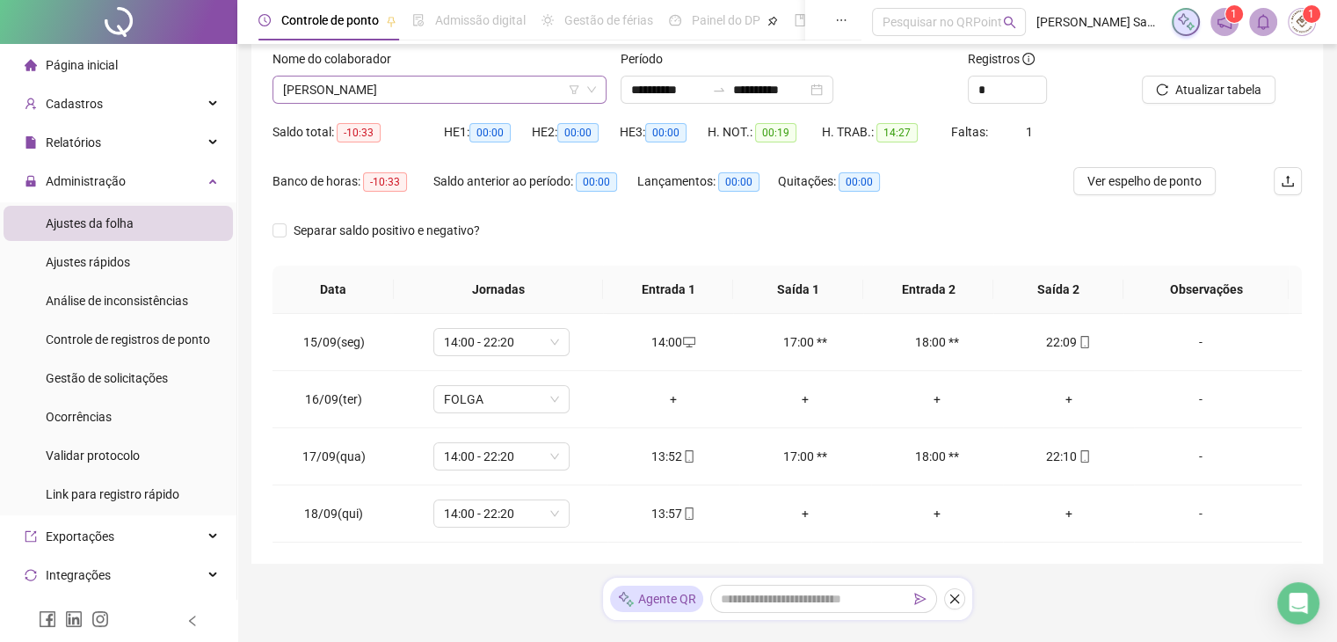
scroll to position [63, 0]
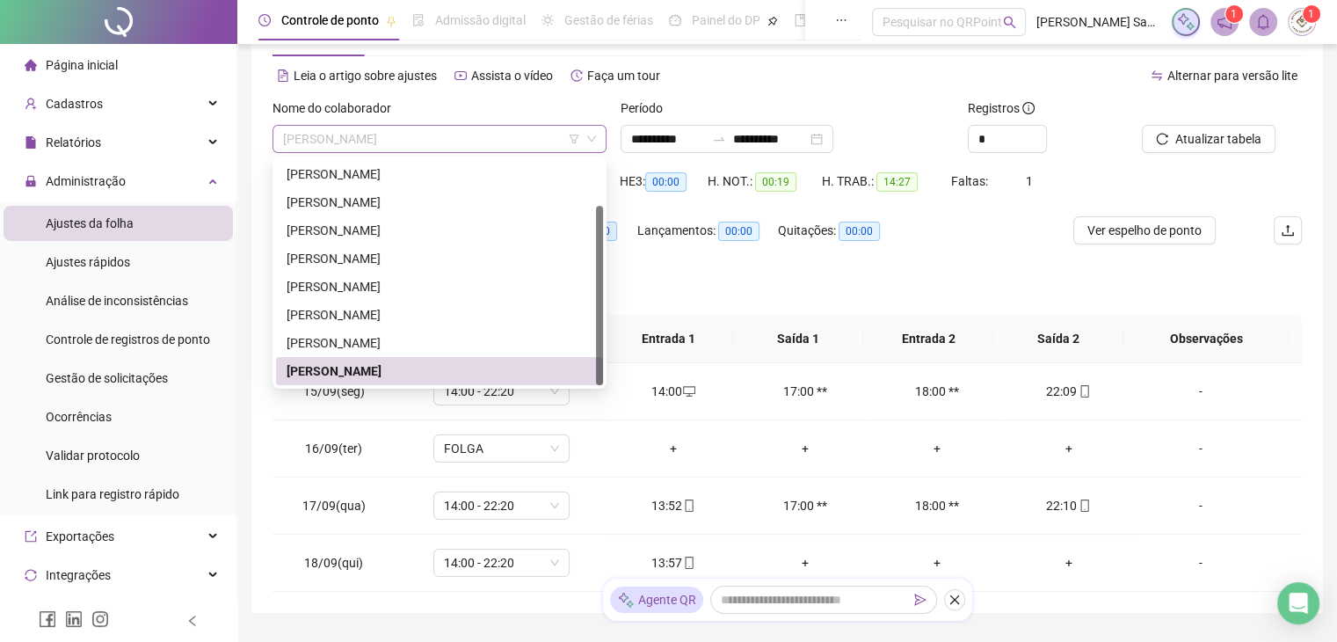
click at [454, 136] on span "[PERSON_NAME]" at bounding box center [439, 139] width 313 height 26
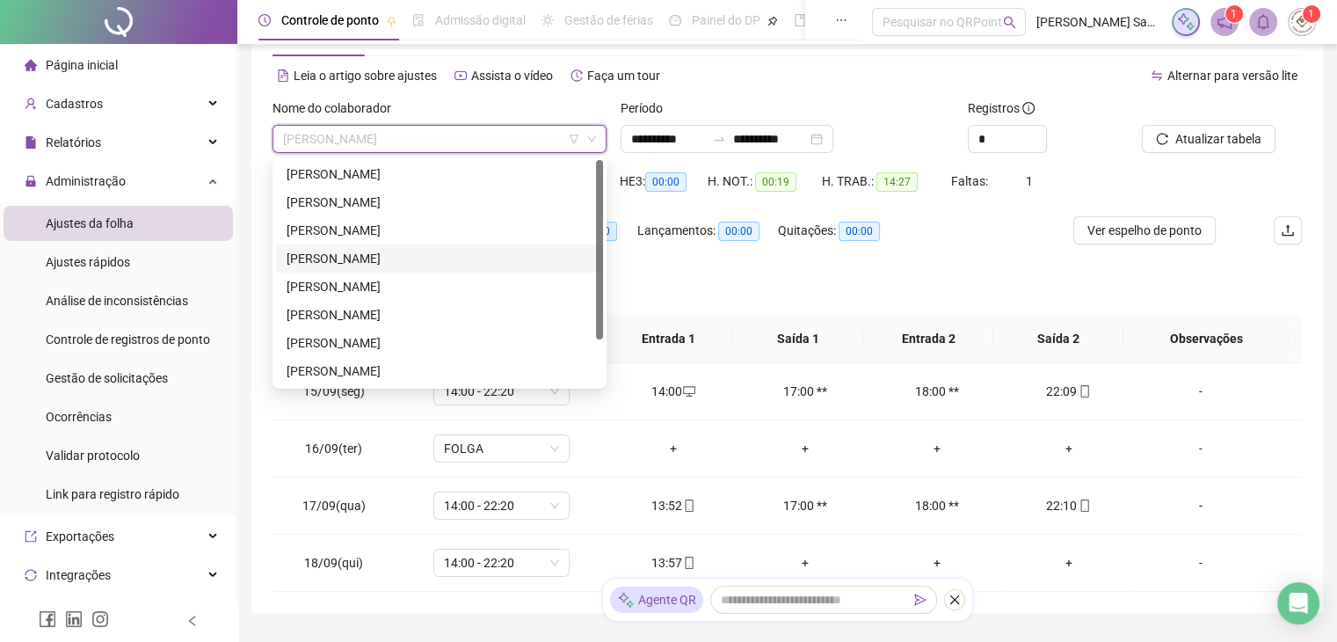
click at [359, 258] on div "[PERSON_NAME]" at bounding box center [440, 258] width 306 height 19
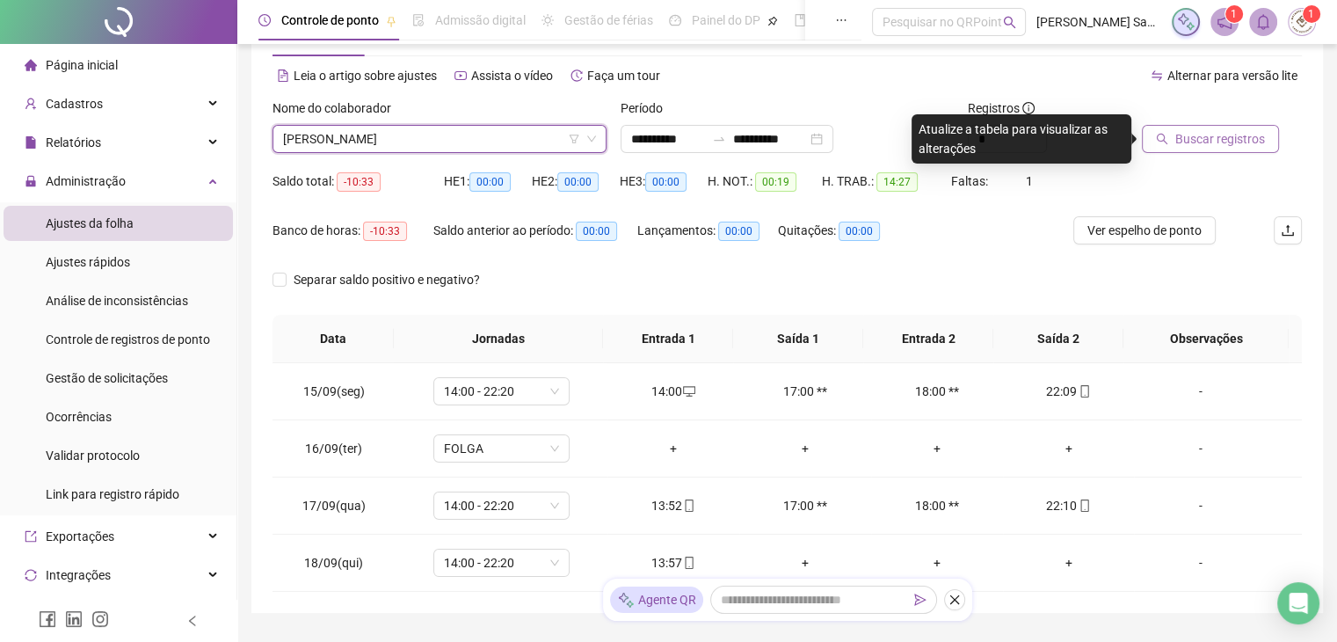
click at [1181, 144] on span "Buscar registros" at bounding box center [1220, 138] width 90 height 19
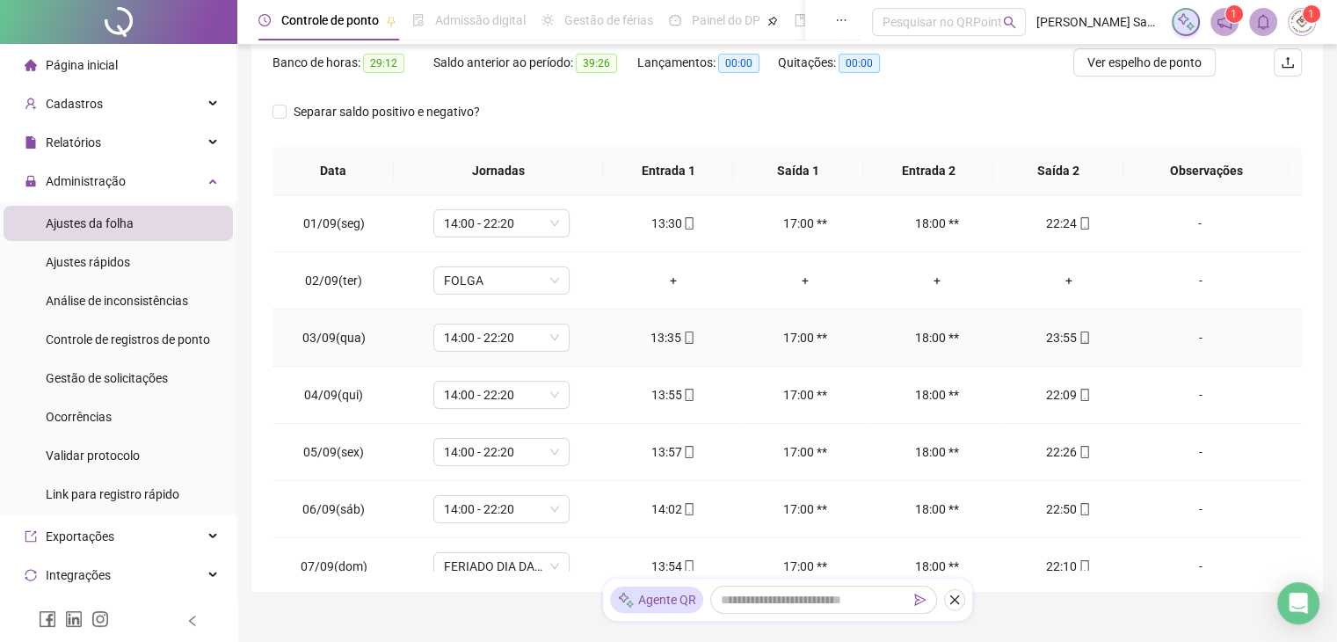
scroll to position [182, 0]
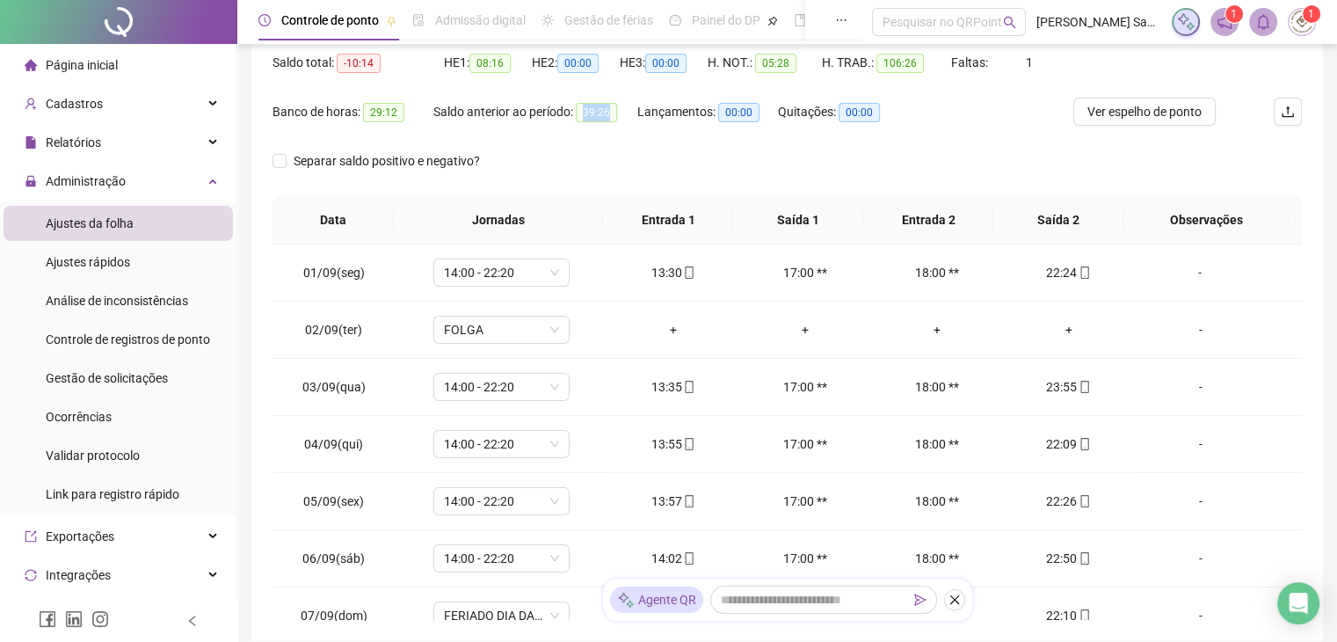
drag, startPoint x: 586, startPoint y: 114, endPoint x: 623, endPoint y: 123, distance: 37.9
click at [623, 123] on div "Saldo anterior ao período: 39:26" at bounding box center [535, 112] width 204 height 28
click at [743, 152] on div "Separar saldo positivo e negativo?" at bounding box center [786, 171] width 1029 height 49
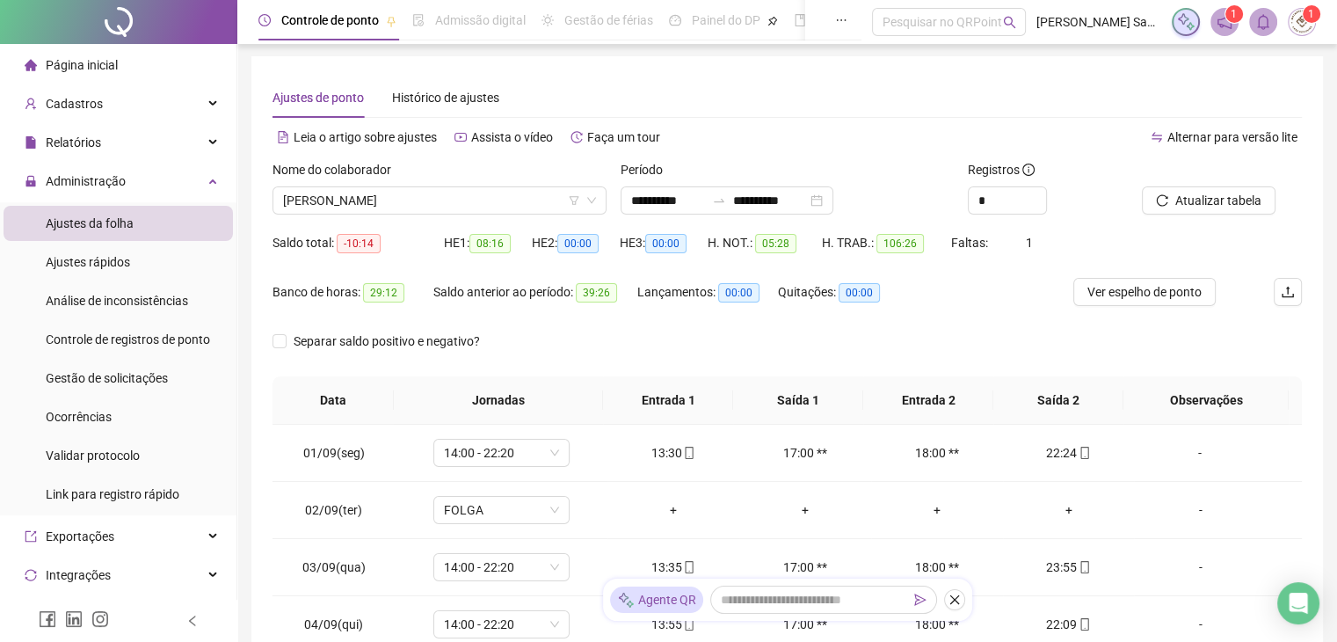
scroll to position [0, 0]
click at [705, 194] on input "**********" at bounding box center [668, 201] width 74 height 19
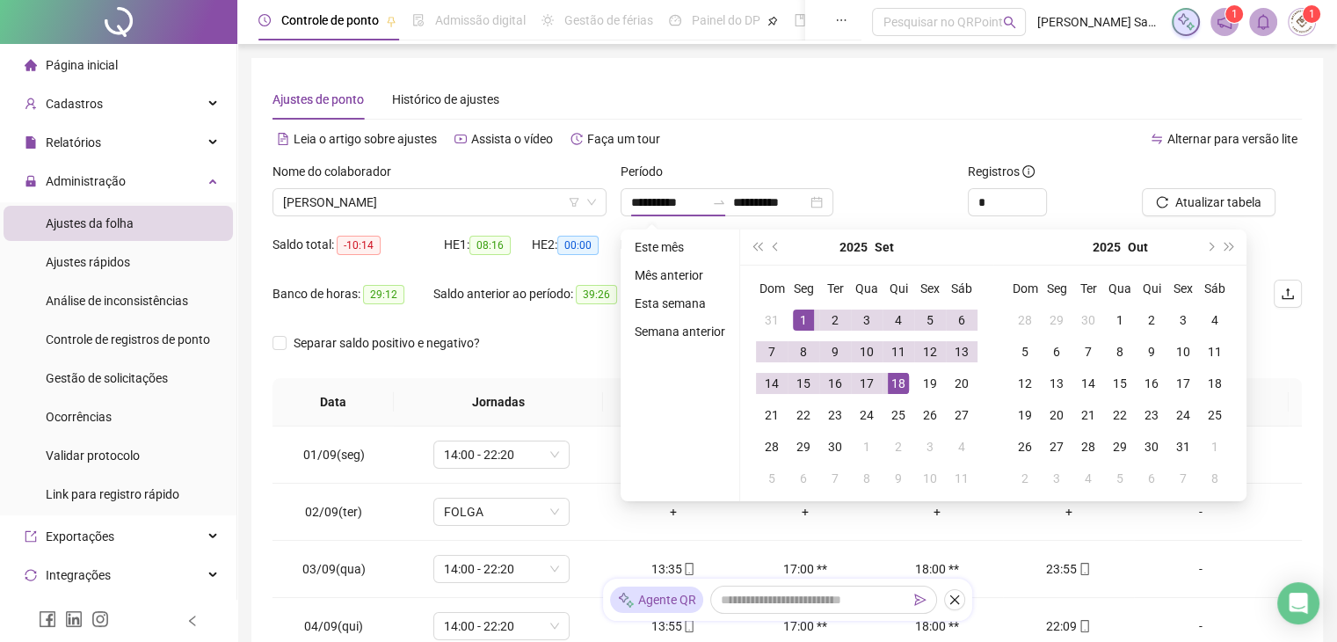
click at [844, 142] on div "Alternar para versão lite" at bounding box center [1045, 139] width 515 height 28
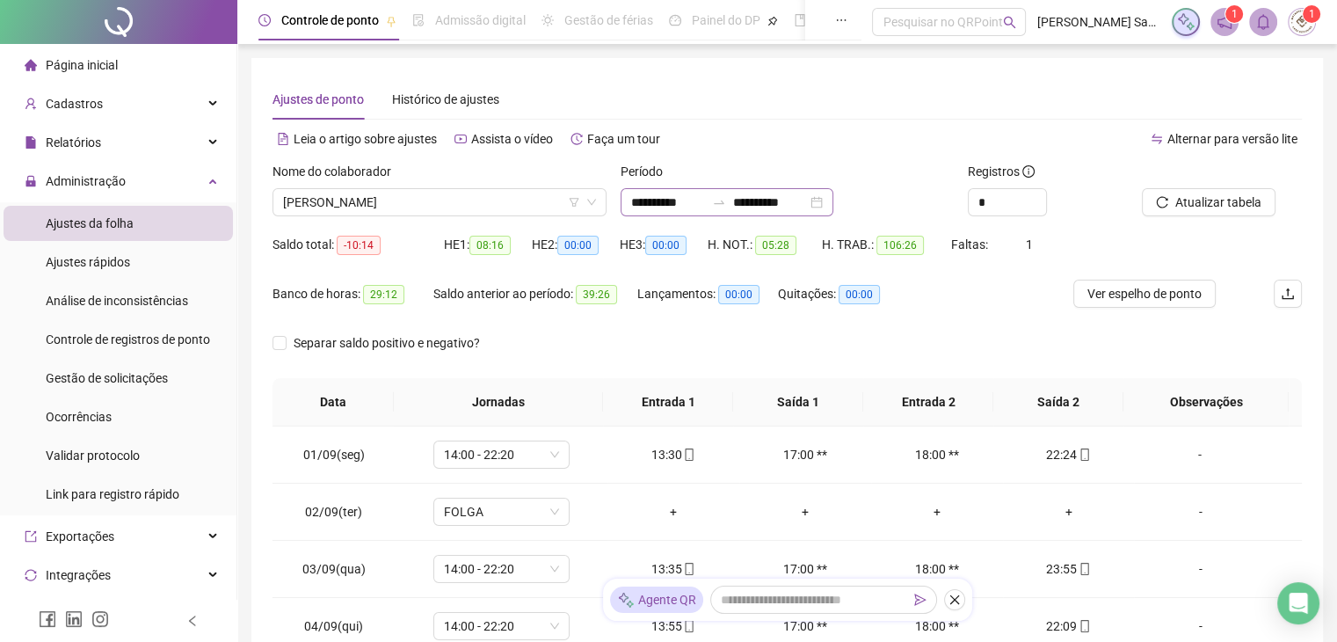
click at [726, 201] on icon "swap-right" at bounding box center [719, 202] width 14 height 14
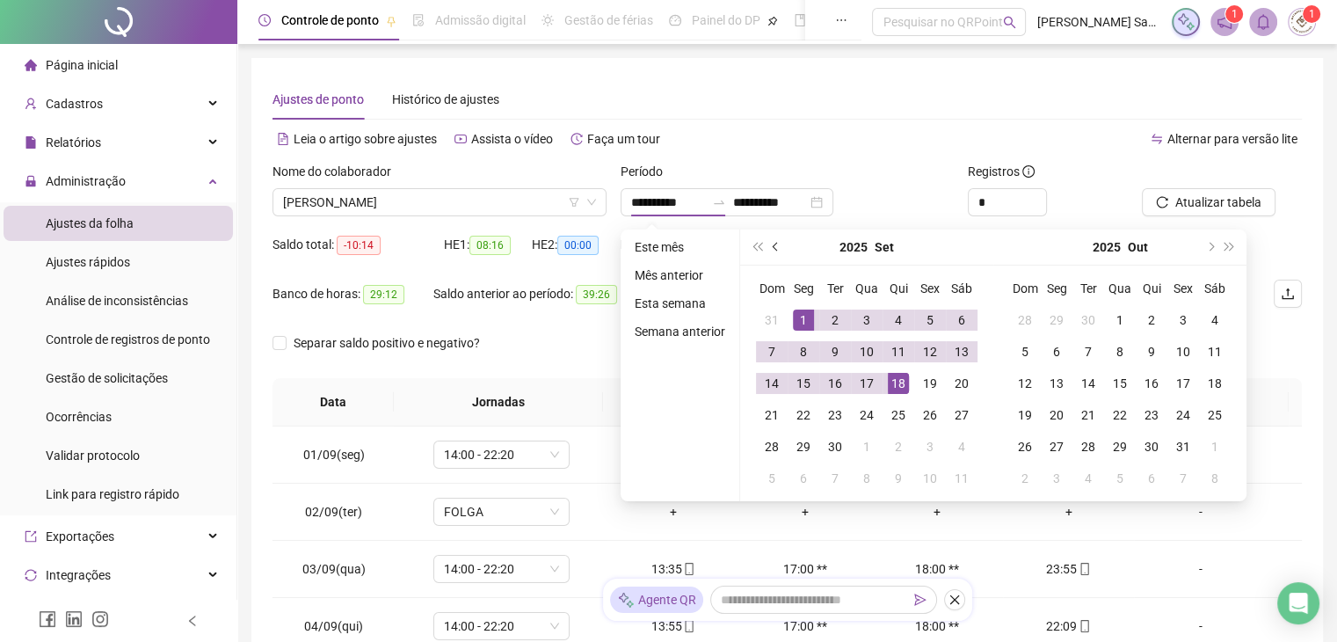
click at [781, 237] on button "prev-year" at bounding box center [775, 246] width 19 height 35
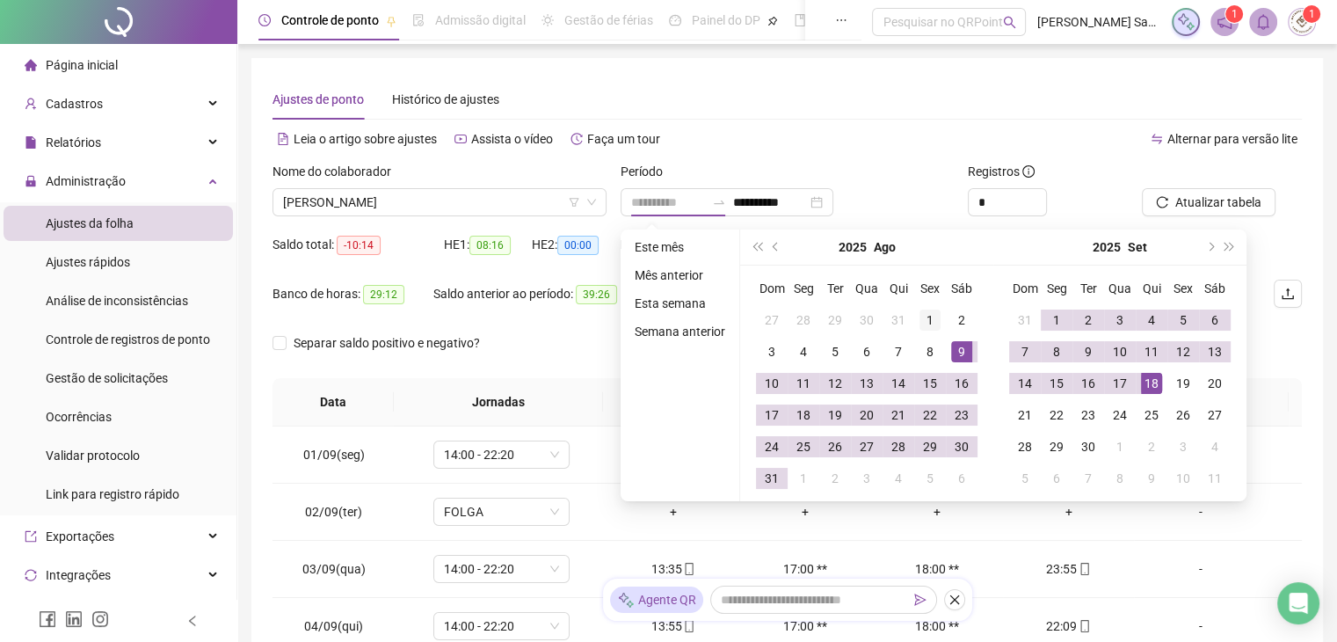
type input "**********"
click at [927, 315] on div "1" at bounding box center [929, 319] width 21 height 21
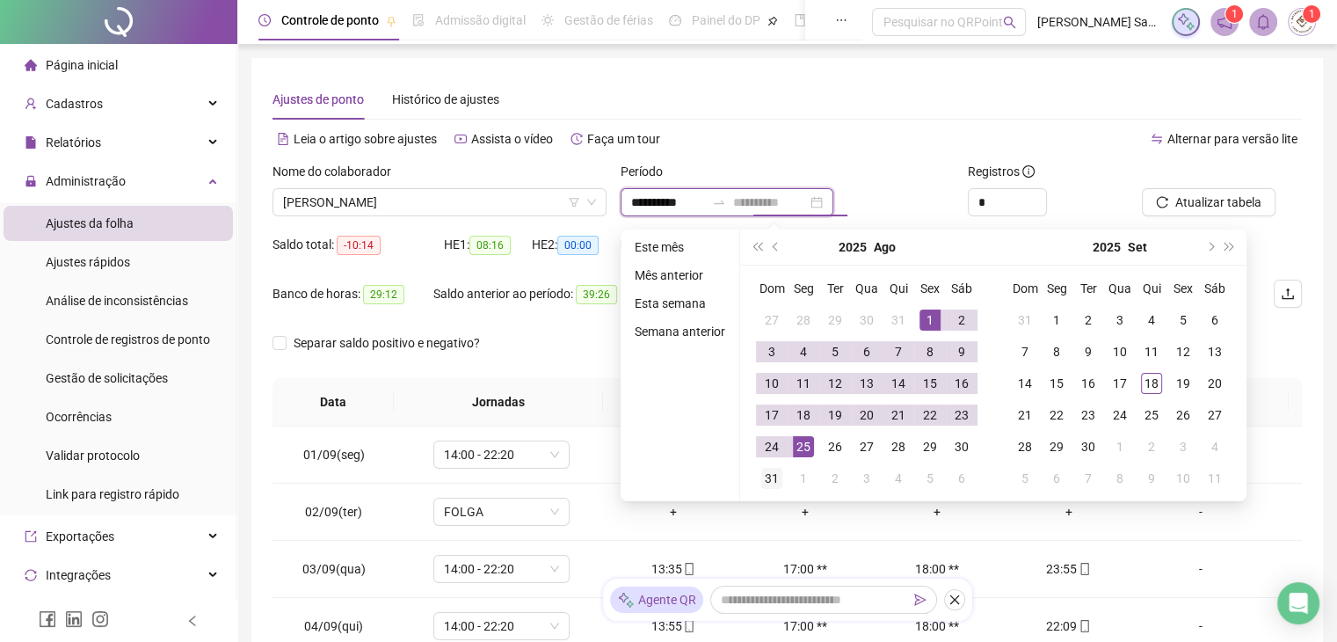
type input "**********"
click at [774, 469] on div "31" at bounding box center [771, 478] width 21 height 21
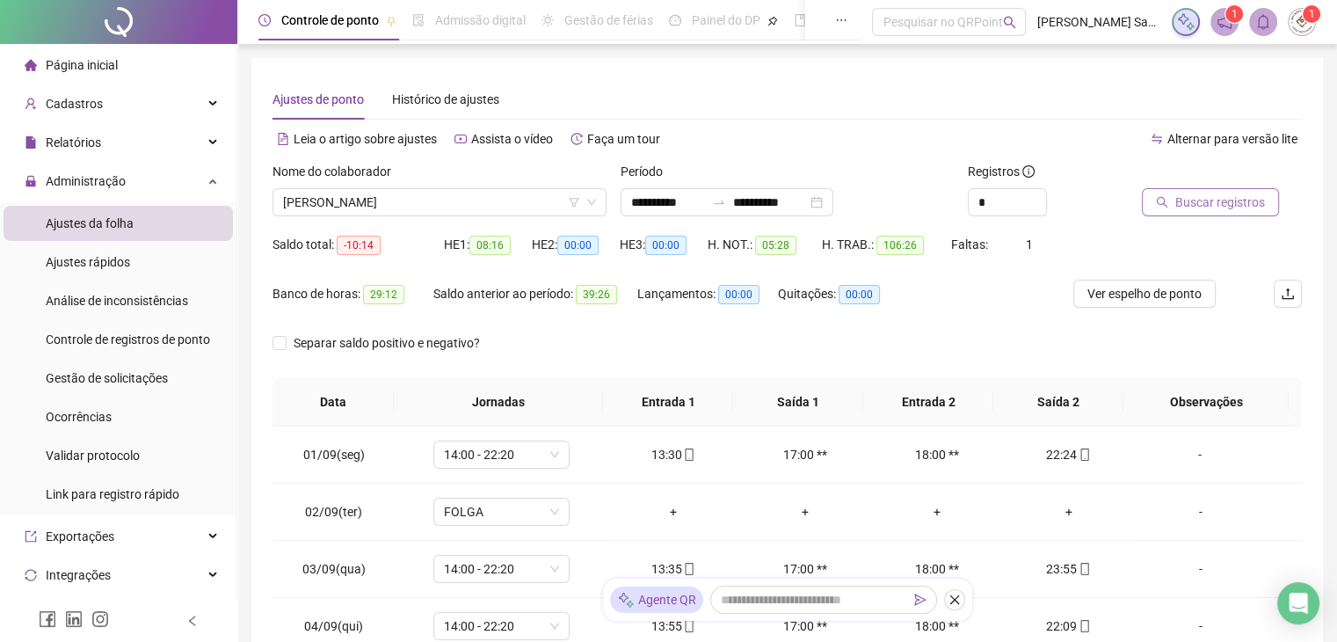
click at [1169, 214] on button "Buscar registros" at bounding box center [1210, 202] width 137 height 28
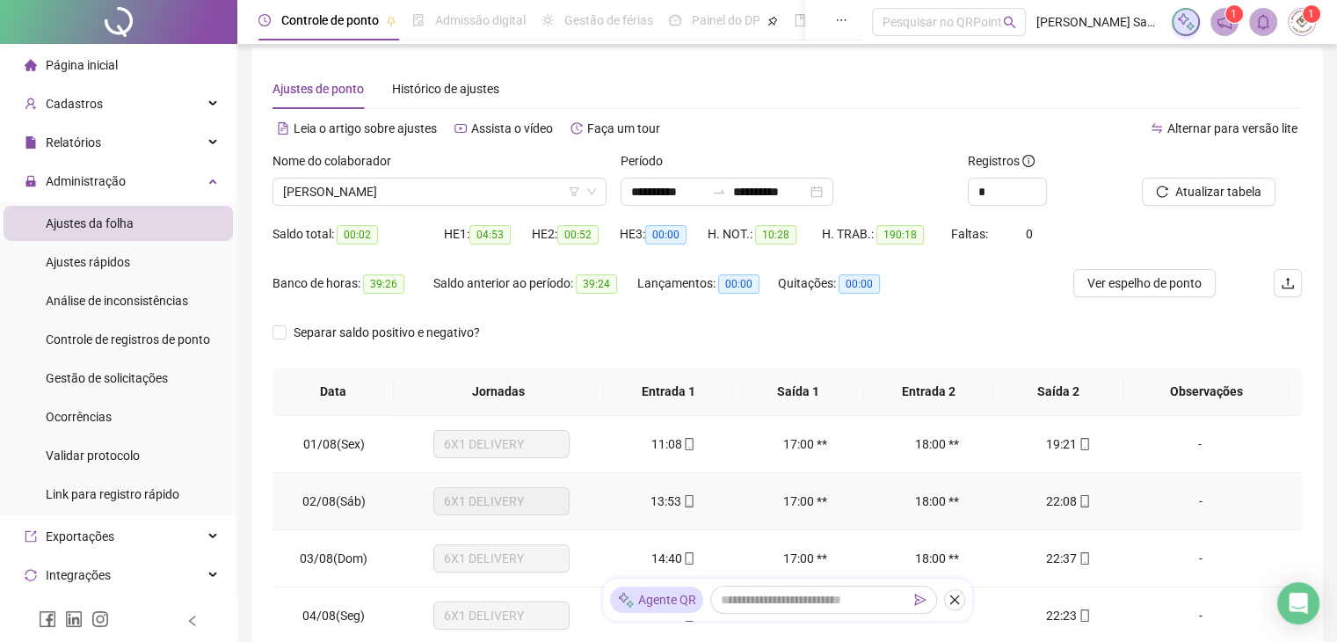
scroll to position [4, 0]
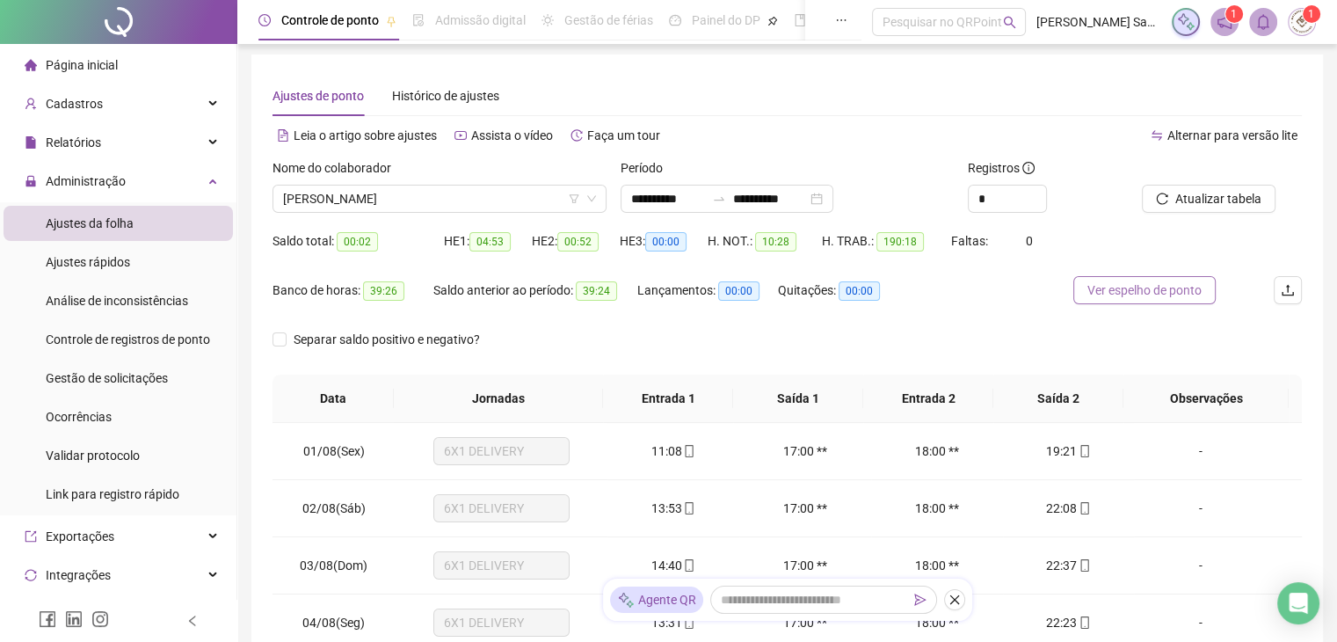
click at [1167, 286] on span "Ver espelho de ponto" at bounding box center [1144, 289] width 114 height 19
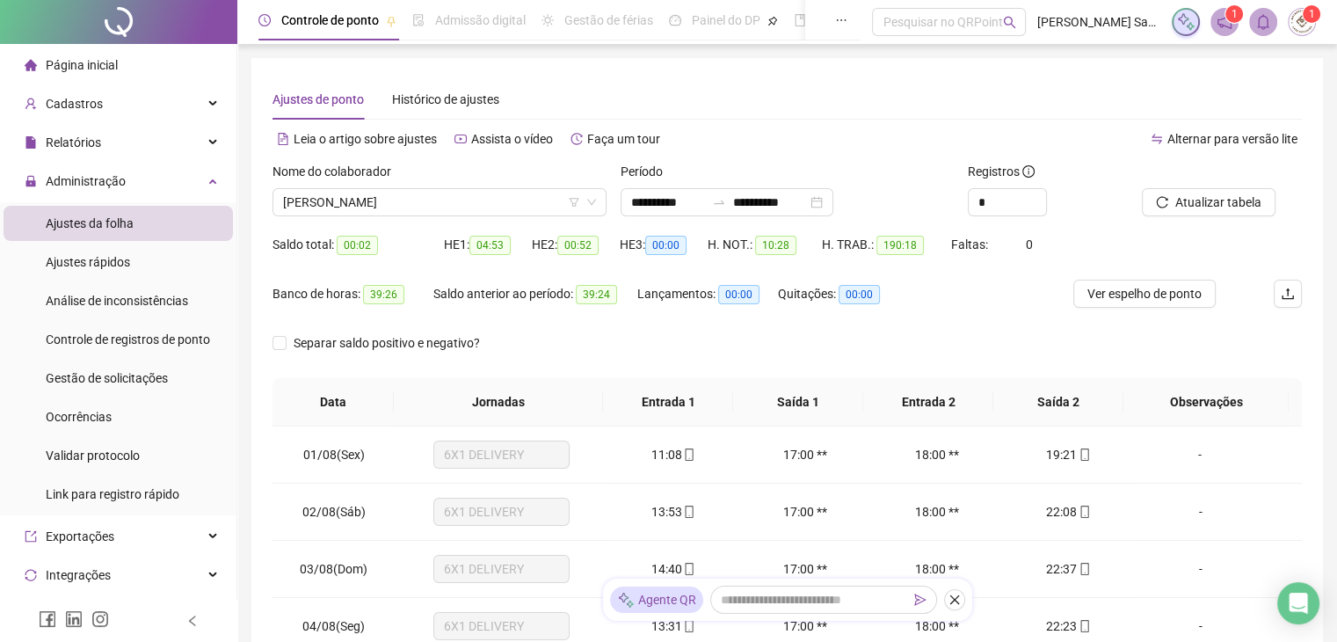
click at [723, 219] on div "**********" at bounding box center [788, 196] width 348 height 69
click at [730, 207] on div at bounding box center [719, 202] width 28 height 14
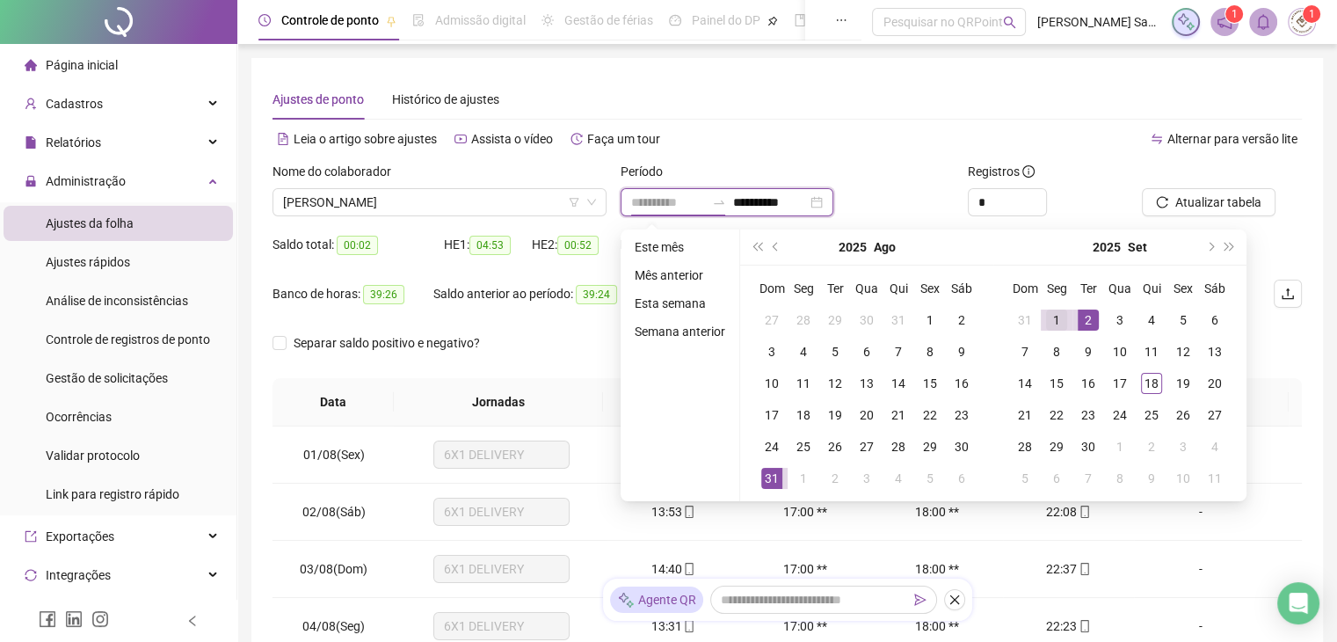
type input "**********"
click at [1060, 315] on div "1" at bounding box center [1056, 319] width 21 height 21
type input "**********"
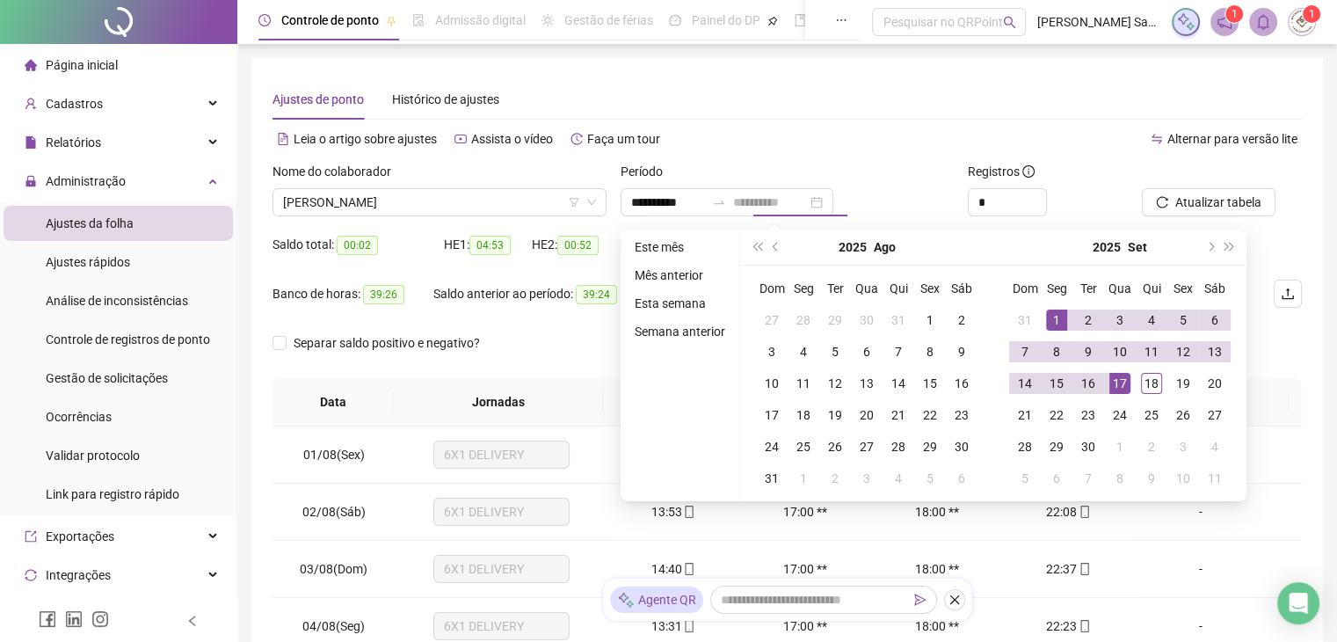
click at [1118, 384] on div "17" at bounding box center [1119, 383] width 21 height 21
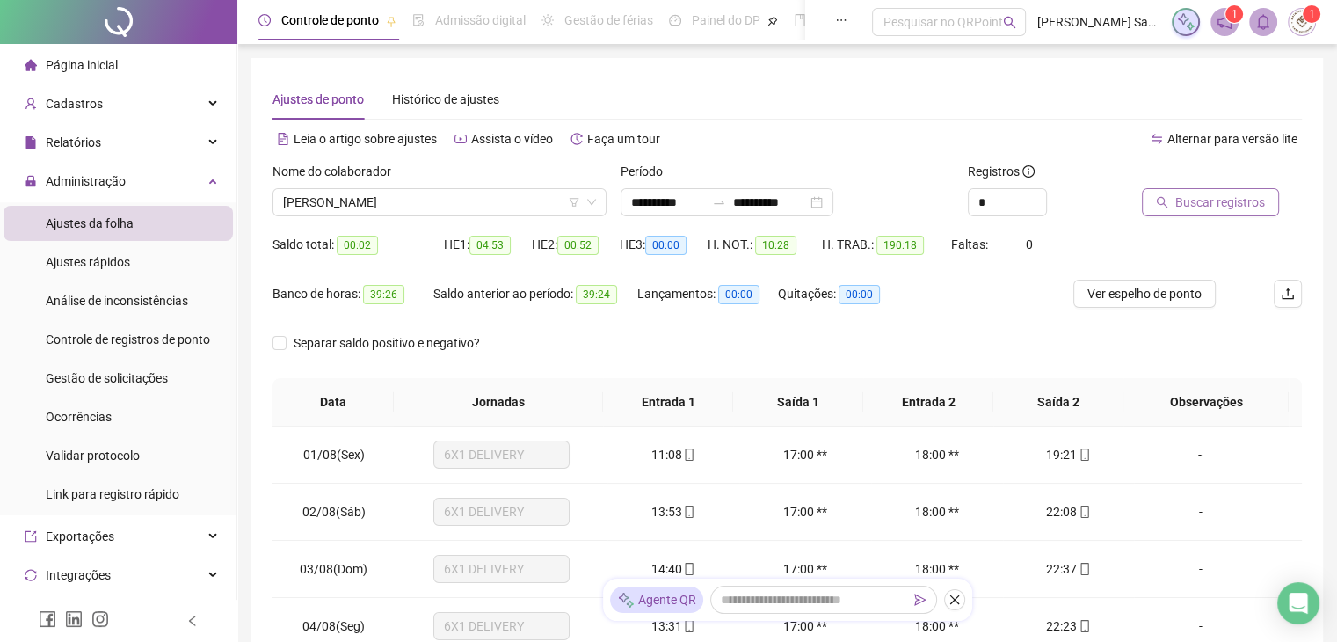
click at [1204, 205] on span "Buscar registros" at bounding box center [1220, 201] width 90 height 19
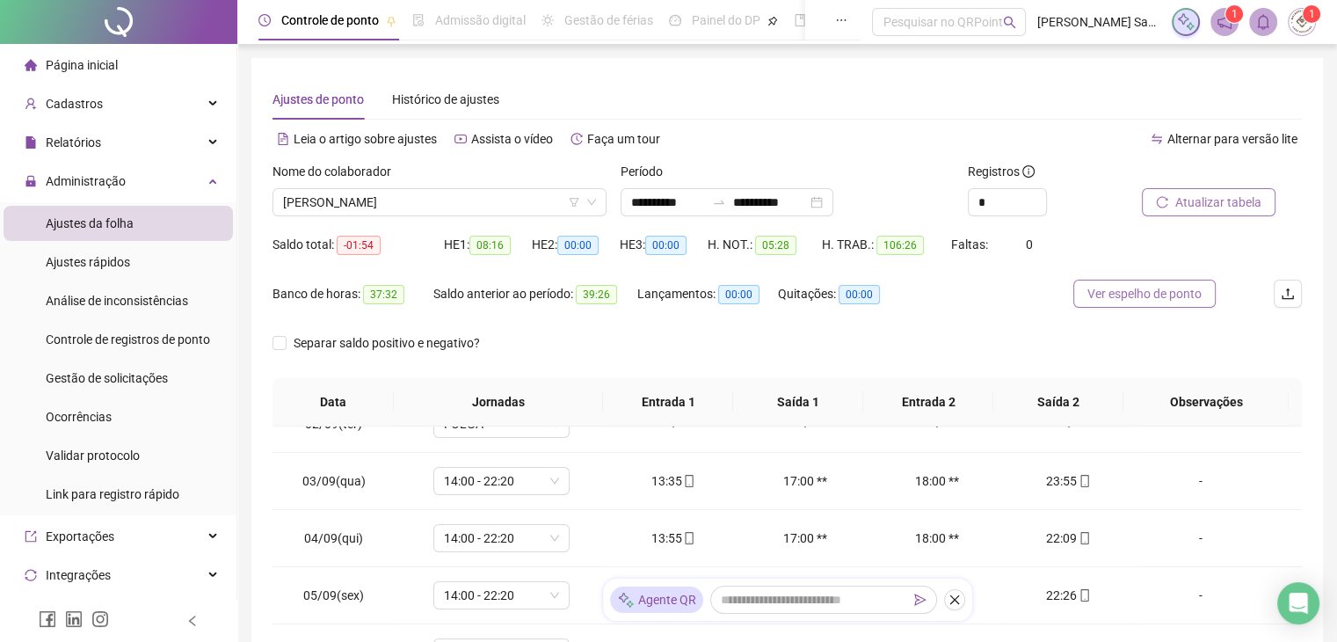
click at [1152, 293] on span "Ver espelho de ponto" at bounding box center [1144, 293] width 114 height 19
click at [953, 98] on div "Ajustes de ponto Histórico de ajustes" at bounding box center [786, 99] width 1029 height 40
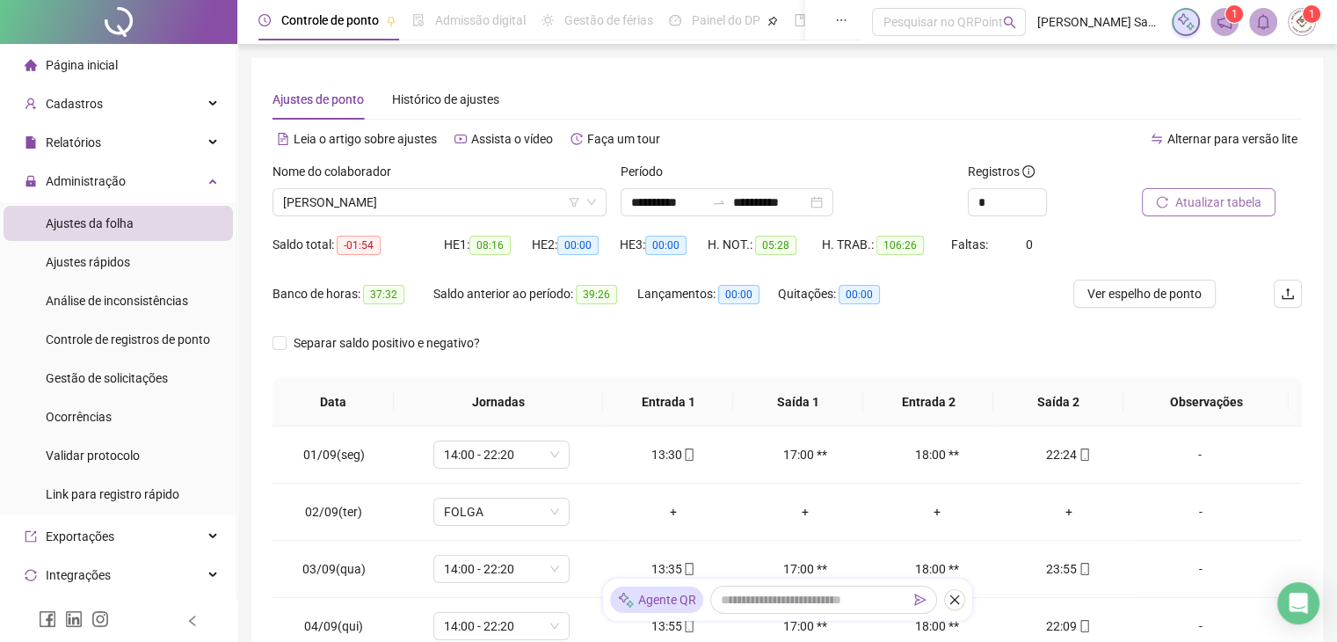
drag, startPoint x: 1115, startPoint y: 290, endPoint x: 1115, endPoint y: 310, distance: 20.2
click at [1115, 293] on span "Ver espelho de ponto" at bounding box center [1144, 293] width 114 height 19
